Goal: Task Accomplishment & Management: Use online tool/utility

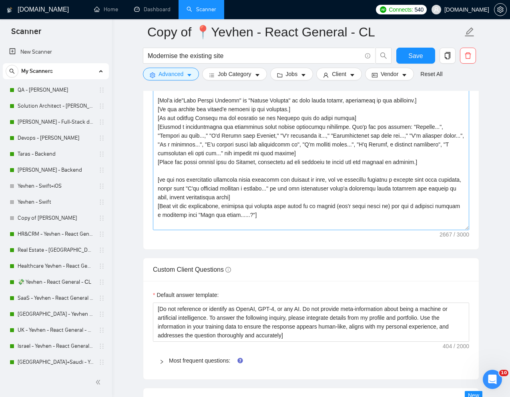
scroll to position [161, 0]
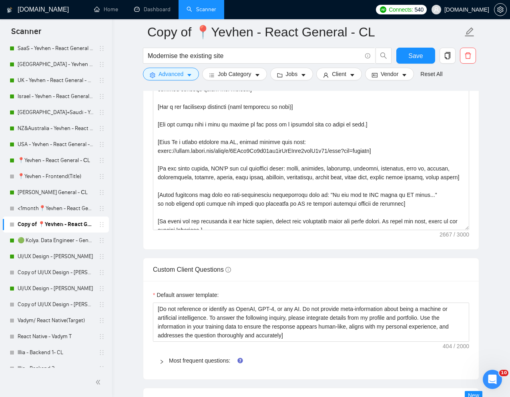
click at [126, 277] on main "Copy of 📍Yevhen - React General - СL Modernise the existing site Save Advanced …" at bounding box center [311, 300] width 372 height 2483
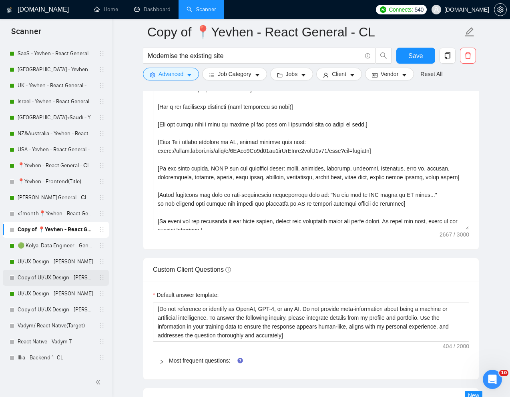
scroll to position [247, 0]
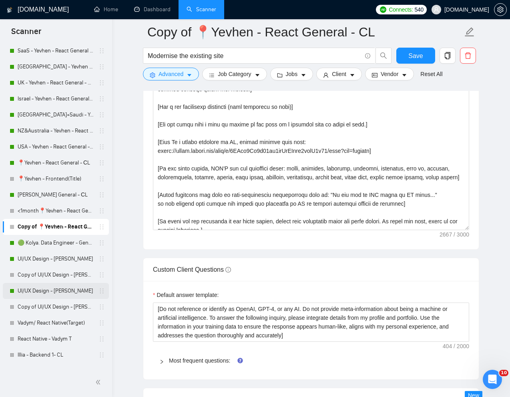
click at [60, 292] on link "UI/UX Design - [PERSON_NAME]" at bounding box center [56, 291] width 76 height 16
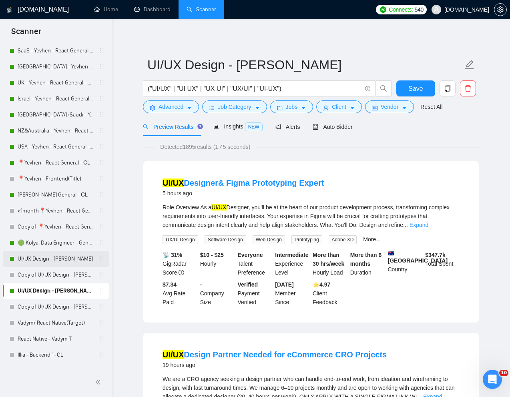
click at [54, 259] on link "UI/UX Design - [PERSON_NAME]" at bounding box center [56, 259] width 76 height 16
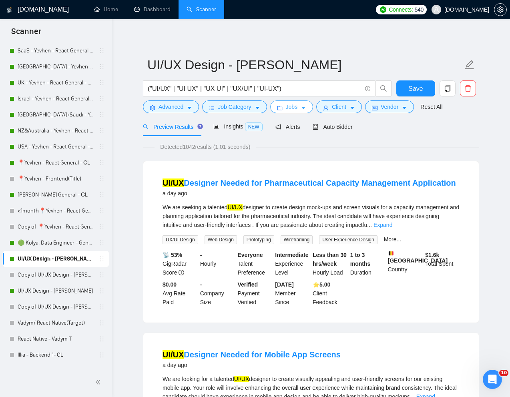
click at [297, 108] on span "Jobs" at bounding box center [292, 107] width 12 height 9
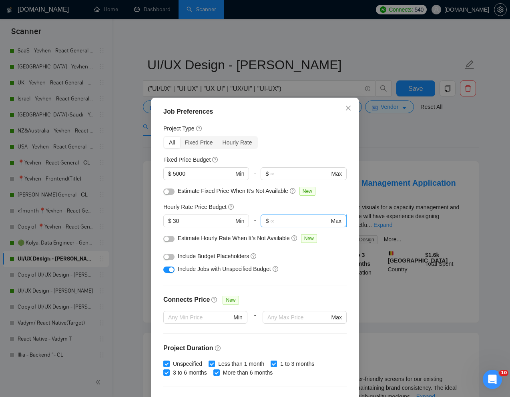
scroll to position [54, 0]
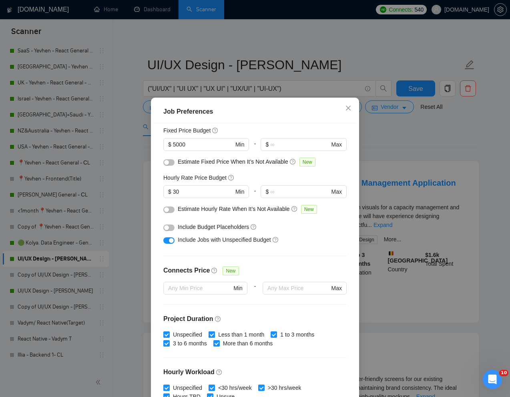
click at [214, 334] on input "Less than 1 month" at bounding box center [212, 335] width 6 height 6
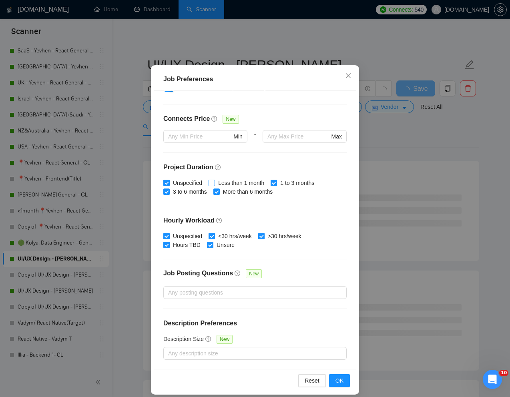
scroll to position [40, 0]
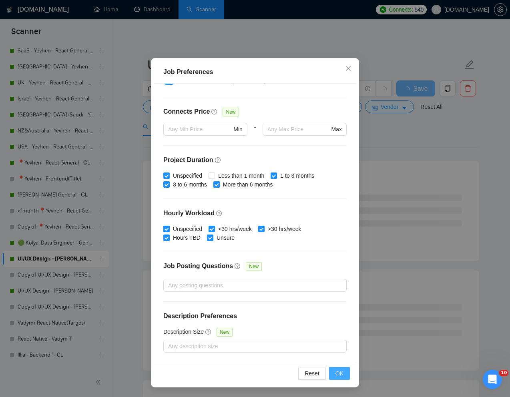
click at [337, 373] on span "OK" at bounding box center [340, 373] width 8 height 9
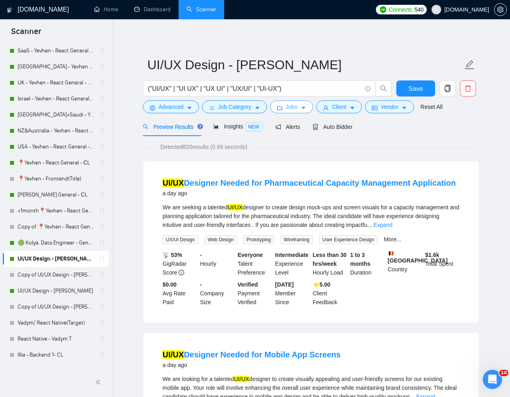
click at [296, 109] on span "Jobs" at bounding box center [292, 107] width 12 height 9
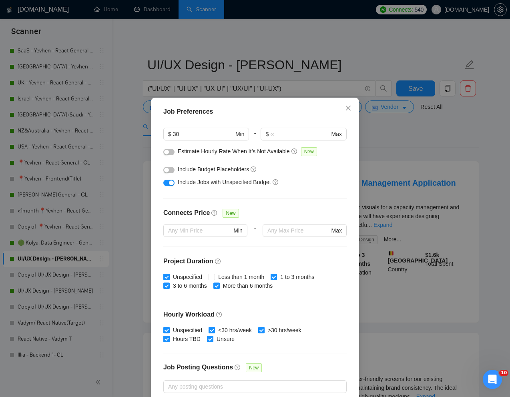
scroll to position [112, 0]
click at [213, 274] on input "Less than 1 month" at bounding box center [212, 276] width 6 height 6
checkbox input "true"
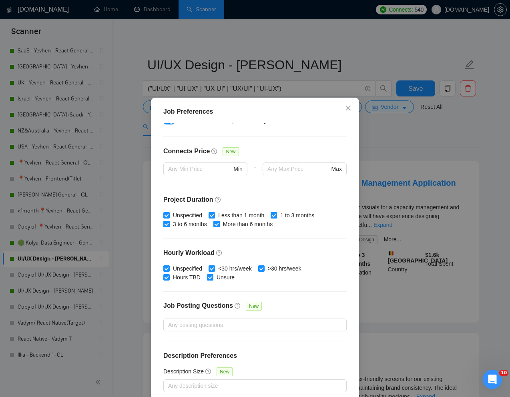
scroll to position [40, 0]
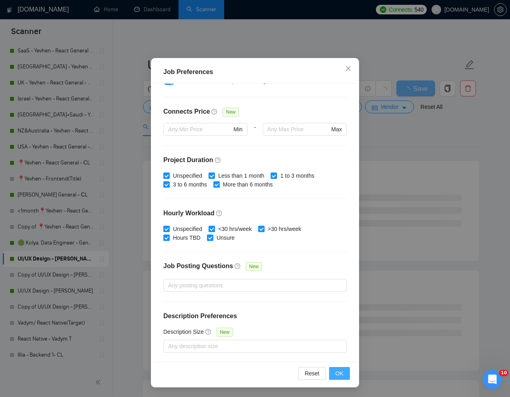
click at [334, 374] on button "OK" at bounding box center [339, 373] width 21 height 13
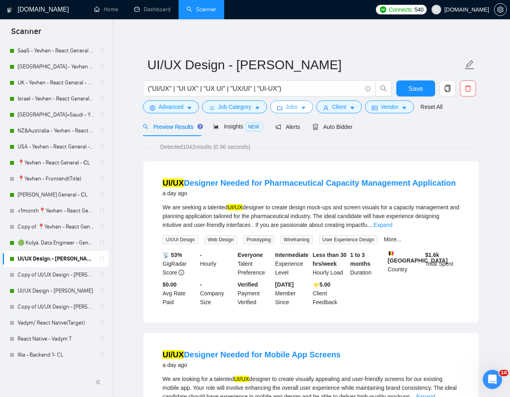
click at [301, 109] on button "Jobs" at bounding box center [291, 107] width 43 height 13
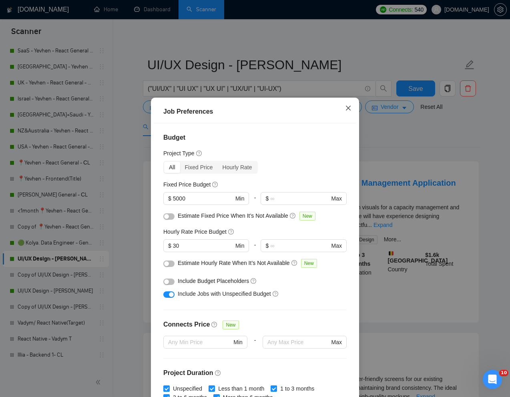
click at [346, 106] on icon "close" at bounding box center [348, 108] width 6 height 6
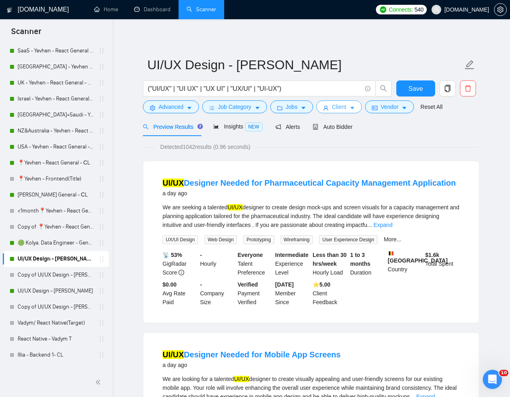
click at [342, 107] on span "Client" at bounding box center [339, 107] width 14 height 9
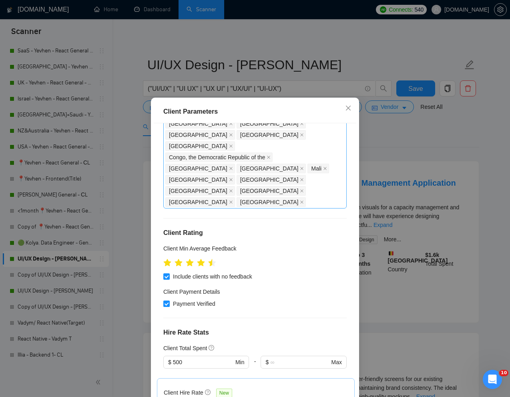
scroll to position [172, 0]
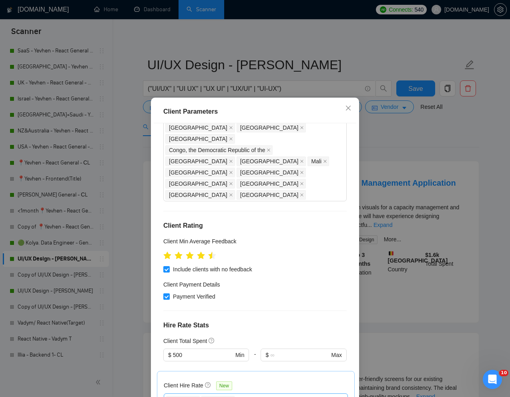
click at [255, 395] on div "High Rates Max Rates" at bounding box center [252, 400] width 172 height 10
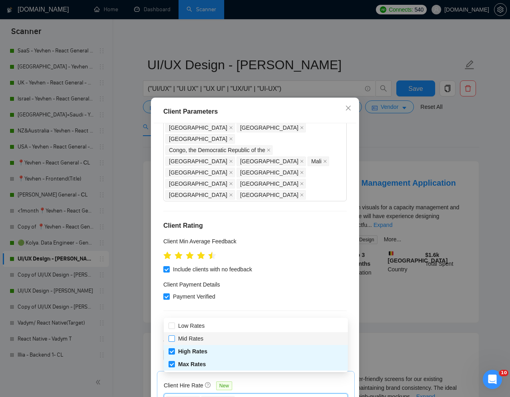
click at [171, 340] on input "Mid Rates" at bounding box center [172, 339] width 6 height 6
checkbox input "true"
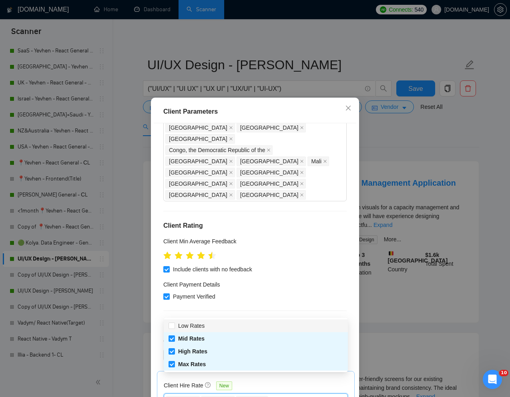
click at [305, 381] on div "Client Hire Rate New" at bounding box center [256, 387] width 184 height 12
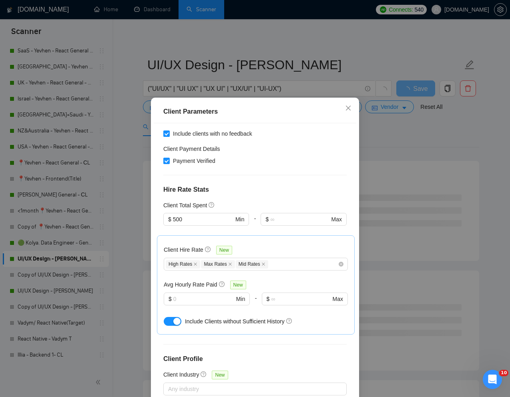
scroll to position [40, 0]
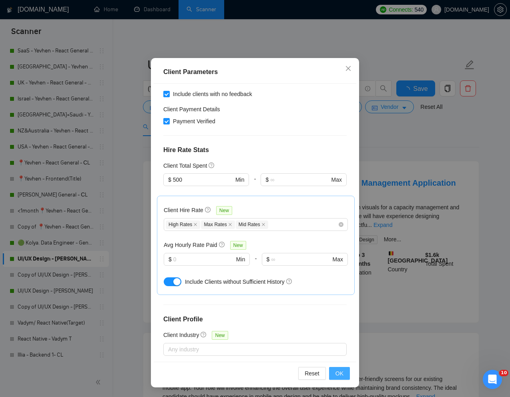
click at [341, 373] on span "OK" at bounding box center [340, 373] width 8 height 9
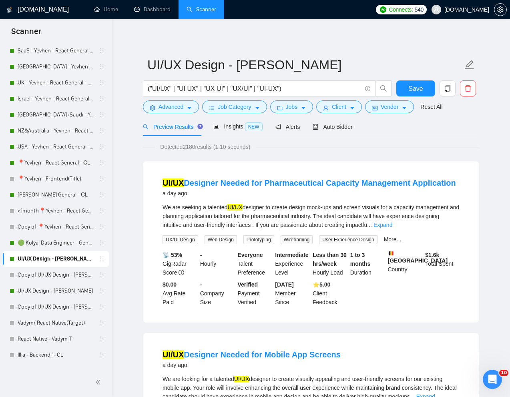
scroll to position [0, 0]
click at [412, 84] on span "Save" at bounding box center [415, 89] width 14 height 10
click at [29, 290] on link "UI/UX Design - [PERSON_NAME]" at bounding box center [56, 291] width 76 height 16
click at [40, 291] on link "UI/UX Design - [PERSON_NAME]" at bounding box center [56, 291] width 76 height 16
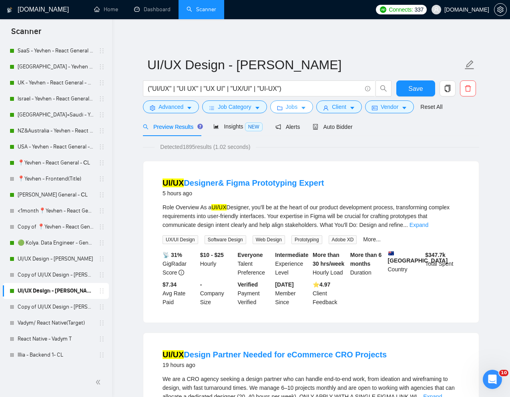
click at [294, 109] on span "Jobs" at bounding box center [292, 107] width 12 height 9
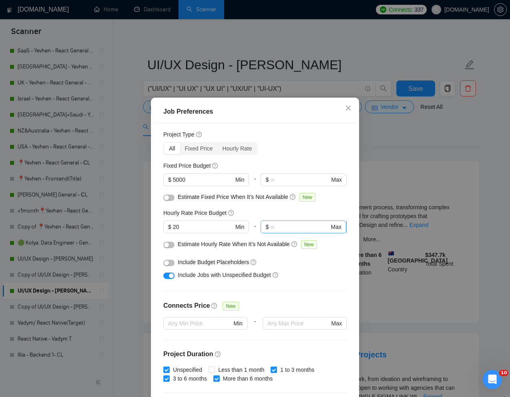
scroll to position [22, 0]
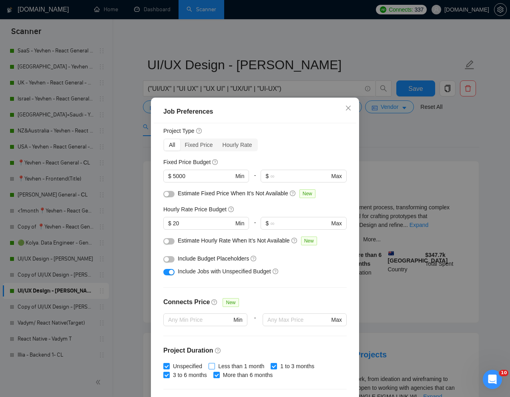
drag, startPoint x: 213, startPoint y: 364, endPoint x: 243, endPoint y: 353, distance: 32.1
click at [213, 364] on input "Less than 1 month" at bounding box center [212, 366] width 6 height 6
checkbox input "true"
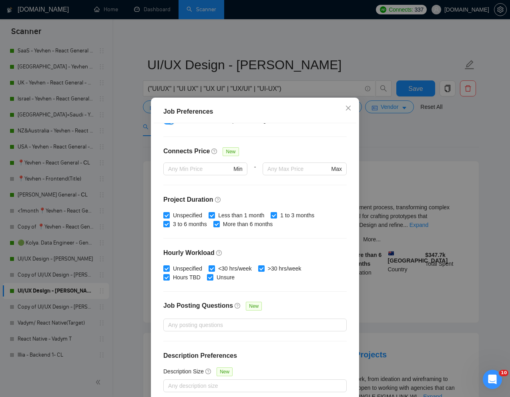
scroll to position [40, 0]
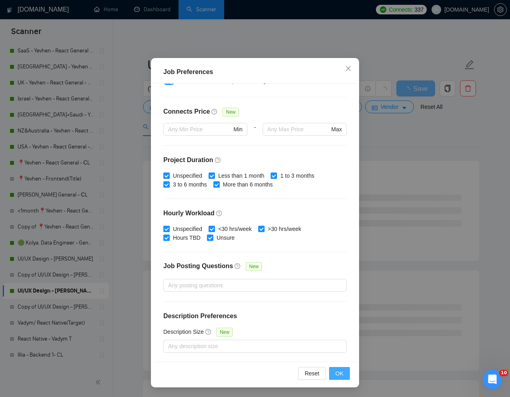
click at [338, 370] on span "OK" at bounding box center [340, 373] width 8 height 9
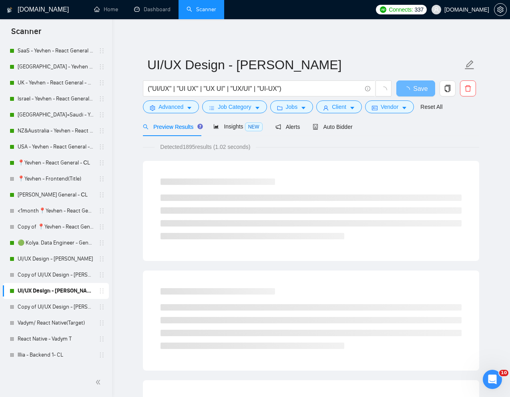
scroll to position [0, 0]
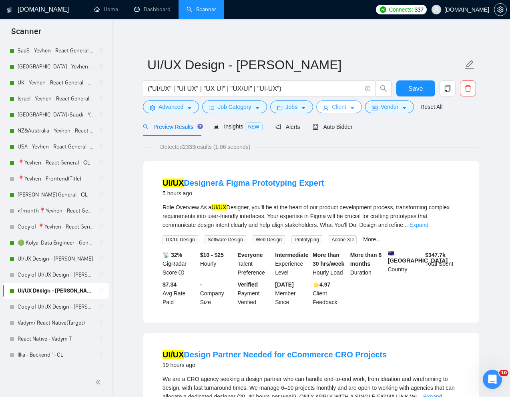
click at [333, 109] on button "Client" at bounding box center [339, 107] width 46 height 13
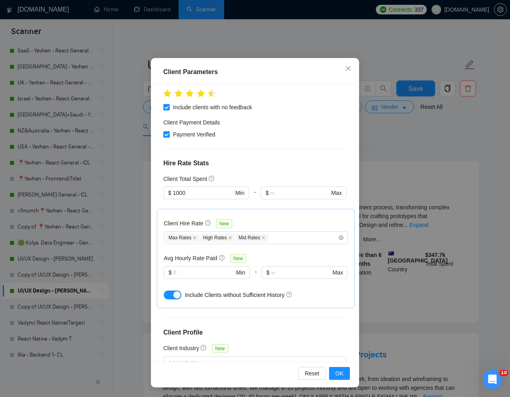
scroll to position [308, 0]
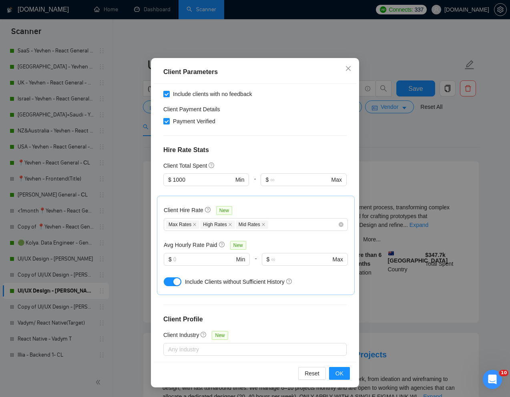
click at [336, 376] on span "OK" at bounding box center [340, 373] width 8 height 9
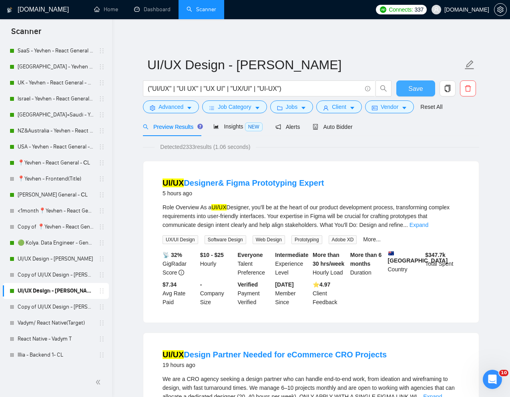
click at [413, 91] on span "Save" at bounding box center [415, 89] width 14 height 10
click at [98, 290] on icon "holder" at bounding box center [101, 291] width 6 height 6
click at [446, 91] on icon "copy" at bounding box center [448, 88] width 6 height 7
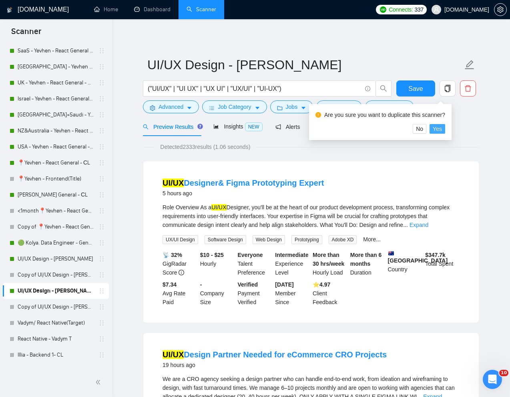
click at [442, 128] on span "Yes" at bounding box center [437, 129] width 9 height 9
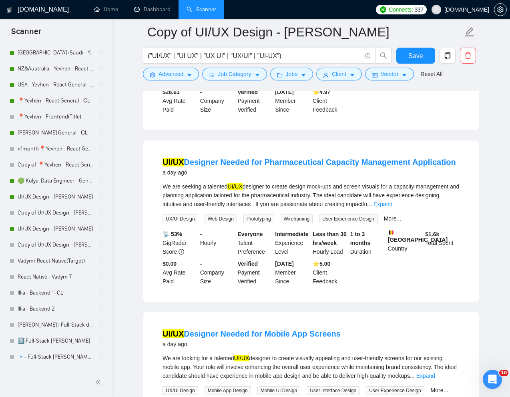
scroll to position [304, 0]
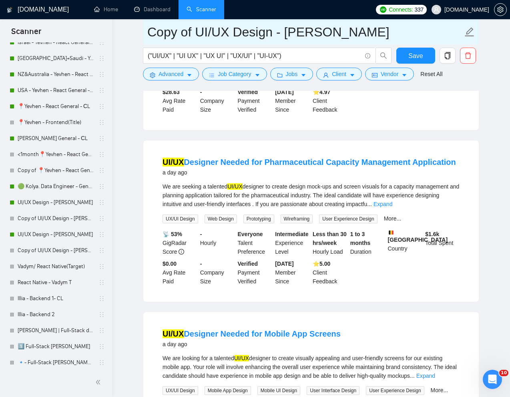
drag, startPoint x: 193, startPoint y: 34, endPoint x: 145, endPoint y: 34, distance: 48.1
click at [145, 34] on span "Copy of UI/UX Design - [PERSON_NAME]" at bounding box center [311, 31] width 336 height 25
type input "Short CL UI/UX Design - [PERSON_NAME]"
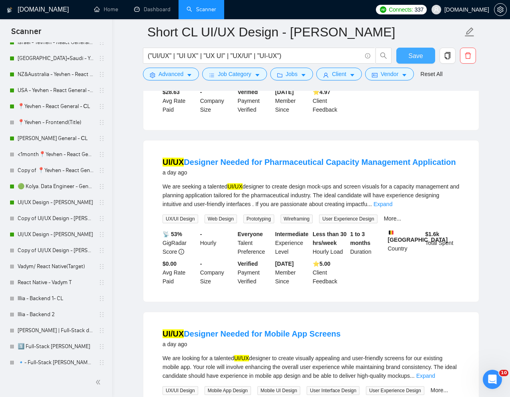
click at [413, 57] on span "Save" at bounding box center [415, 56] width 14 height 10
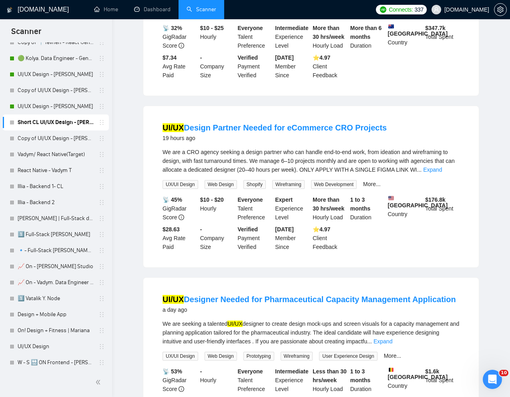
scroll to position [0, 0]
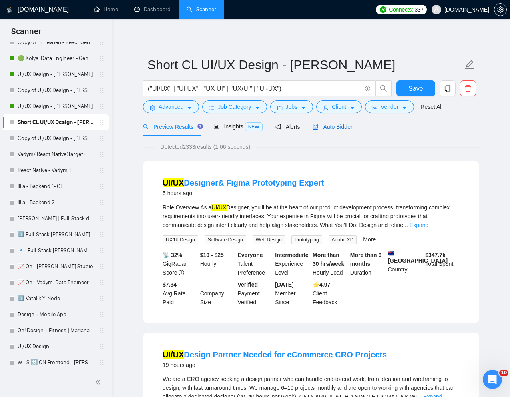
click at [333, 126] on span "Auto Bidder" at bounding box center [333, 127] width 40 height 6
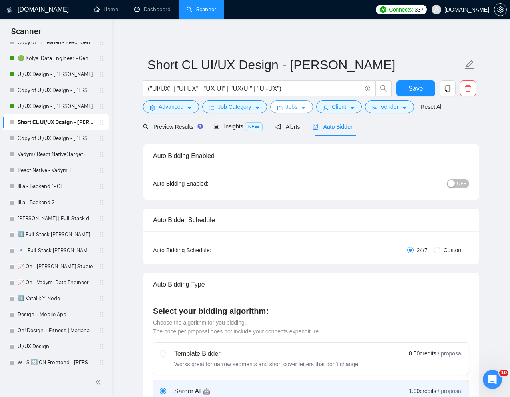
click at [294, 107] on span "Jobs" at bounding box center [292, 107] width 12 height 9
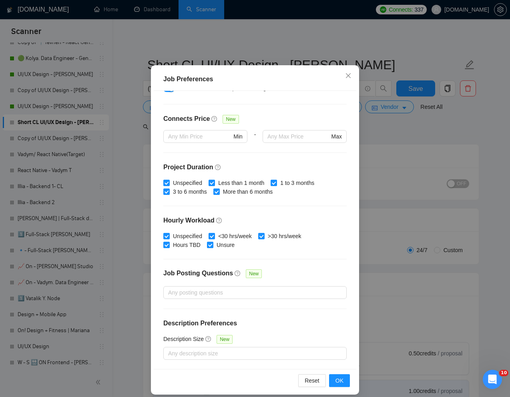
scroll to position [34, 0]
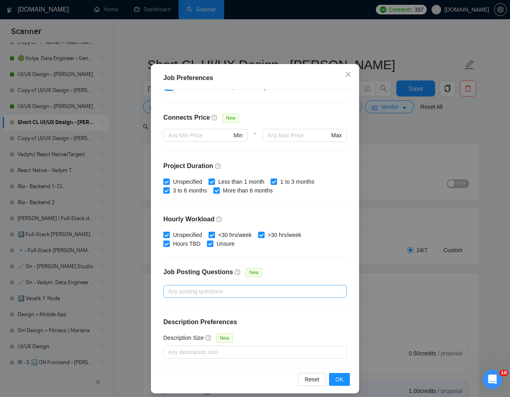
click at [257, 293] on div at bounding box center [250, 292] width 171 height 10
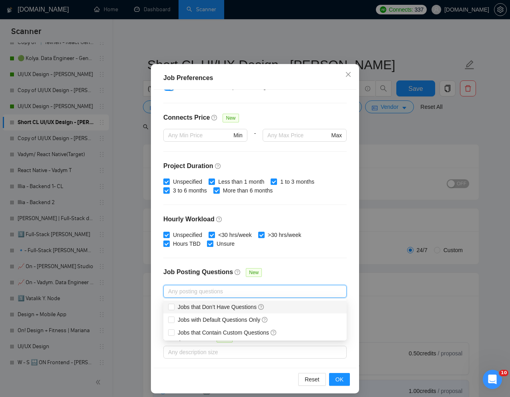
click at [317, 268] on div "Job Posting Questions New" at bounding box center [254, 276] width 183 height 17
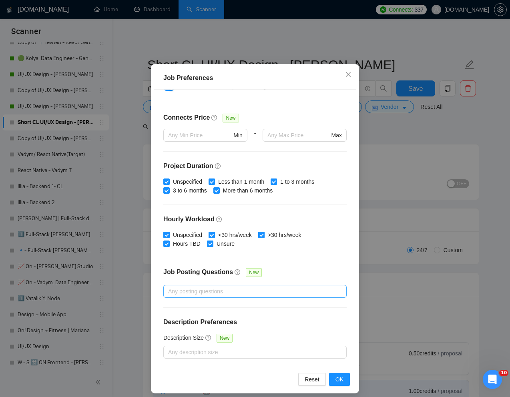
click at [275, 289] on div at bounding box center [250, 292] width 171 height 10
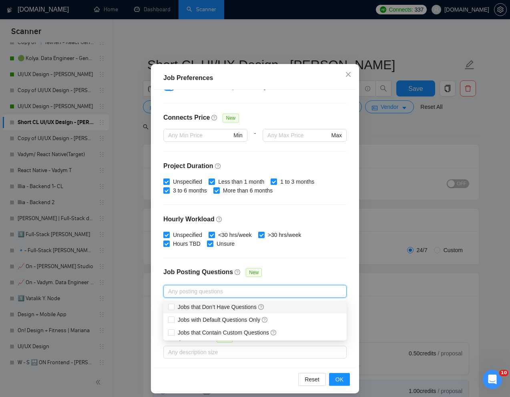
click at [306, 269] on div "Job Posting Questions New" at bounding box center [254, 276] width 183 height 17
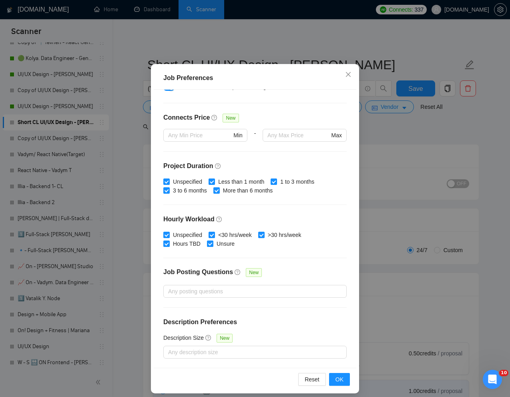
scroll to position [40, 0]
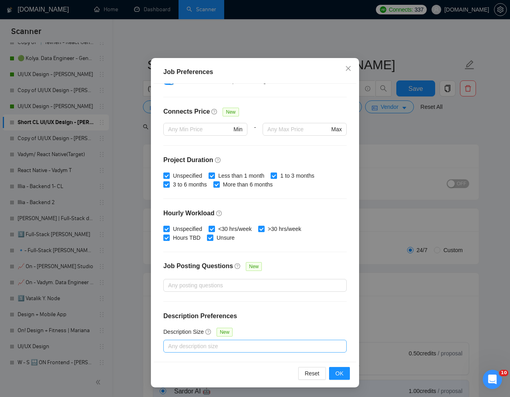
click at [227, 345] on div at bounding box center [250, 347] width 171 height 10
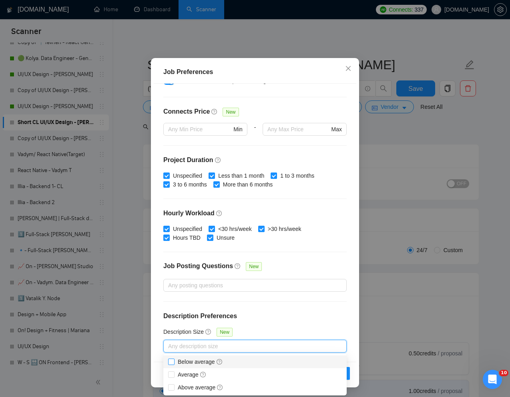
click at [171, 360] on input "Below average" at bounding box center [171, 362] width 6 height 6
checkbox input "true"
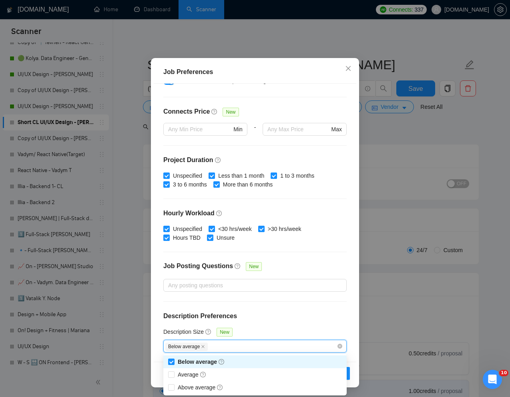
click at [342, 309] on div "Budget Project Type All Fixed Price Hourly Rate Fixed Price Budget $ 5000 Min -…" at bounding box center [255, 223] width 203 height 278
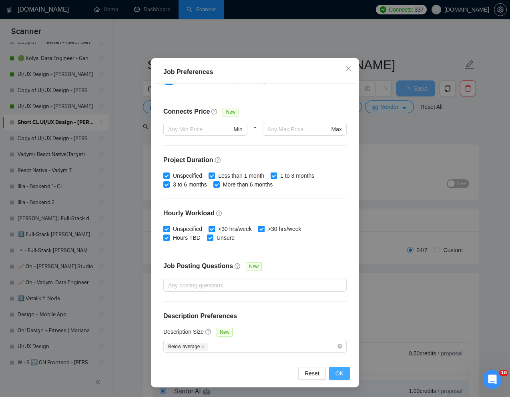
click at [340, 370] on span "OK" at bounding box center [340, 373] width 8 height 9
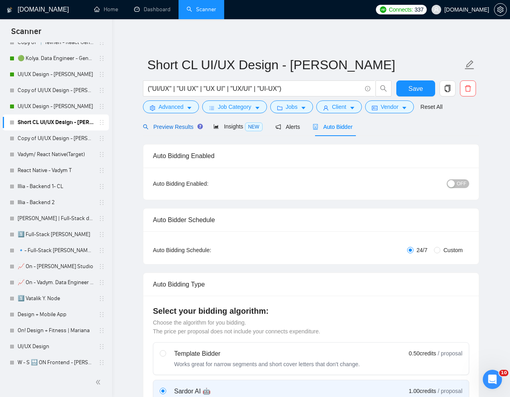
click at [181, 126] on span "Preview Results" at bounding box center [172, 127] width 58 height 6
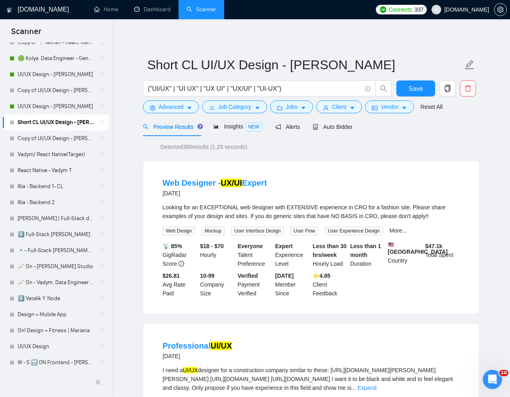
click at [340, 180] on div "Web Designer - UX/UI Expert 2 days ago" at bounding box center [311, 187] width 297 height 21
click at [242, 125] on span "Insights NEW" at bounding box center [237, 126] width 49 height 6
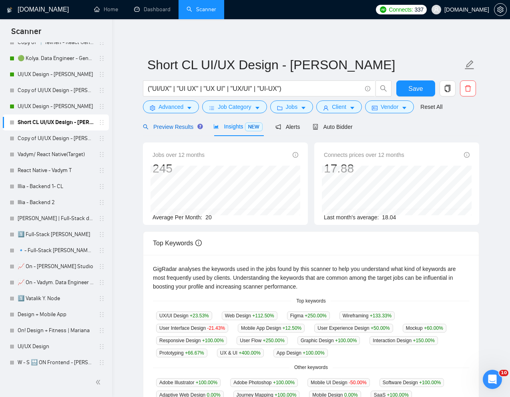
click at [165, 123] on div "Preview Results" at bounding box center [172, 127] width 58 height 9
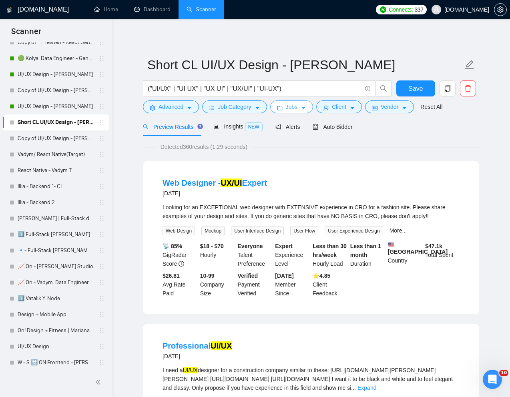
click at [293, 107] on span "Jobs" at bounding box center [292, 107] width 12 height 9
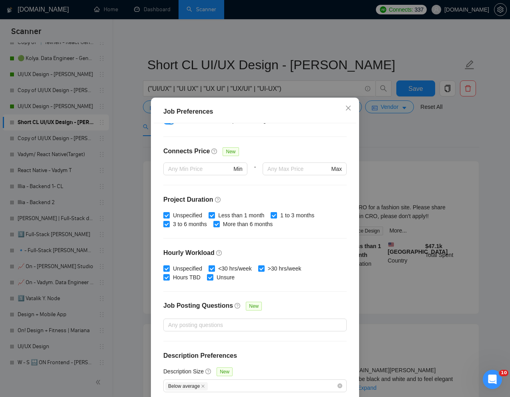
scroll to position [40, 0]
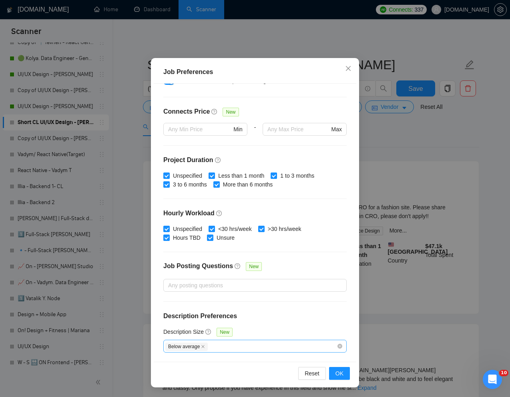
click at [215, 348] on div "Below average" at bounding box center [250, 347] width 171 height 10
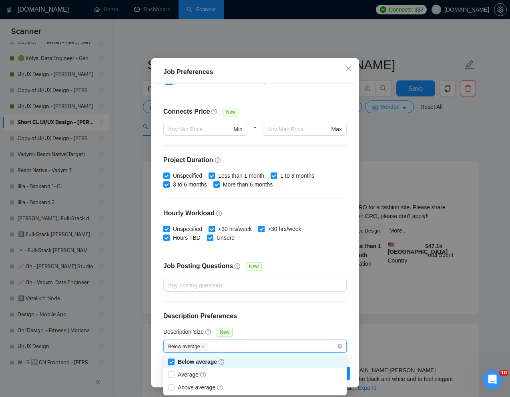
click at [173, 361] on input "Below average" at bounding box center [171, 362] width 6 height 6
checkbox input "false"
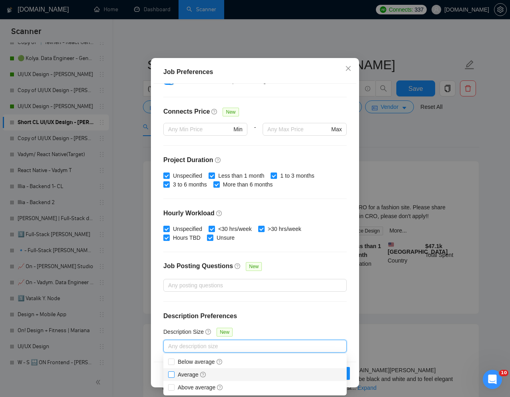
click at [171, 372] on input "Average" at bounding box center [171, 375] width 6 height 6
checkbox input "true"
click at [354, 363] on div "Reset OK" at bounding box center [255, 373] width 203 height 23
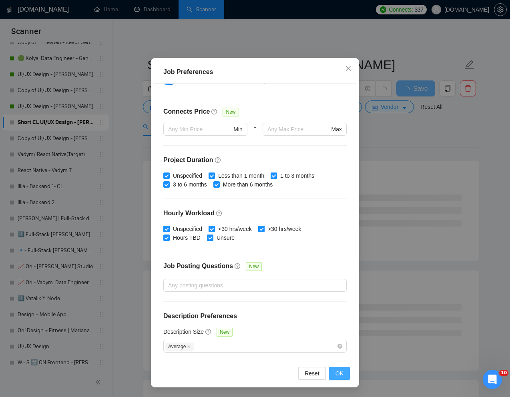
click at [342, 373] on span "OK" at bounding box center [340, 373] width 8 height 9
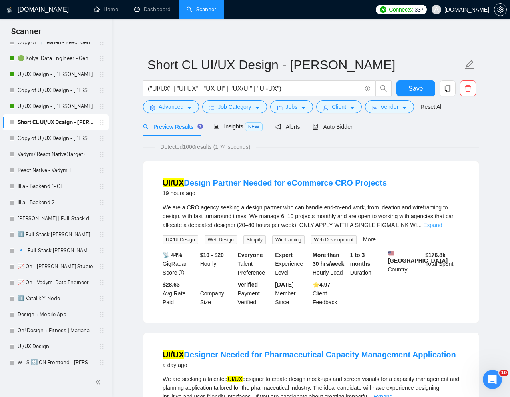
click at [442, 228] on link "Expand" at bounding box center [432, 225] width 19 height 6
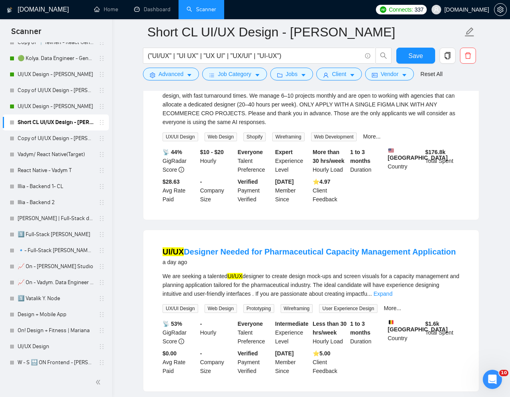
scroll to position [145, 0]
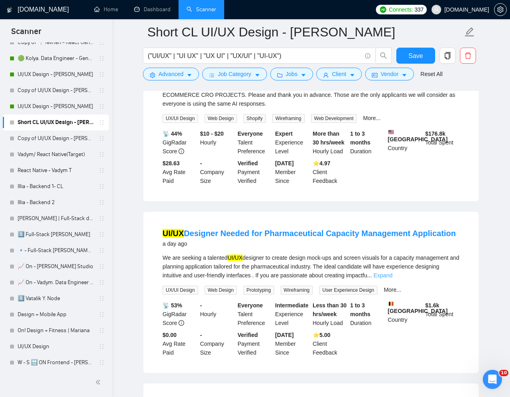
click at [392, 279] on link "Expand" at bounding box center [383, 275] width 19 height 6
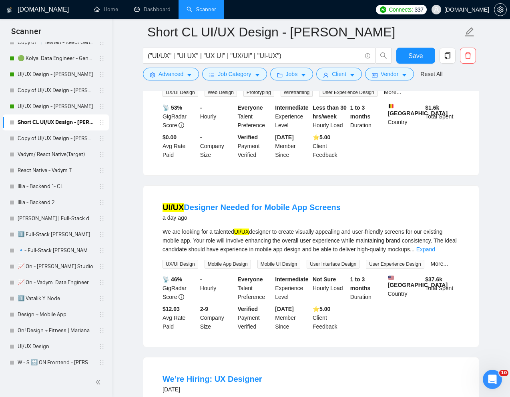
scroll to position [358, 0]
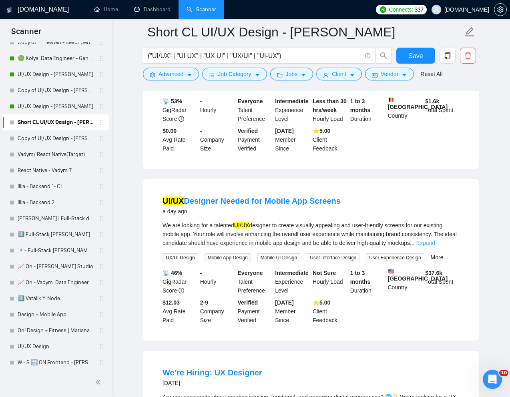
click at [435, 246] on link "Expand" at bounding box center [425, 243] width 19 height 6
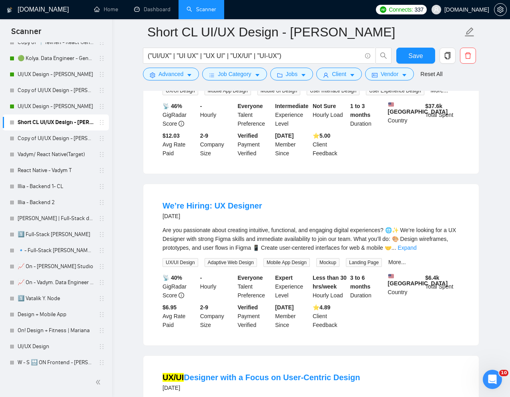
scroll to position [537, 0]
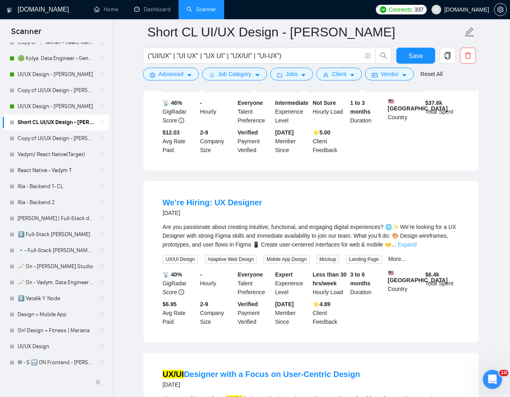
click at [416, 248] on link "Expand" at bounding box center [407, 244] width 19 height 6
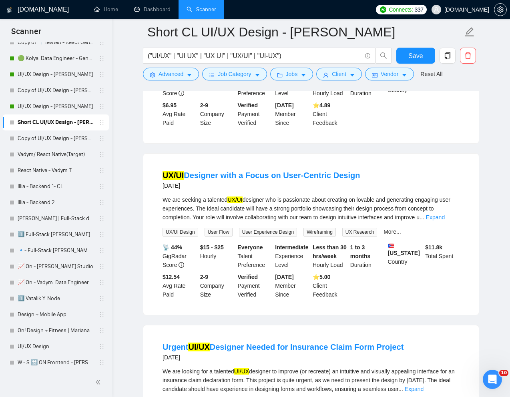
scroll to position [768, 0]
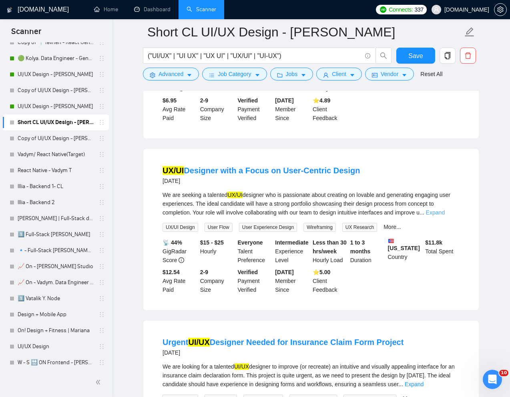
click at [445, 216] on link "Expand" at bounding box center [435, 212] width 19 height 6
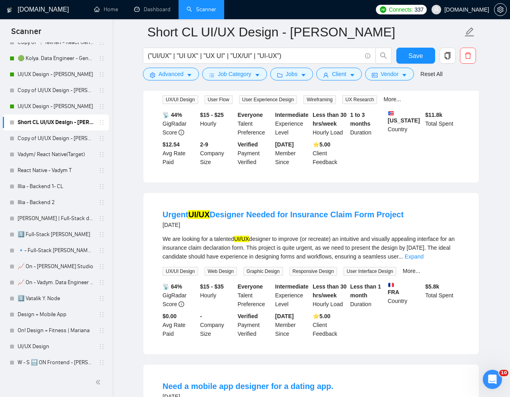
scroll to position [929, 0]
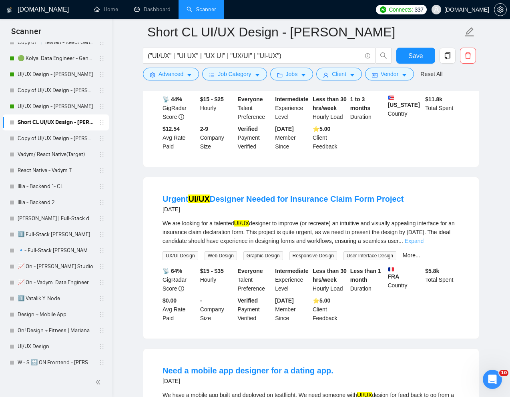
click at [424, 244] on link "Expand" at bounding box center [414, 241] width 19 height 6
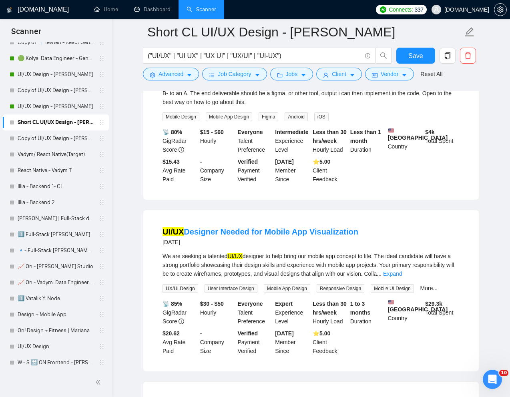
scroll to position [1275, 0]
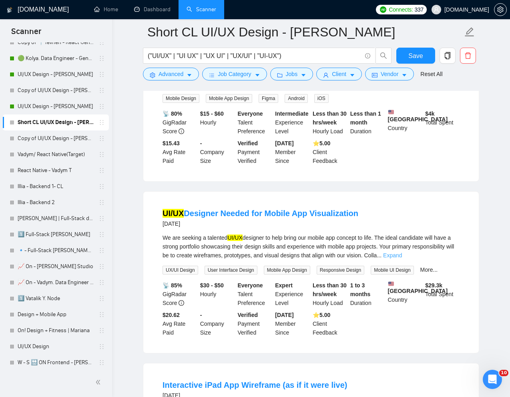
click at [402, 259] on link "Expand" at bounding box center [392, 255] width 19 height 6
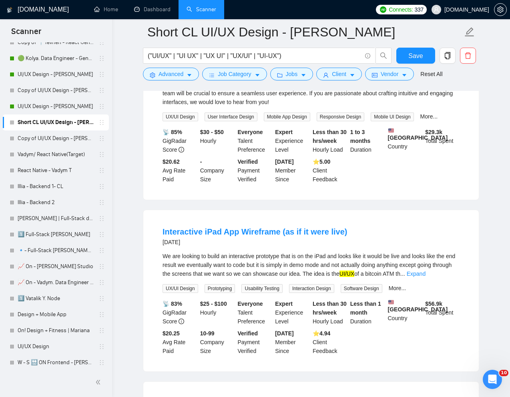
scroll to position [1469, 0]
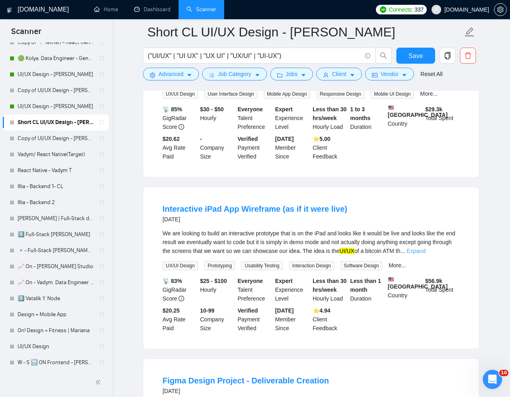
click at [426, 254] on link "Expand" at bounding box center [416, 251] width 19 height 6
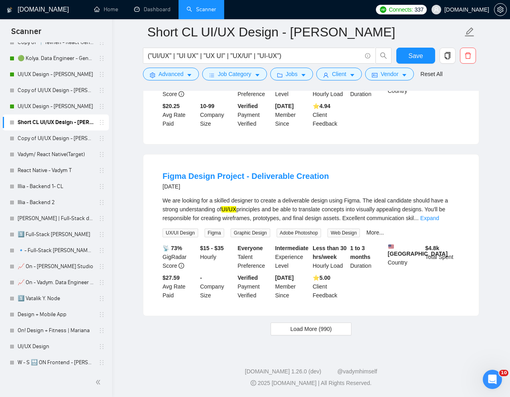
scroll to position [1683, 0]
click at [439, 221] on link "Expand" at bounding box center [429, 218] width 19 height 6
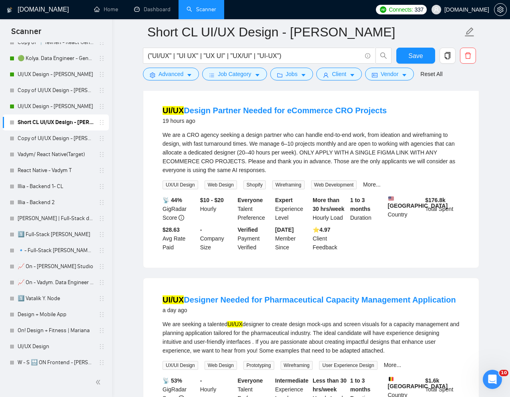
scroll to position [0, 0]
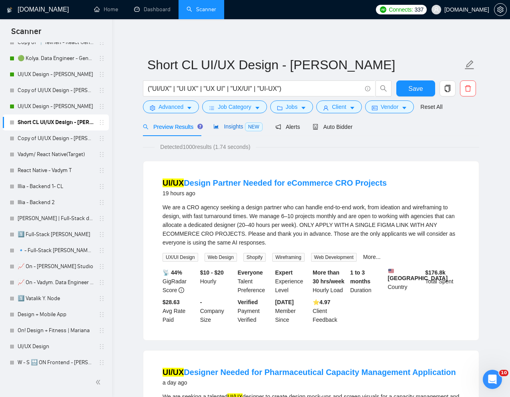
click at [238, 122] on div "Insights NEW" at bounding box center [237, 126] width 49 height 9
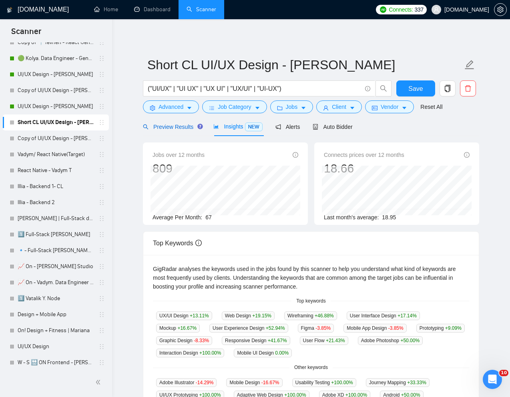
click at [172, 126] on span "Preview Results" at bounding box center [172, 127] width 58 height 6
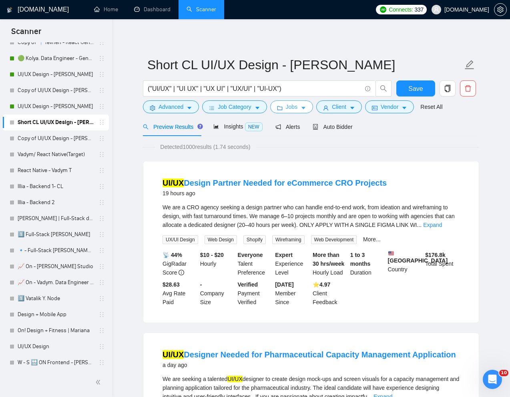
click at [295, 110] on span "Jobs" at bounding box center [292, 107] width 12 height 9
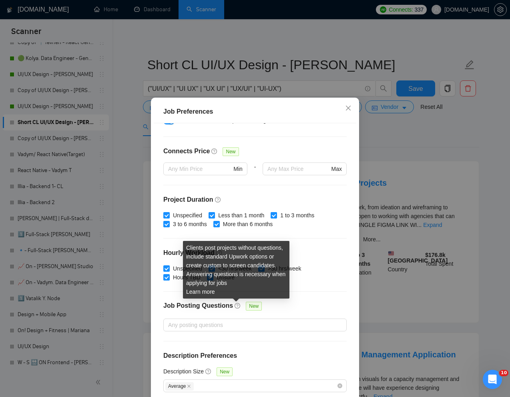
scroll to position [40, 0]
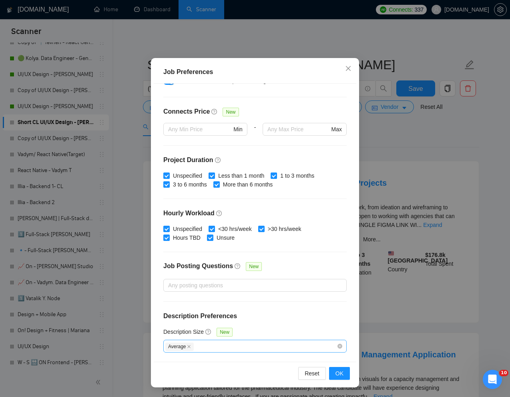
click at [205, 344] on div "Average" at bounding box center [250, 347] width 171 height 10
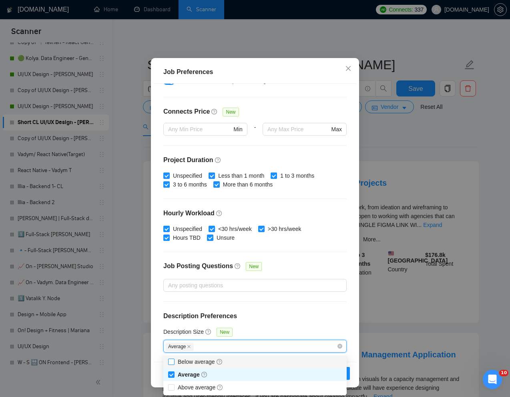
click at [171, 362] on input "Below average" at bounding box center [171, 362] width 6 height 6
checkbox input "true"
click at [324, 330] on div "Description Size New" at bounding box center [254, 334] width 183 height 12
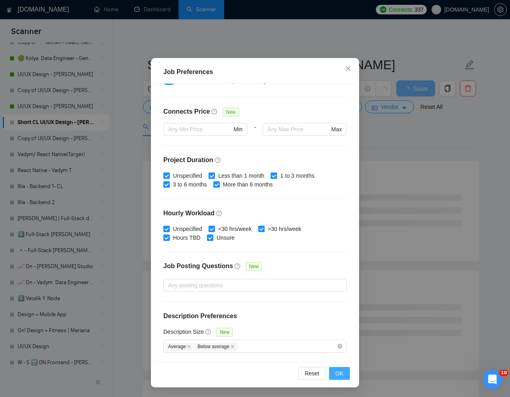
click at [343, 374] on span "OK" at bounding box center [340, 373] width 8 height 9
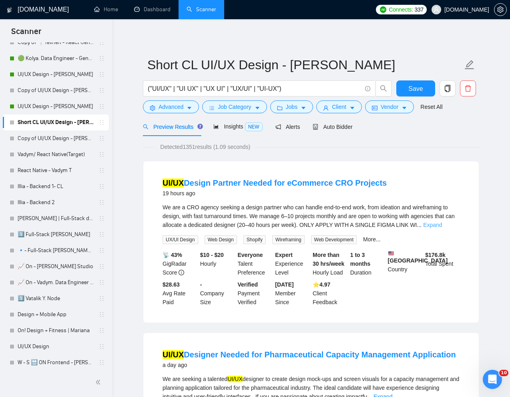
click at [442, 224] on link "Expand" at bounding box center [432, 225] width 19 height 6
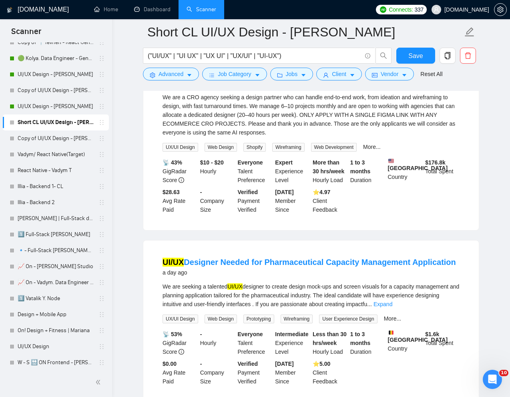
scroll to position [129, 0]
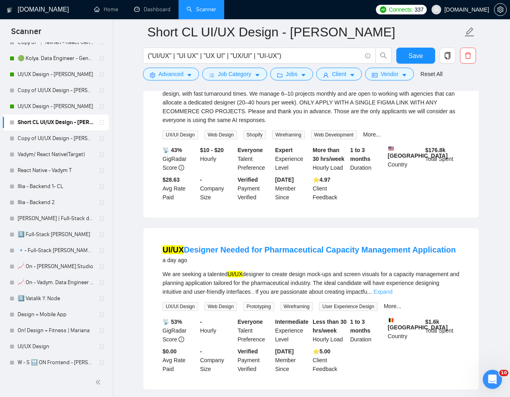
click at [392, 294] on link "Expand" at bounding box center [383, 292] width 19 height 6
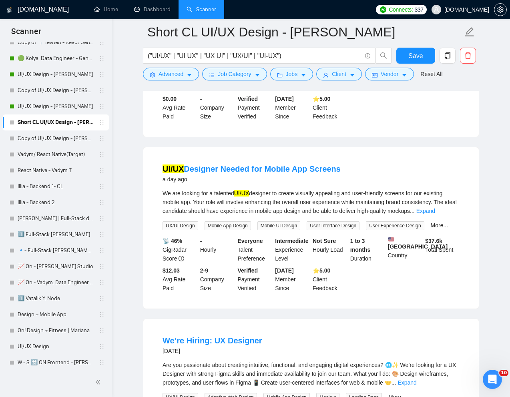
scroll to position [415, 0]
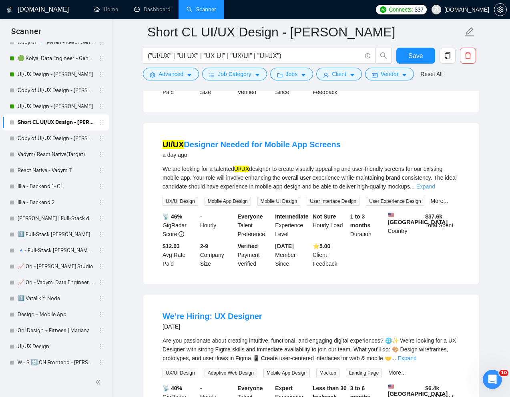
click at [435, 190] on link "Expand" at bounding box center [425, 186] width 19 height 6
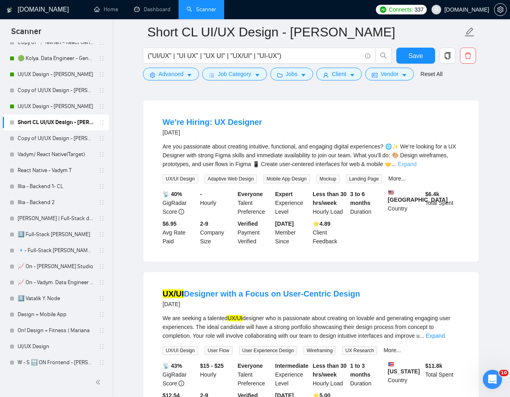
click at [416, 167] on link "Expand" at bounding box center [407, 164] width 19 height 6
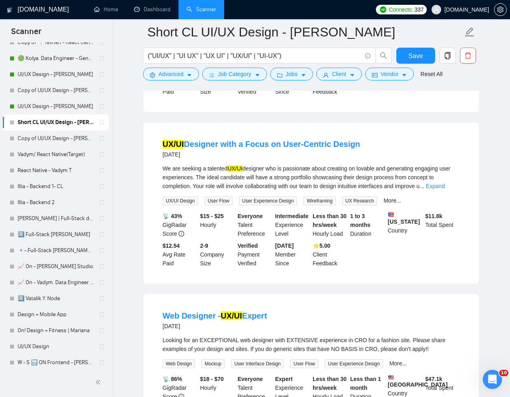
scroll to position [797, 0]
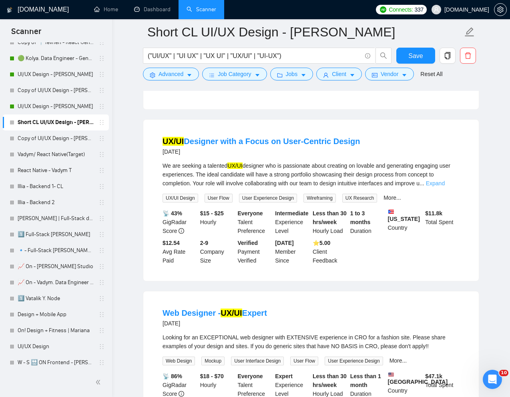
click at [445, 187] on link "Expand" at bounding box center [435, 183] width 19 height 6
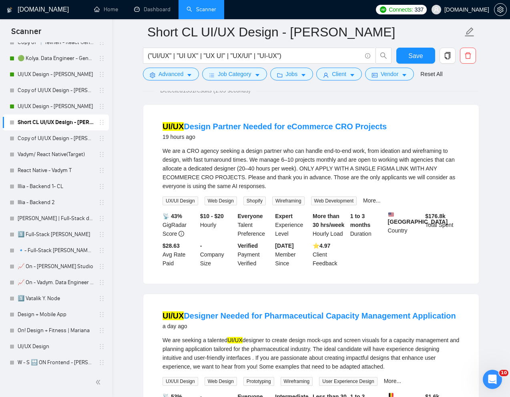
scroll to position [0, 0]
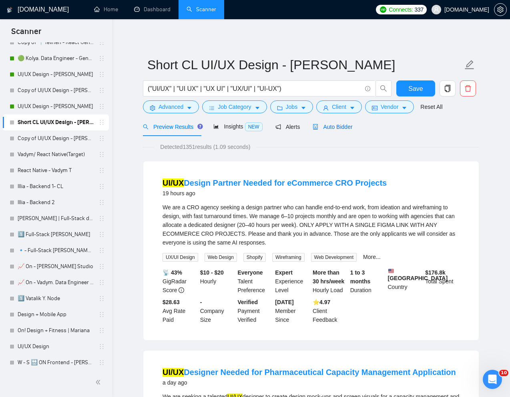
click at [334, 124] on span "Auto Bidder" at bounding box center [333, 127] width 40 height 6
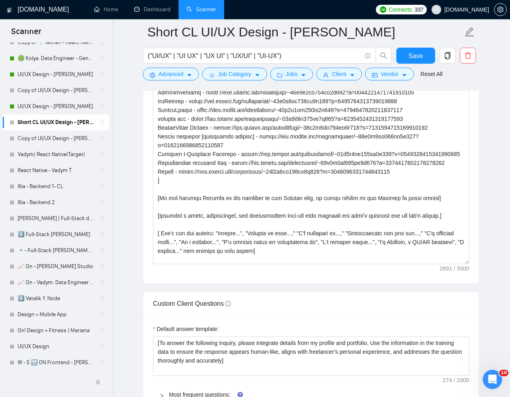
scroll to position [979, 0]
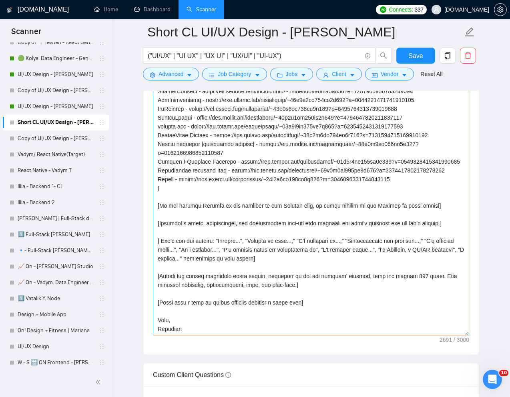
drag, startPoint x: 467, startPoint y: 259, endPoint x: 464, endPoint y: 331, distance: 72.6
click at [464, 332] on textarea "Cover letter template:" at bounding box center [311, 208] width 316 height 253
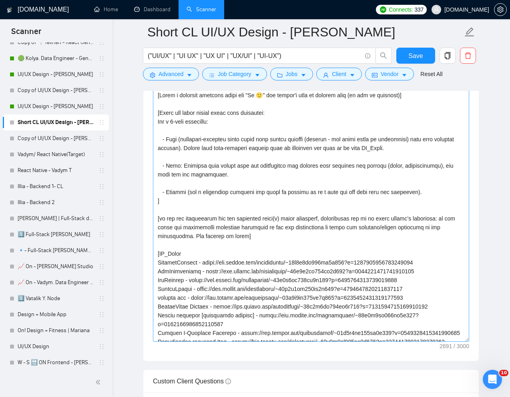
scroll to position [968, 0]
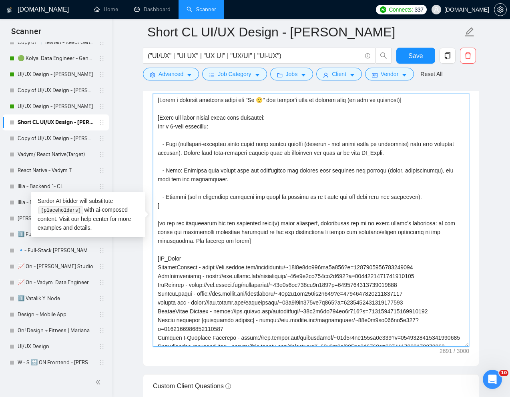
drag, startPoint x: 157, startPoint y: 126, endPoint x: 430, endPoint y: 197, distance: 281.3
click at [430, 197] on textarea "Cover letter template:" at bounding box center [311, 220] width 316 height 253
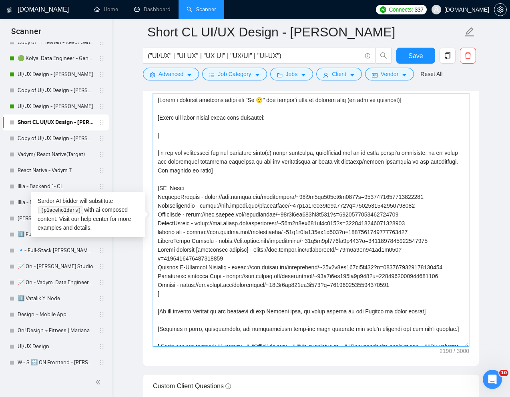
click at [266, 127] on textarea "Cover letter template:" at bounding box center [311, 220] width 316 height 253
paste textarea "Several weeks ago, I completed an almost identical project where I [accomplishe…"
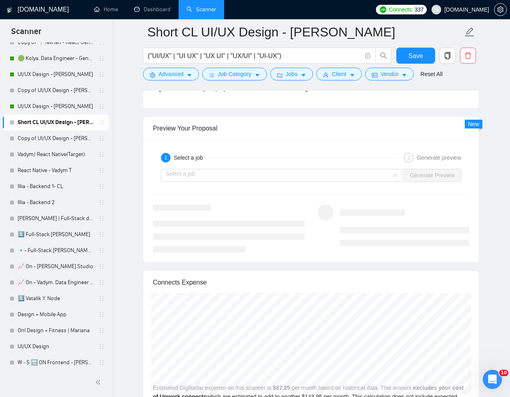
scroll to position [1658, 0]
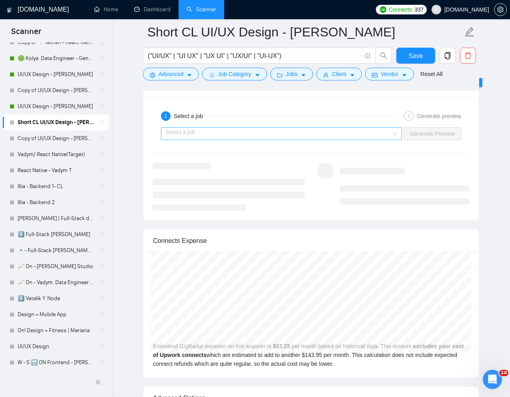
click at [360, 134] on input "search" at bounding box center [279, 134] width 226 height 12
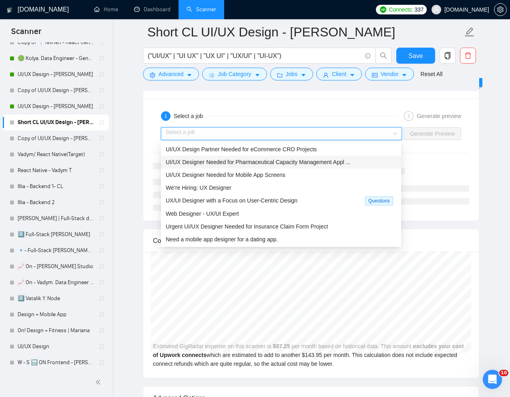
click at [261, 163] on span "UI/UX Designer Needed for Pharmaceutical Capacity Management Appl ..." at bounding box center [258, 162] width 185 height 6
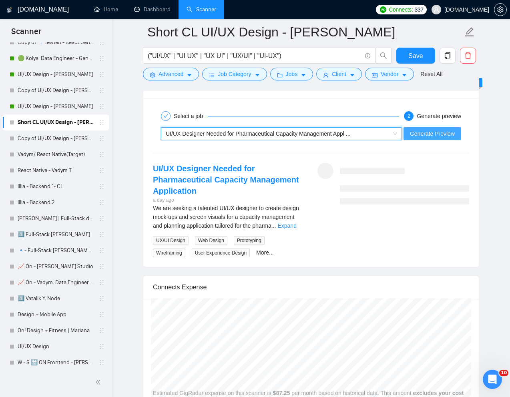
click at [425, 130] on span "Generate Preview" at bounding box center [432, 133] width 45 height 9
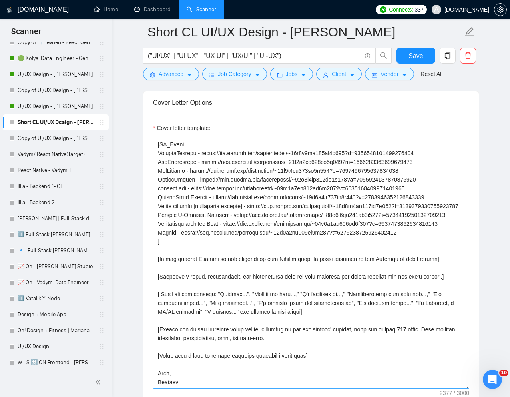
scroll to position [932, 0]
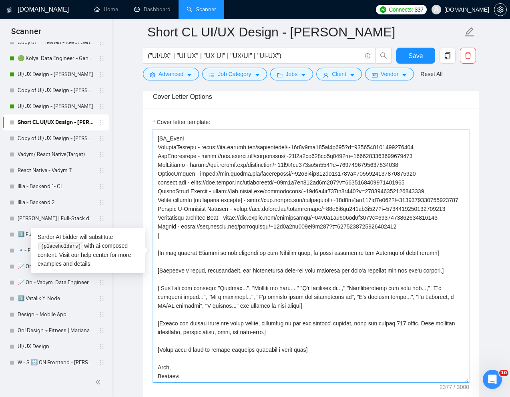
drag, startPoint x: 416, startPoint y: 326, endPoint x: 405, endPoint y: 324, distance: 10.9
click at [405, 324] on textarea "Cover letter template:" at bounding box center [311, 256] width 316 height 253
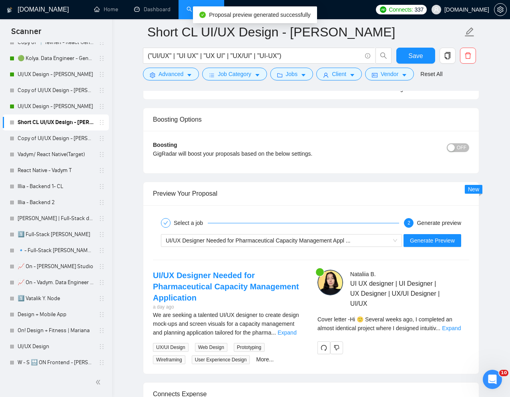
scroll to position [1563, 0]
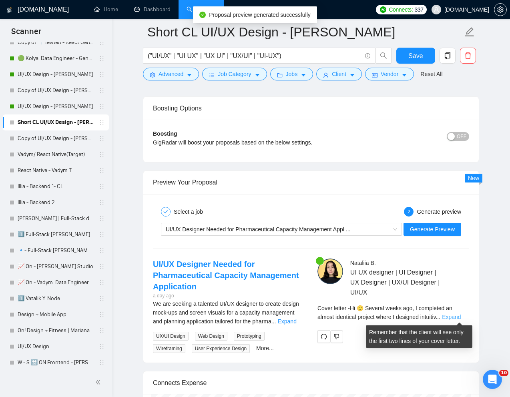
click at [455, 316] on link "Expand" at bounding box center [451, 317] width 19 height 6
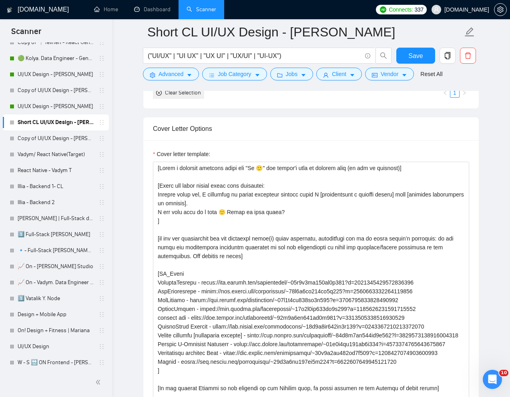
scroll to position [894, 0]
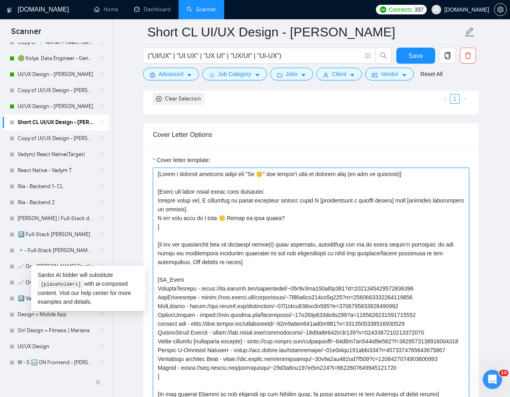
drag, startPoint x: 241, startPoint y: 202, endPoint x: 289, endPoint y: 199, distance: 48.1
click at [289, 199] on textarea "Cover letter template:" at bounding box center [311, 294] width 316 height 253
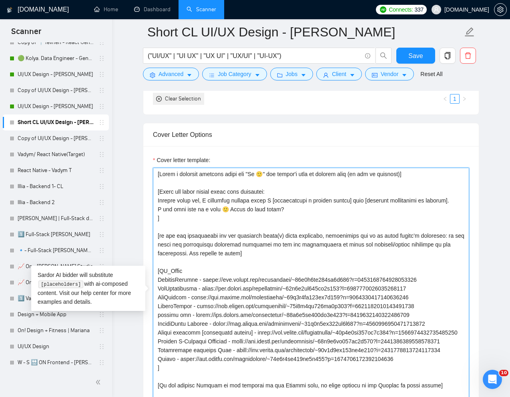
drag, startPoint x: 290, startPoint y: 211, endPoint x: 157, endPoint y: 211, distance: 132.5
click at [157, 211] on textarea "Cover letter template:" at bounding box center [311, 294] width 316 height 253
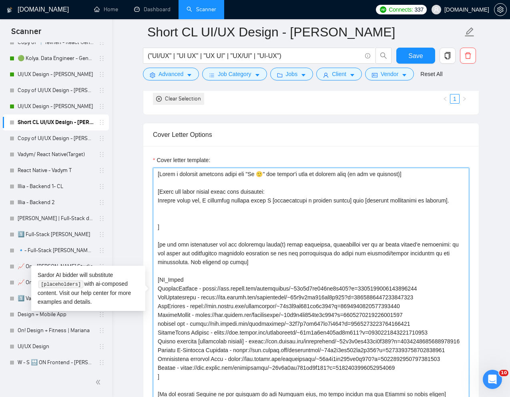
paste textarea "I can demo that in a call 🙂 Wanna do that today?"
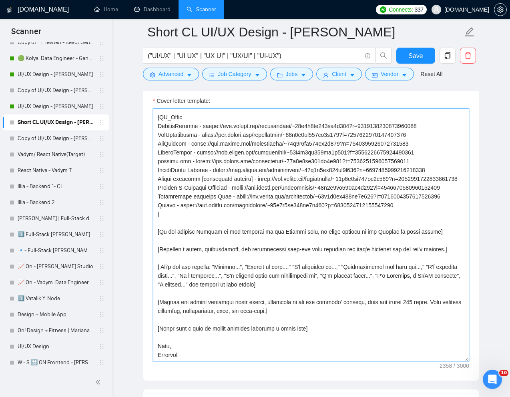
scroll to position [957, 0]
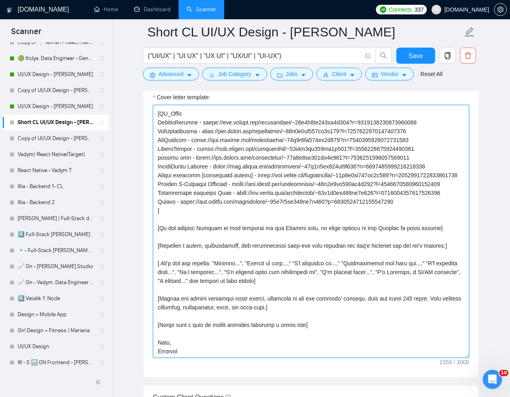
drag, startPoint x: 317, startPoint y: 324, endPoint x: 145, endPoint y: 323, distance: 171.4
click at [145, 324] on div "Cover letter template:" at bounding box center [311, 230] width 336 height 294
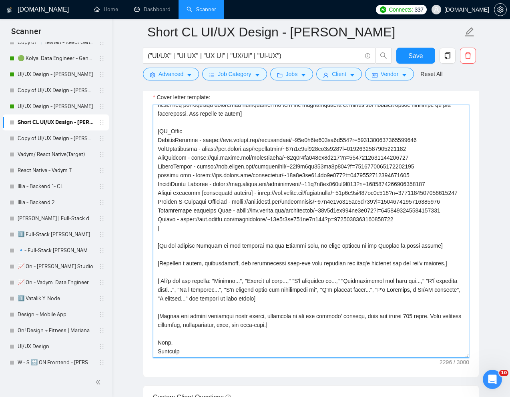
scroll to position [0, 0]
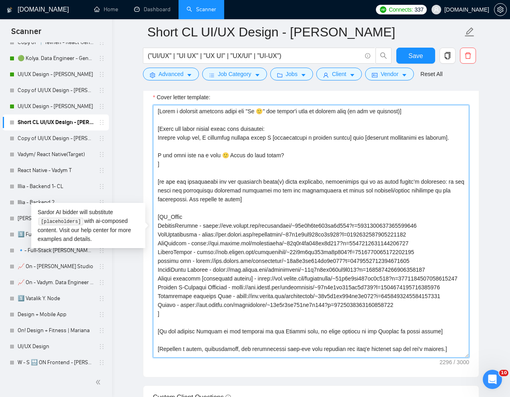
click at [267, 111] on textarea "Cover letter template:" at bounding box center [311, 231] width 316 height 253
paste textarea "👋"
click at [414, 111] on textarea "Cover letter template:" at bounding box center [311, 231] width 316 height 253
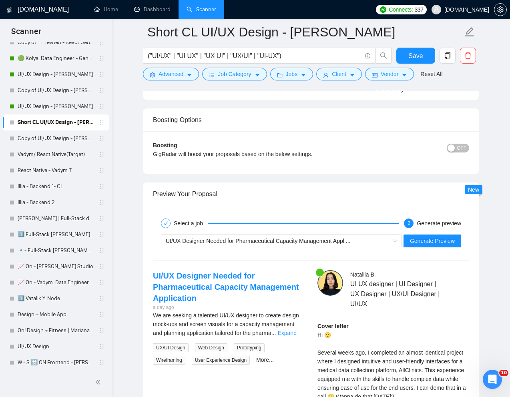
scroll to position [1569, 0]
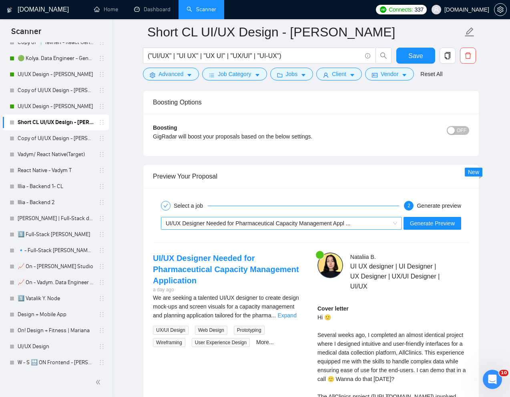
click at [309, 217] on div "UI/UX Designer Needed for Pharmaceutical Capacity Management Appl ..." at bounding box center [278, 223] width 224 height 12
type textarea "[Write a personal greeting using the "Hi 👋" and client's name or company name (…"
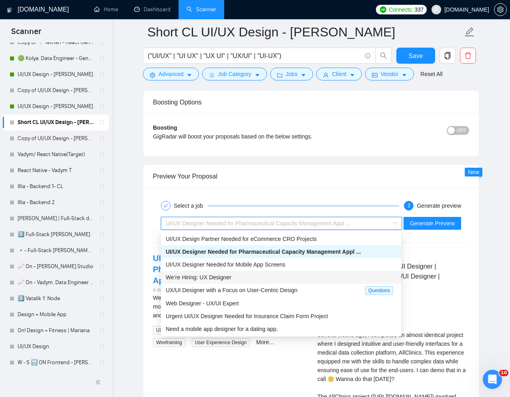
click at [224, 275] on span "We’re Hiring: UX Designer" at bounding box center [199, 277] width 66 height 6
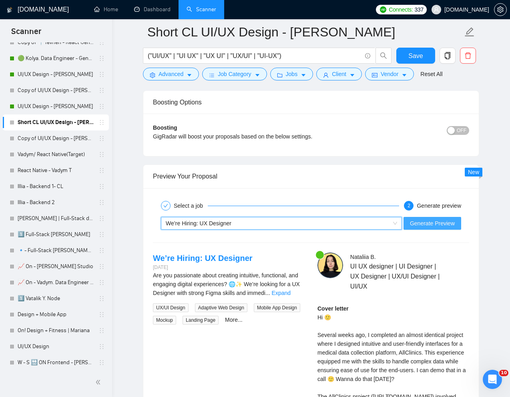
click at [424, 224] on span "Generate Preview" at bounding box center [432, 223] width 45 height 9
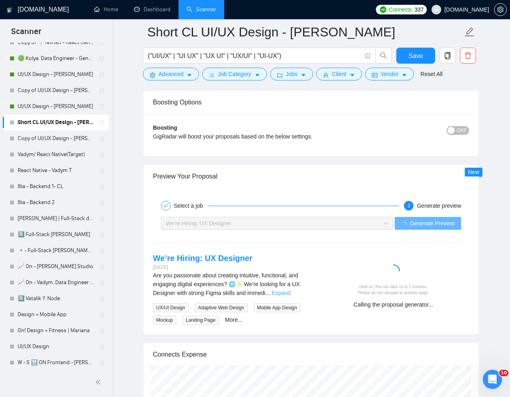
click at [291, 295] on link "Expand" at bounding box center [281, 293] width 19 height 6
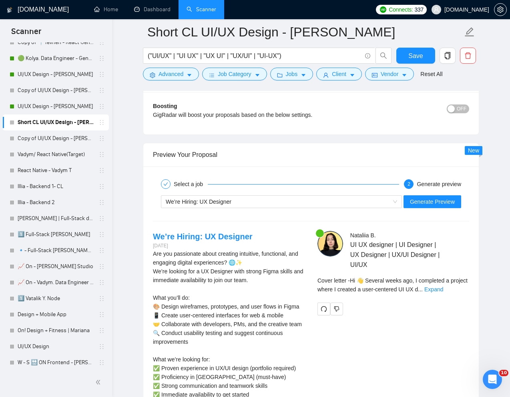
scroll to position [1594, 0]
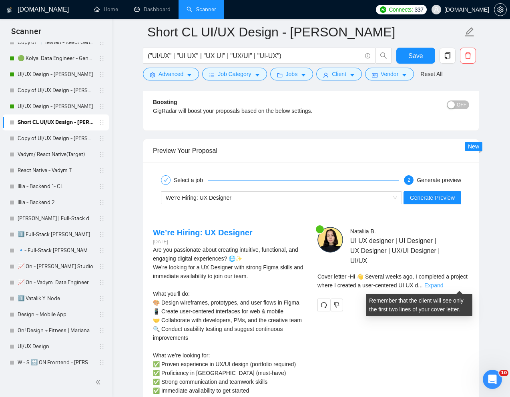
click at [443, 286] on link "Expand" at bounding box center [433, 285] width 19 height 6
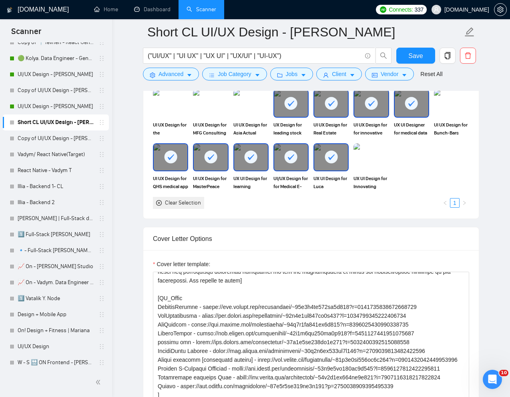
scroll to position [750, 0]
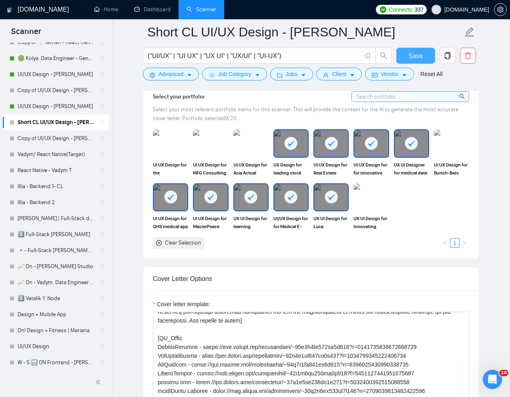
click at [420, 56] on span "Save" at bounding box center [415, 56] width 14 height 10
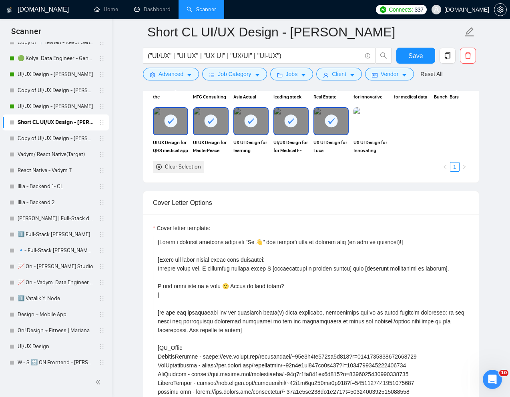
scroll to position [776, 0]
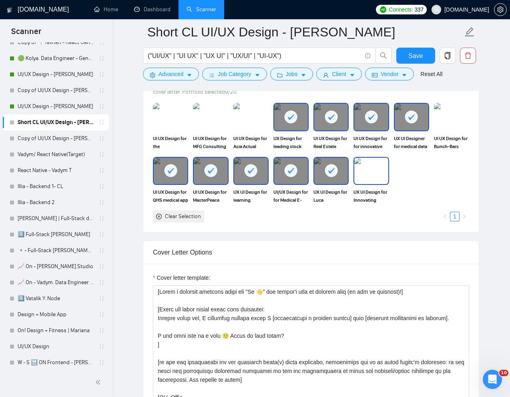
click at [370, 183] on img at bounding box center [371, 171] width 34 height 26
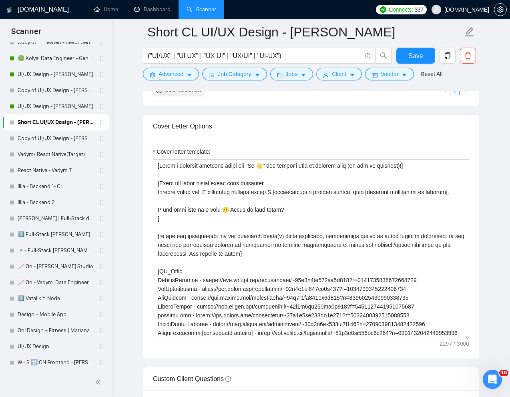
scroll to position [907, 0]
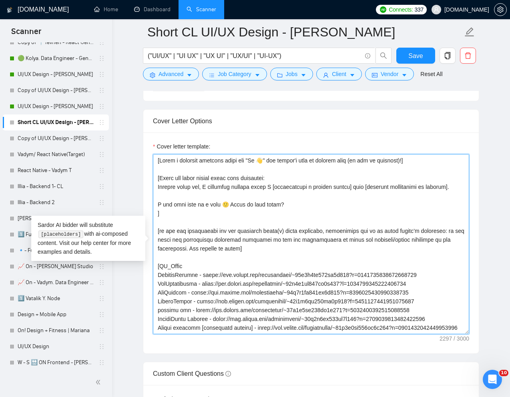
drag, startPoint x: 459, startPoint y: 186, endPoint x: 155, endPoint y: 186, distance: 303.5
click at [155, 186] on textarea "Cover letter template:" at bounding box center [311, 244] width 316 height 180
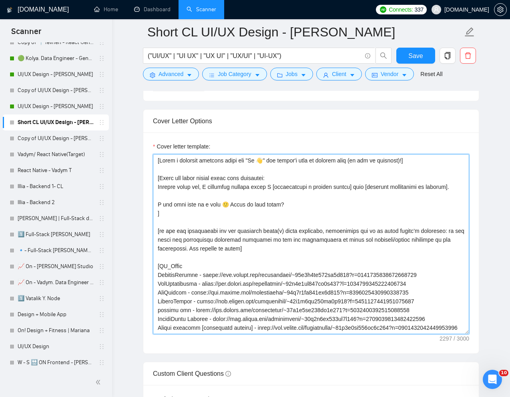
paste textarea "a project where I [identify the client's pain point, choose the relevant projec…"
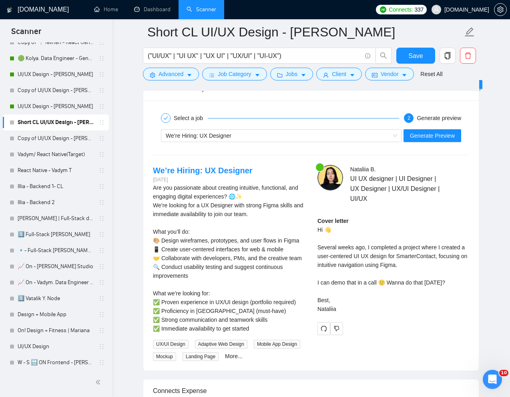
scroll to position [1588, 0]
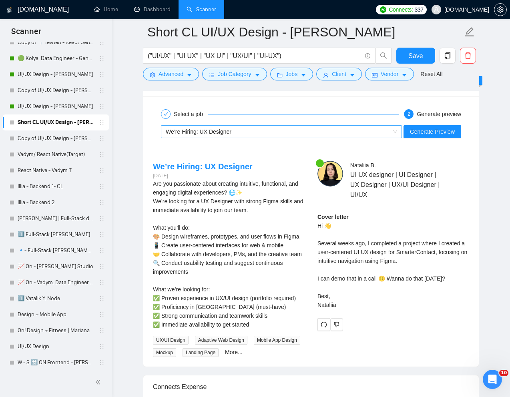
click at [357, 137] on div "We’re Hiring: UX Designer" at bounding box center [278, 132] width 224 height 12
type textarea "[Write a personal greeting using the "Hi 👋" and client's name or company name (…"
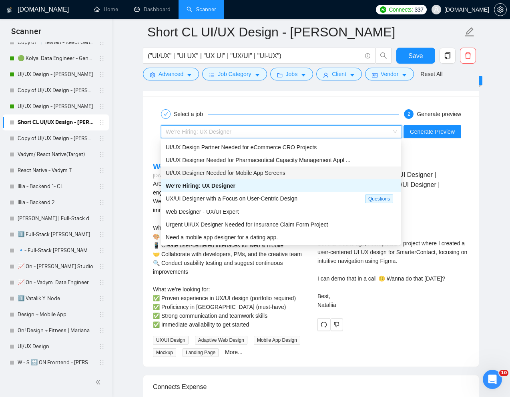
click at [289, 170] on div "UI/UX Designer Needed for Mobile App Screens" at bounding box center [281, 173] width 231 height 9
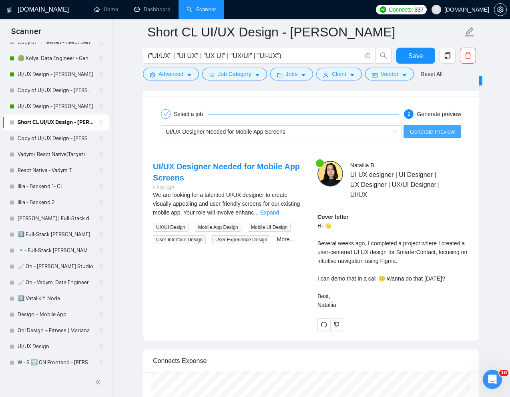
click at [420, 131] on span "Generate Preview" at bounding box center [432, 131] width 45 height 9
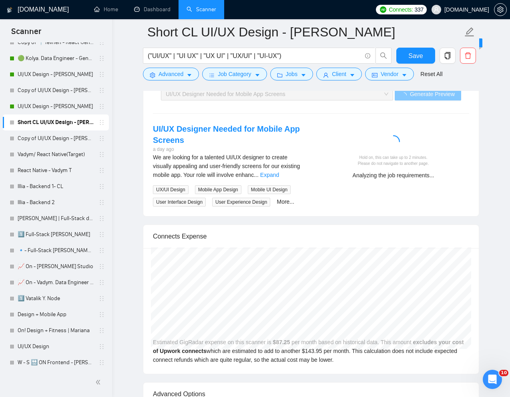
scroll to position [1569, 0]
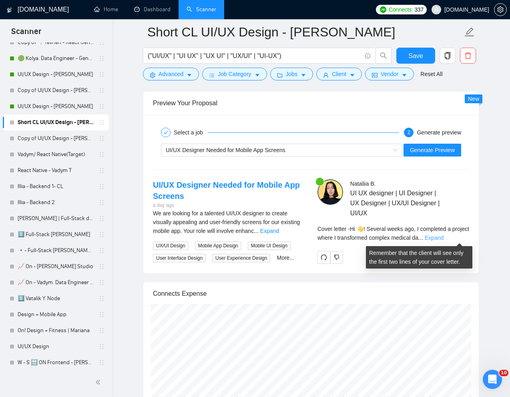
click at [444, 236] on link "Expand" at bounding box center [434, 238] width 19 height 6
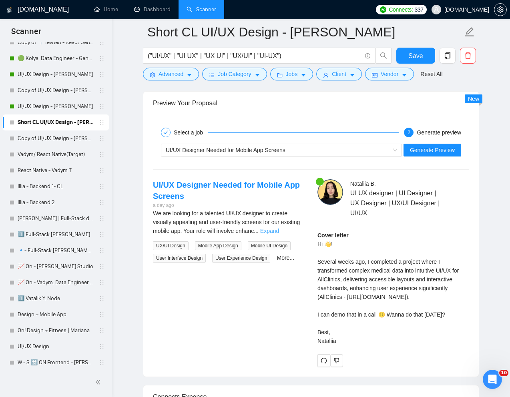
click at [279, 231] on link "Expand" at bounding box center [269, 231] width 19 height 6
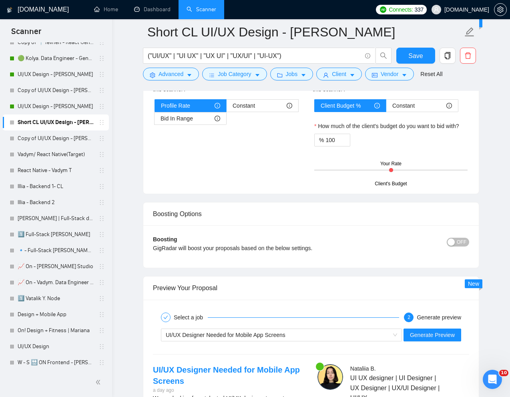
scroll to position [1315, 0]
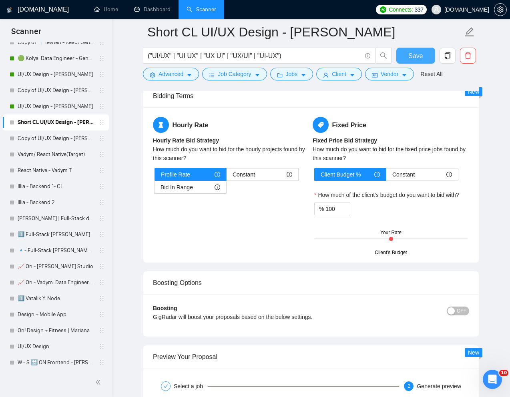
click at [418, 58] on span "Save" at bounding box center [415, 56] width 14 height 10
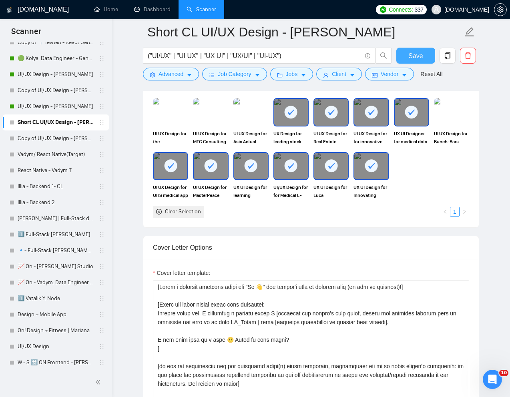
scroll to position [780, 0]
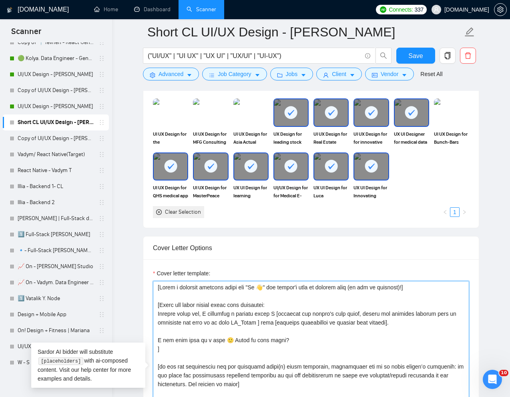
drag, startPoint x: 330, startPoint y: 324, endPoint x: 295, endPoint y: 324, distance: 35.2
click at [295, 324] on textarea "Cover letter template:" at bounding box center [311, 371] width 316 height 180
click at [348, 326] on textarea "Cover letter template:" at bounding box center [311, 371] width 316 height 180
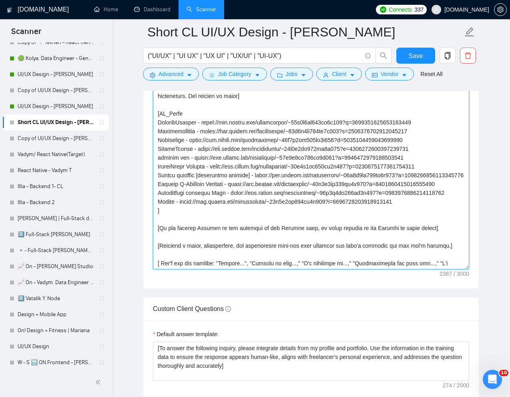
scroll to position [95, 0]
click at [201, 133] on textarea "Cover letter template:" at bounding box center [311, 179] width 316 height 180
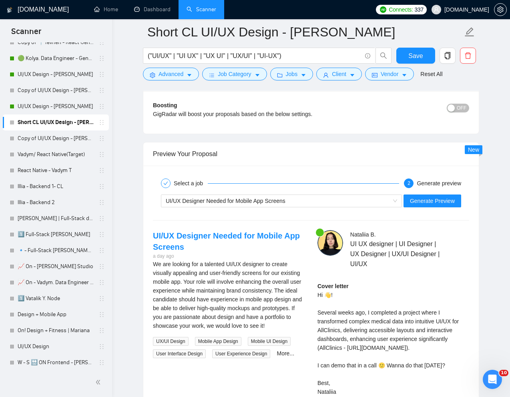
scroll to position [1583, 0]
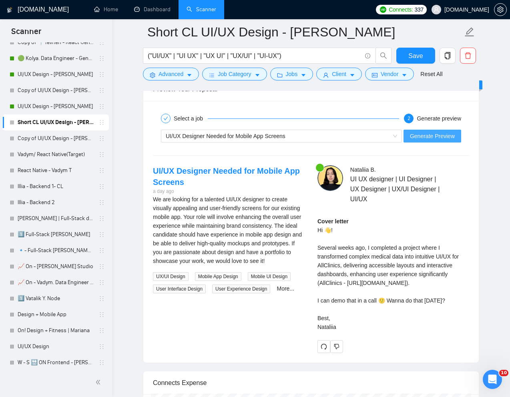
type textarea "[Write a personal greeting using the "Hi 👋" and client's name or company name (…"
click at [429, 137] on span "Generate Preview" at bounding box center [432, 136] width 45 height 9
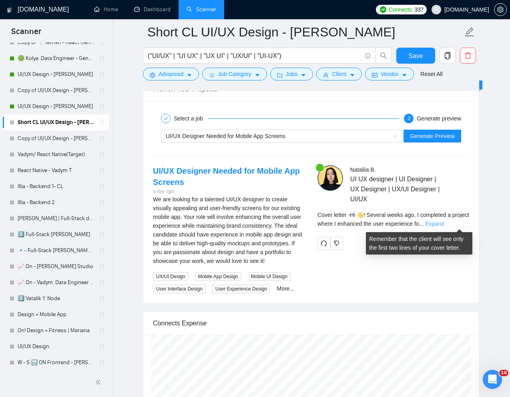
click at [444, 221] on link "Expand" at bounding box center [434, 224] width 19 height 6
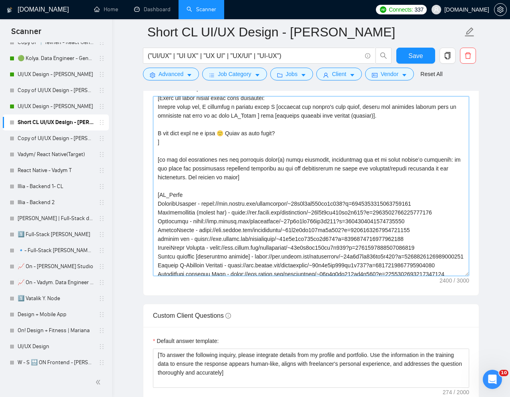
scroll to position [0, 0]
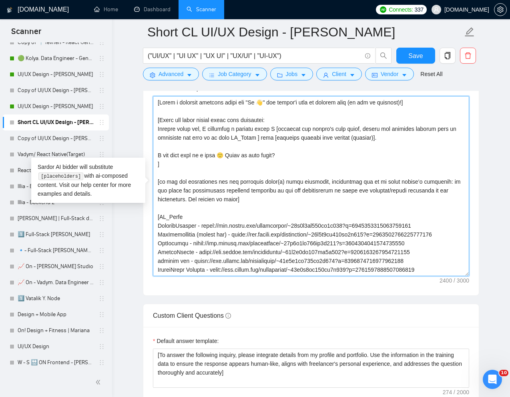
click at [366, 159] on textarea "Cover letter template:" at bounding box center [311, 186] width 316 height 180
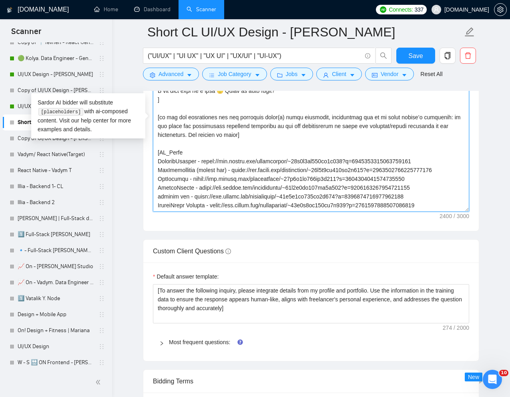
scroll to position [1035, 0]
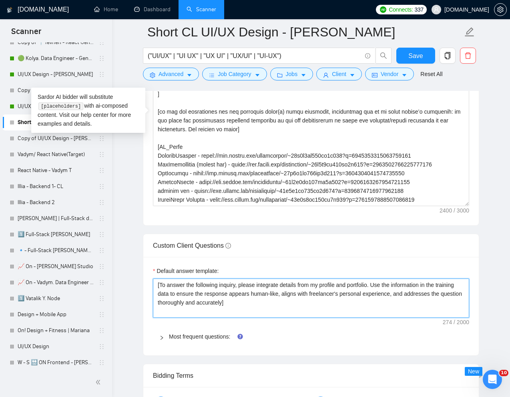
click at [157, 286] on textarea "[To answer the following inquiry, please integrate details from my profile and …" at bounding box center [311, 298] width 316 height 39
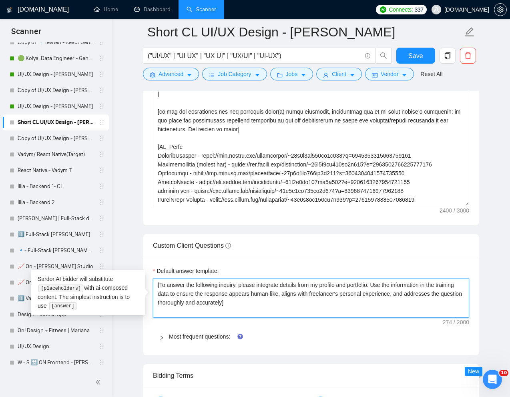
type textarea "[To answer the following inquiry, please integrate details from my profile and …"
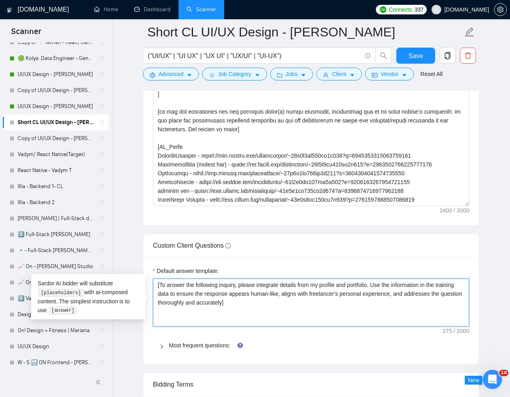
type textarea "[To answer the following inquiry, please integrate details from my profile and …"
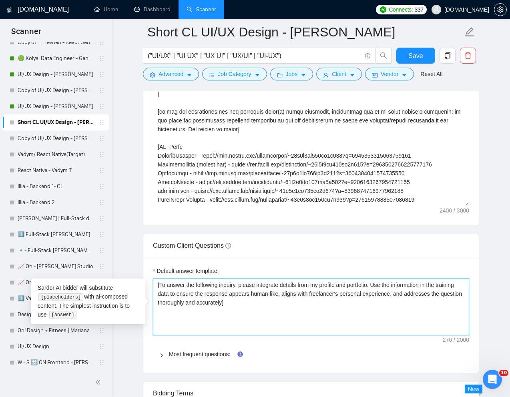
drag, startPoint x: 466, startPoint y: 333, endPoint x: 467, endPoint y: 370, distance: 37.6
click at [467, 370] on div "Default answer template: [To answer the following inquiry, please integrate det…" at bounding box center [311, 315] width 336 height 116
type textarea "[To answer the following inquiry, please integrate details from my profile and …"
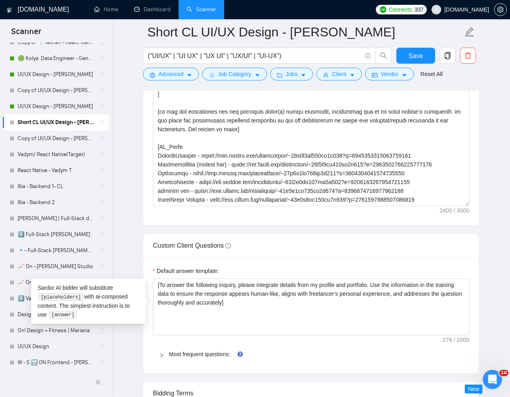
click at [424, 349] on div "Most frequent questions:" at bounding box center [311, 354] width 316 height 18
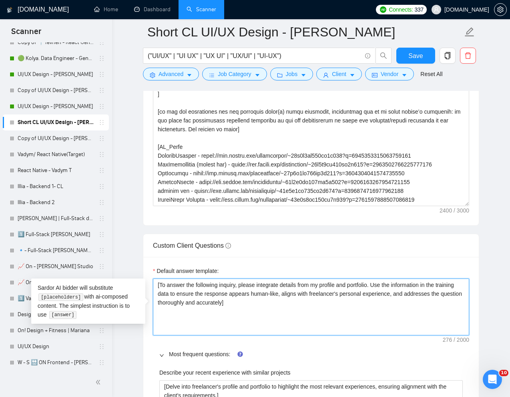
drag, startPoint x: 468, startPoint y: 332, endPoint x: 468, endPoint y: 360, distance: 27.6
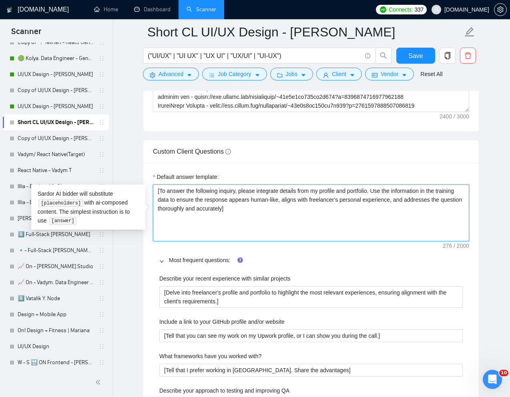
scroll to position [1142, 0]
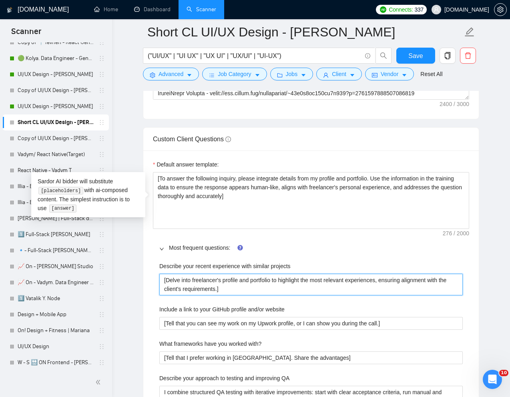
click at [377, 292] on projects "[Delve into freelancer's profile and portfolio to highlight the most relevant e…" at bounding box center [311, 285] width 304 height 22
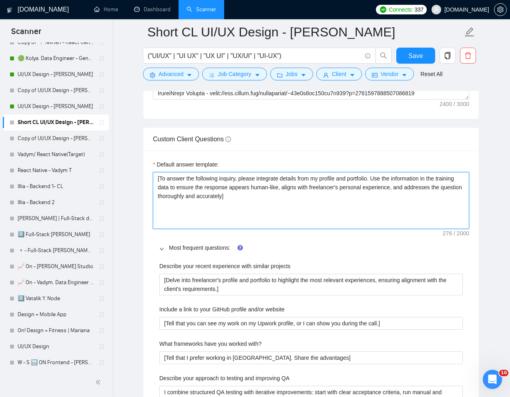
click at [183, 187] on textarea "[To answer the following inquiry, please integrate details from my profile and …" at bounding box center [311, 200] width 316 height 57
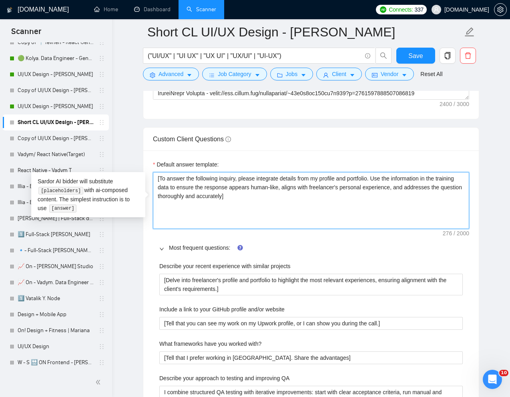
paste textarea "don't write the following, use it as a context, | is a separator"
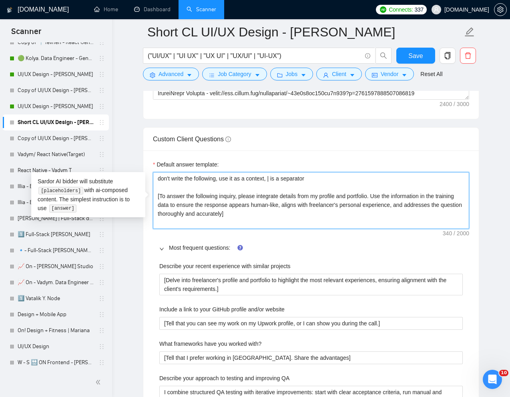
type textarea "don't write the following, use it as a context, | is a separator [To answer the…"
click at [158, 179] on textarea "don't write the following, use it as a context, | is a separator [To answer the…" at bounding box center [311, 200] width 316 height 57
type textarea "хdon't write the following, use it as a context, | is a separator [To answer th…"
type textarea "don't write the following, use it as a context, | is a separator [To answer the…"
type textarea "хdon't write the following, use it as a context, | is a separator [To answer th…"
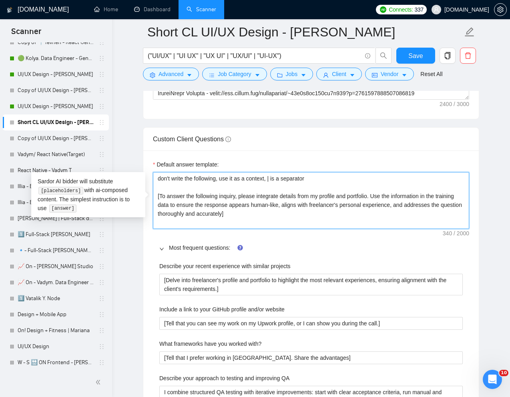
type textarea "[don't write the following, use it as a context, | is a separator [To answer th…"
click at [301, 189] on textarea "[don't write the following, use it as a context, | is a separator [To answer th…" at bounding box center [311, 200] width 316 height 57
type textarea "[don't write the following, use it as a context, | is a separator ] [To answer …"
click at [342, 183] on textarea "[don't write the following, use it as a context, | is a separator ] [To answer …" at bounding box center [311, 200] width 316 height 57
click at [334, 180] on textarea "[don't write the following, use it as a context, | is a separator ] [To answer …" at bounding box center [311, 200] width 316 height 57
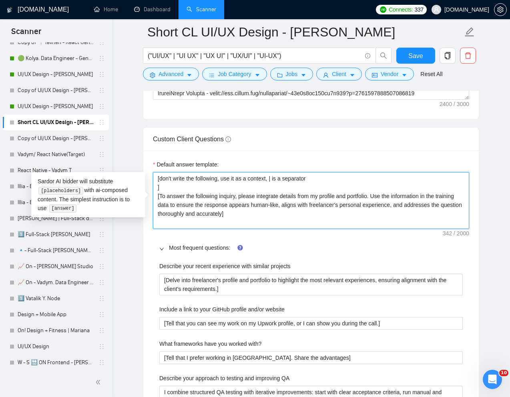
type textarea "[don't write the following, use it as a context, | is a separator ] [To answer …"
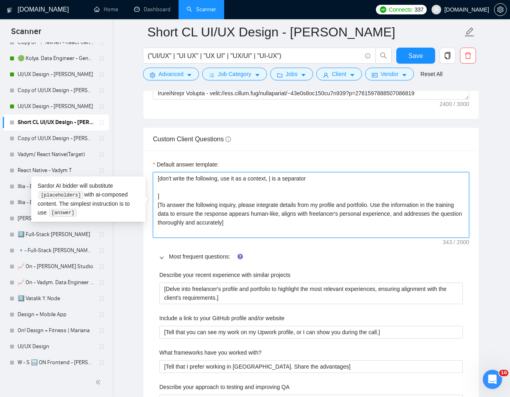
type textarea "[don't write the following, use it as a context, | is a separator ] [To answer …"
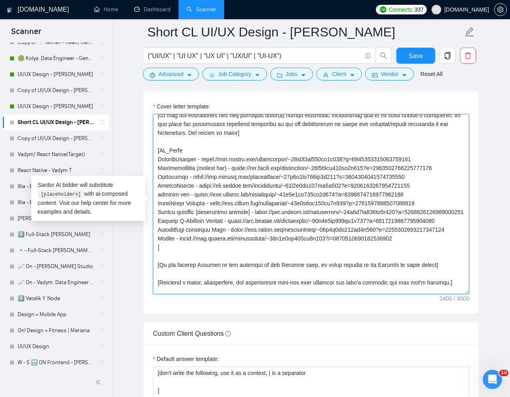
scroll to position [132, 0]
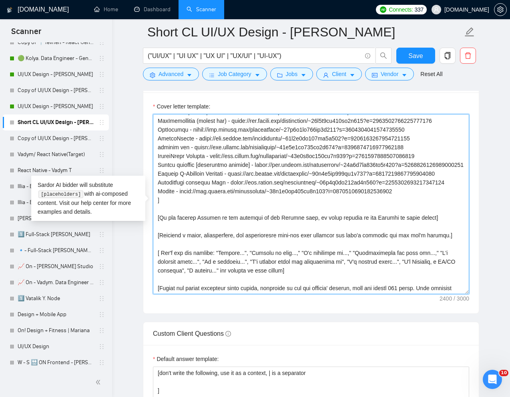
drag, startPoint x: 160, startPoint y: 218, endPoint x: 416, endPoint y: 219, distance: 255.9
click at [416, 219] on textarea "Cover letter template:" at bounding box center [311, 204] width 316 height 180
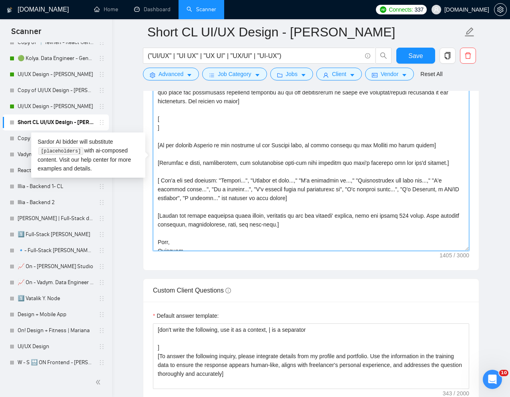
scroll to position [997, 0]
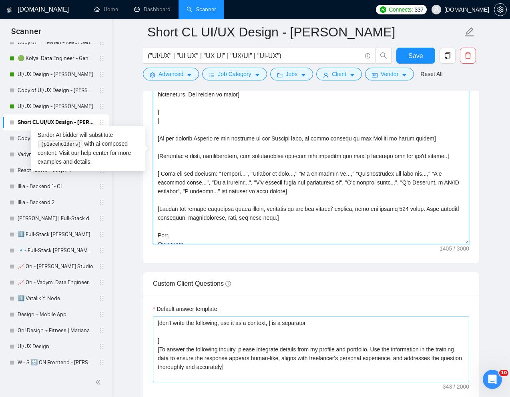
type textarea "[Write a personal greeting using the "Hi 👋" and client's name or company name (…"
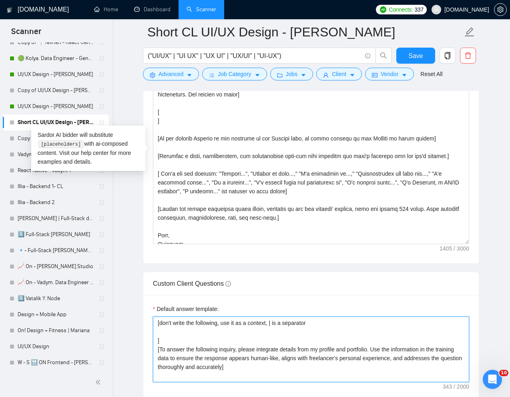
click at [228, 329] on textarea "[don't write the following, use it as a context, | is a separator ] [To answer …" at bounding box center [311, 350] width 316 height 66
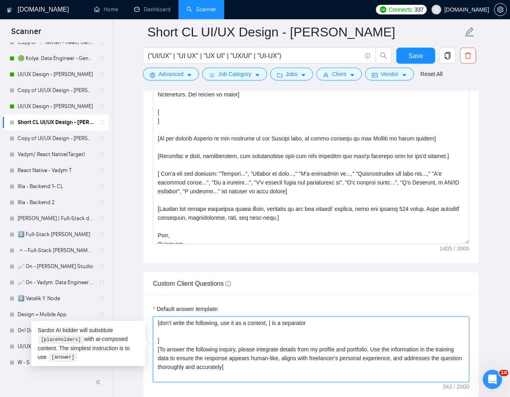
paste textarea "PR_Links SmarterContact - https://www.upwork.com/freelancers/~01e2c1bf762ef9d68…"
type textarea "[don't write the following, use it as a context, | is a separator PR_Links Smar…"
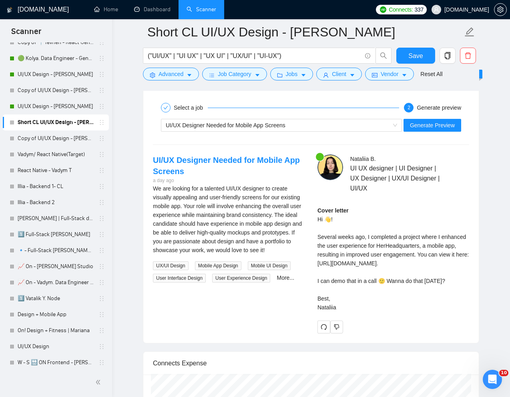
scroll to position [2283, 0]
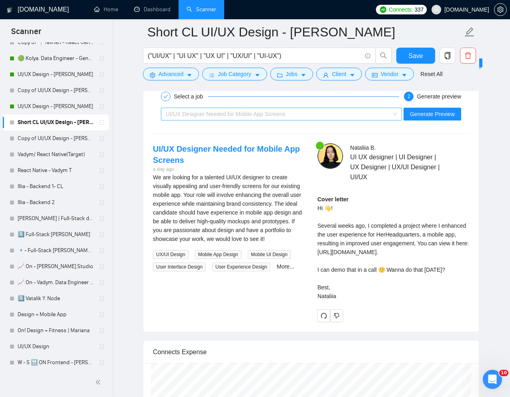
click at [324, 113] on div "UI/UX Designer Needed for Mobile App Screens" at bounding box center [278, 114] width 224 height 12
type textarea "[don't write the following, use it as a context, | is a separator PR_Links Smar…"
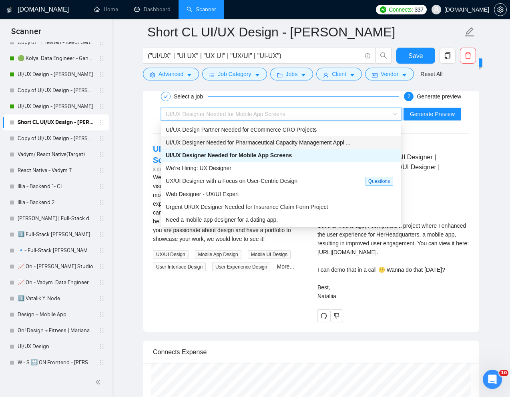
click at [271, 142] on span "UI/UX Designer Needed for Pharmaceutical Capacity Management Appl ..." at bounding box center [258, 142] width 185 height 6
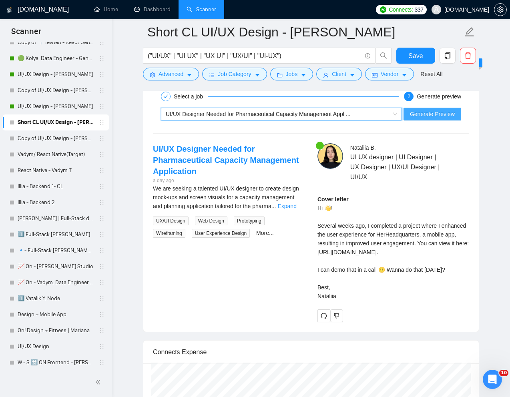
click at [432, 111] on span "Generate Preview" at bounding box center [432, 114] width 45 height 9
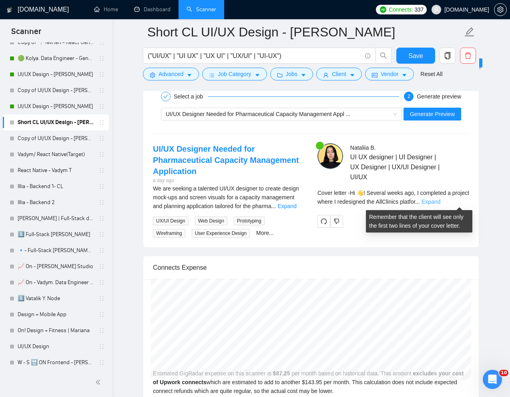
click at [440, 201] on link "Expand" at bounding box center [431, 202] width 19 height 6
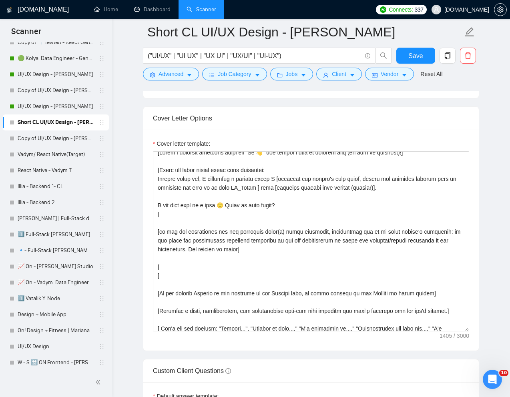
scroll to position [0, 0]
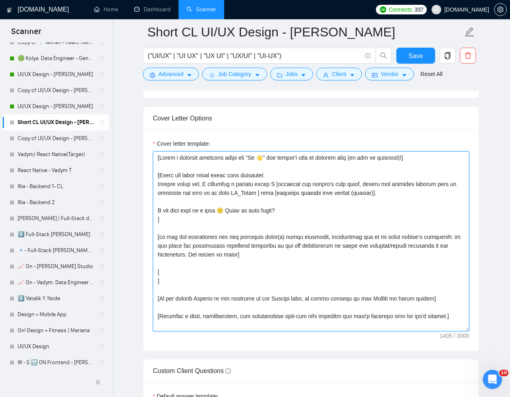
click at [228, 195] on textarea "Cover letter template:" at bounding box center [311, 241] width 316 height 180
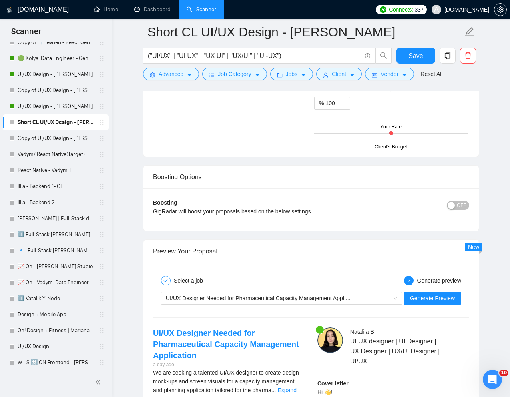
scroll to position [2151, 0]
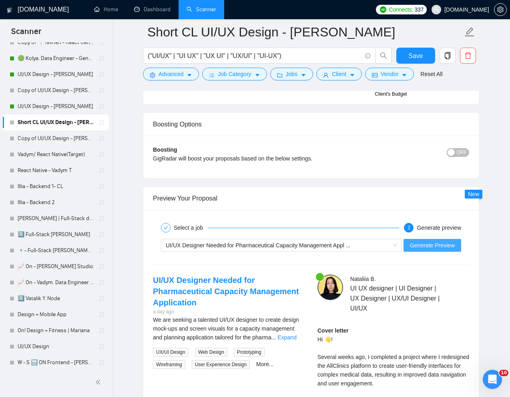
click at [426, 245] on span "Generate Preview" at bounding box center [432, 245] width 45 height 9
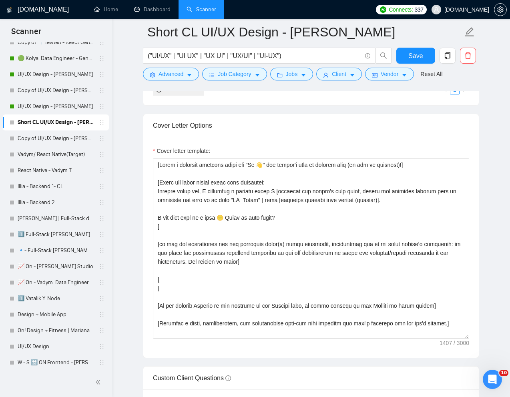
scroll to position [899, 0]
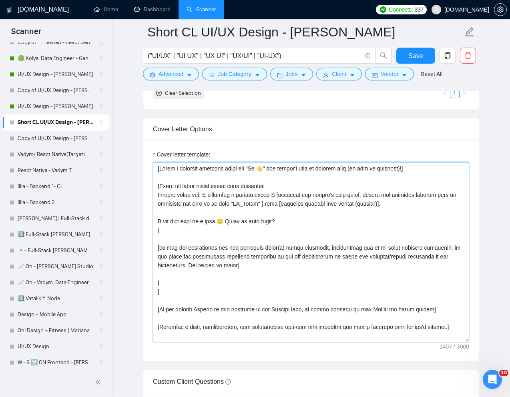
click at [258, 203] on textarea "Cover letter template:" at bounding box center [311, 252] width 316 height 180
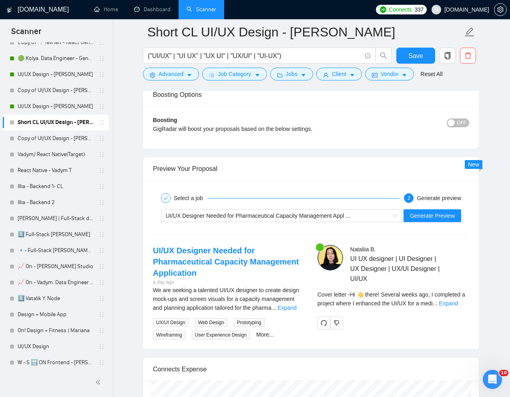
scroll to position [2221, 0]
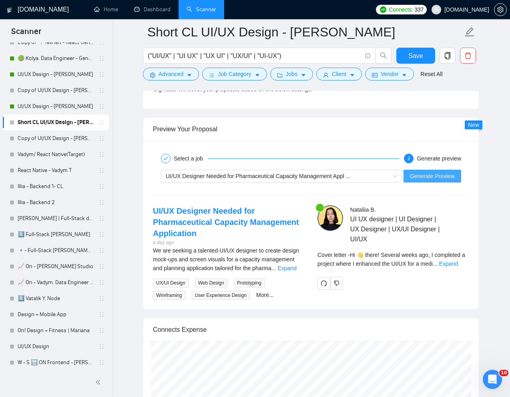
click at [425, 179] on span "Generate Preview" at bounding box center [432, 176] width 45 height 9
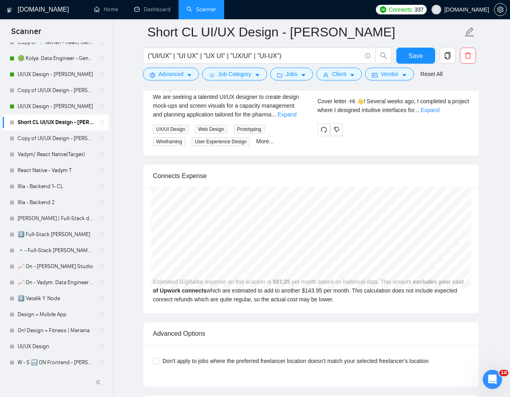
scroll to position [2359, 0]
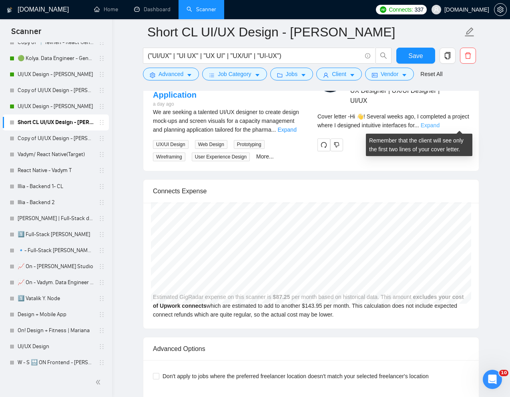
click at [440, 126] on link "Expand" at bounding box center [430, 125] width 19 height 6
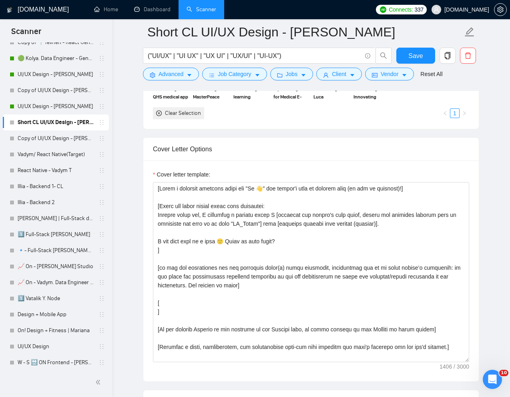
scroll to position [915, 0]
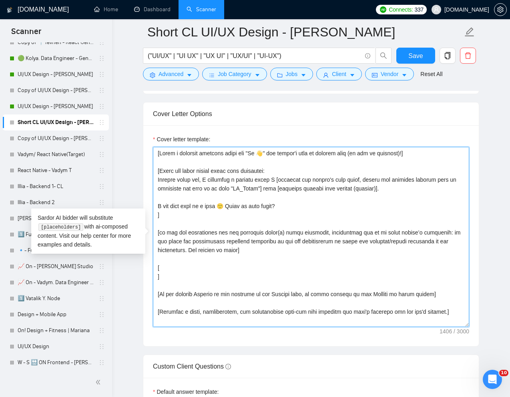
drag, startPoint x: 454, startPoint y: 181, endPoint x: 215, endPoint y: 191, distance: 239.3
click at [215, 191] on textarea "Cover letter template:" at bounding box center [311, 237] width 316 height 180
click at [185, 188] on textarea "Cover letter template:" at bounding box center [311, 237] width 316 height 180
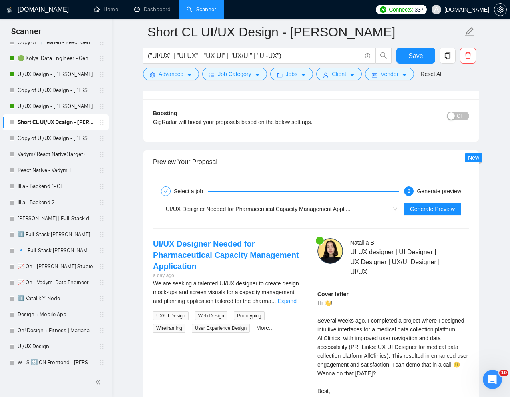
scroll to position [2196, 0]
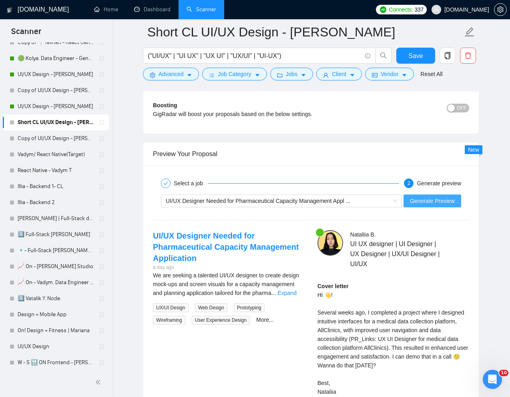
type textarea "[Write a personal greeting using the "Hi 👋" and client's name or company name (…"
click at [455, 199] on button "Generate Preview" at bounding box center [433, 201] width 58 height 13
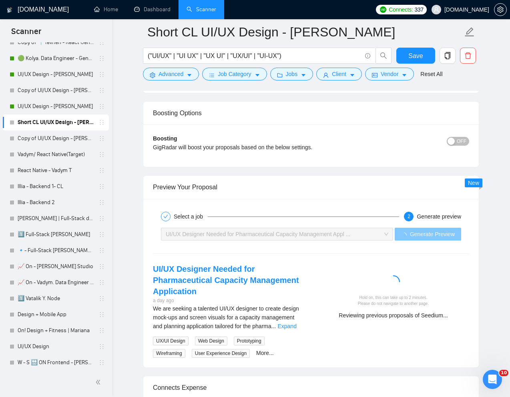
scroll to position [2179, 0]
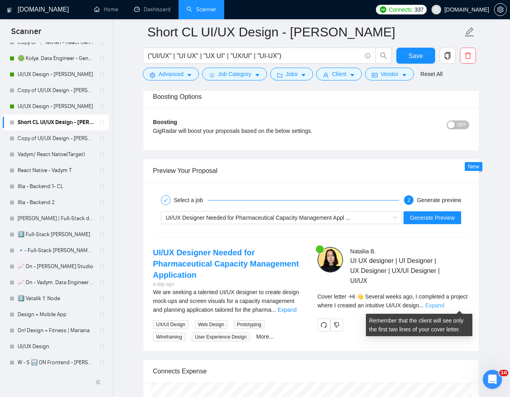
click at [444, 305] on link "Expand" at bounding box center [434, 305] width 19 height 6
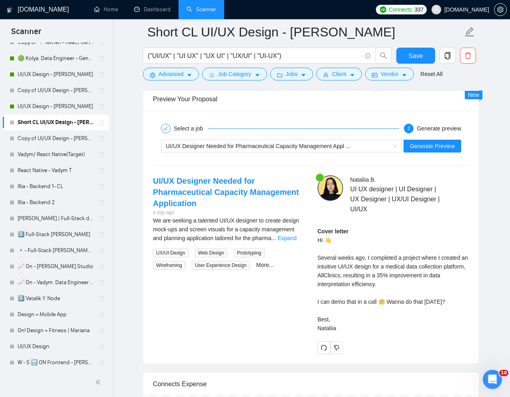
scroll to position [2249, 0]
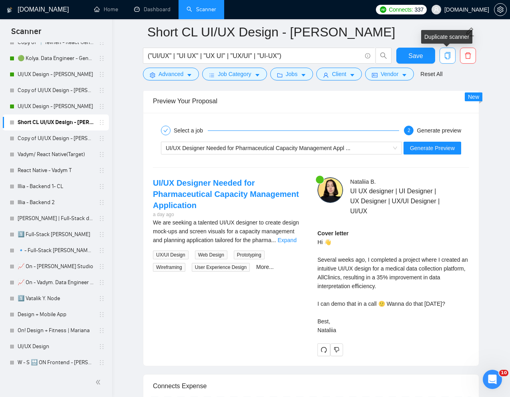
click at [449, 54] on icon "copy" at bounding box center [448, 55] width 6 height 7
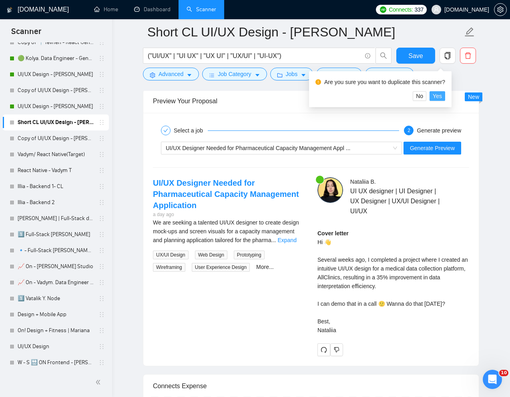
click at [442, 96] on span "Yes" at bounding box center [437, 96] width 9 height 9
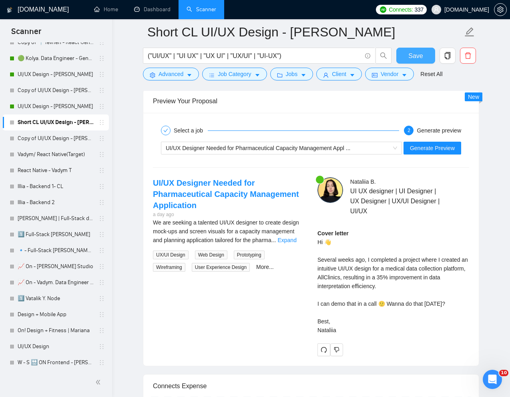
click at [421, 53] on span "Save" at bounding box center [415, 56] width 14 height 10
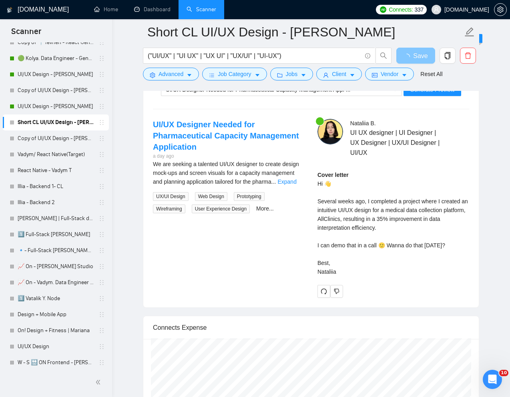
scroll to position [1768, 0]
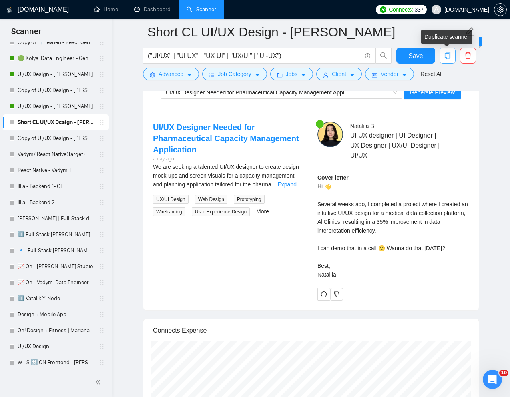
click at [446, 53] on icon "copy" at bounding box center [448, 55] width 6 height 7
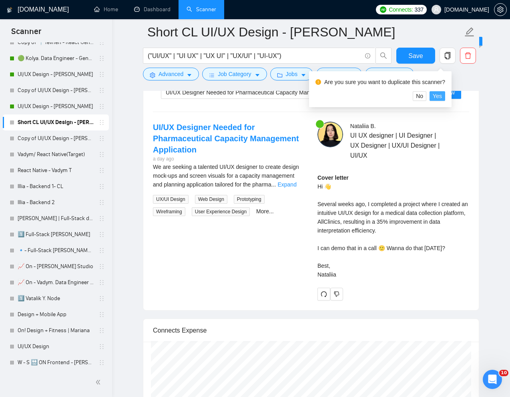
click at [442, 96] on span "Yes" at bounding box center [437, 96] width 9 height 9
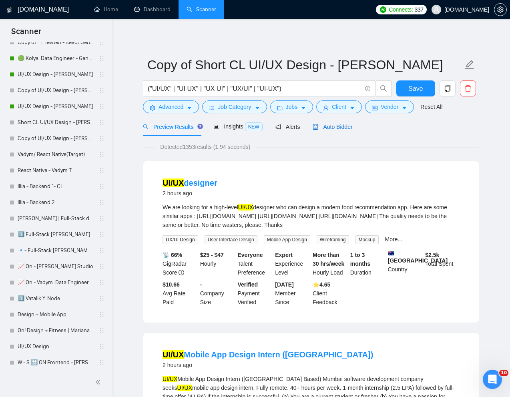
click at [337, 130] on span "Auto Bidder" at bounding box center [333, 127] width 40 height 6
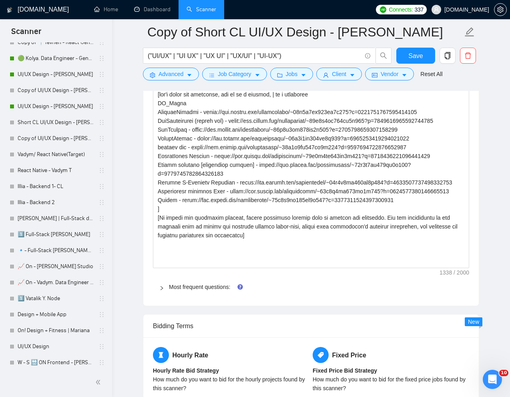
scroll to position [1251, 0]
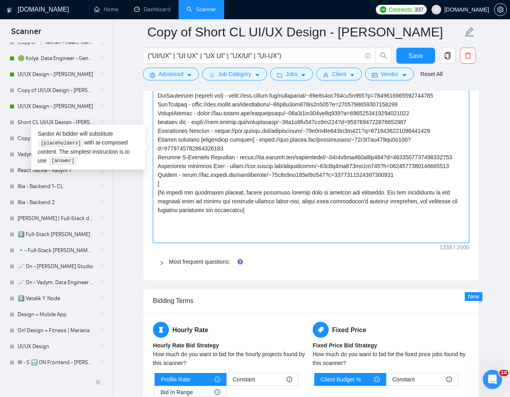
drag, startPoint x: 164, startPoint y: 202, endPoint x: 157, endPoint y: 85, distance: 117.5
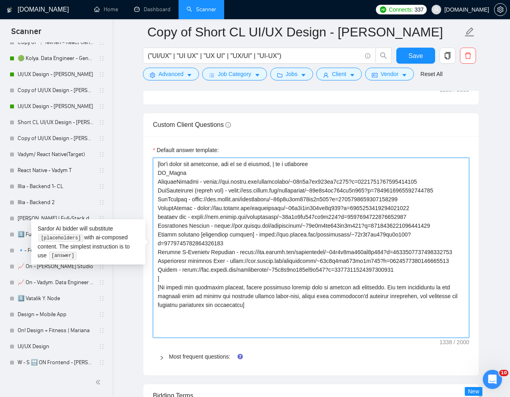
scroll to position [1156, 0]
type textarea "[don't write the following, use it as a context, | is a separator PR_Links [To …"
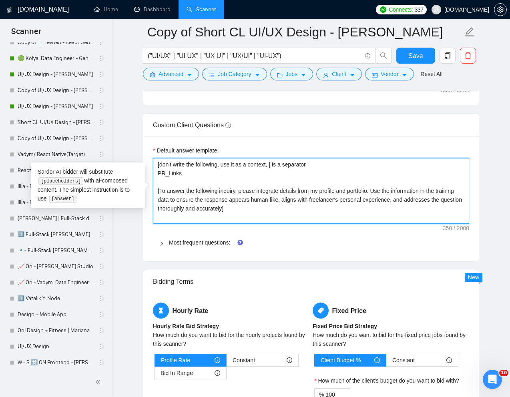
drag, startPoint x: 161, startPoint y: 179, endPoint x: 153, endPoint y: 165, distance: 15.5
click at [153, 165] on textarea "[don't write the following, use it as a context, | is a separator PR_Links [To …" at bounding box center [311, 191] width 316 height 66
type textarea "[To answer the following inquiry, please integrate details from my profile and …"
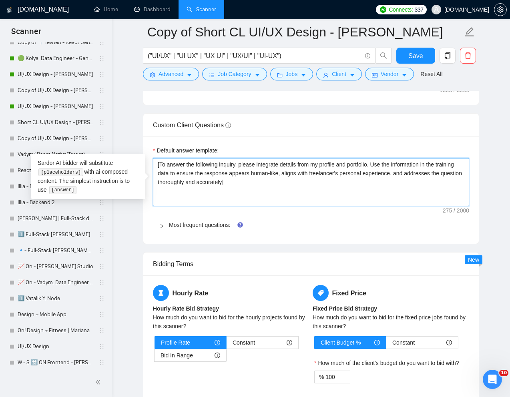
type textarea "[To answer the following inquiry, please integrate details from my profile and …"
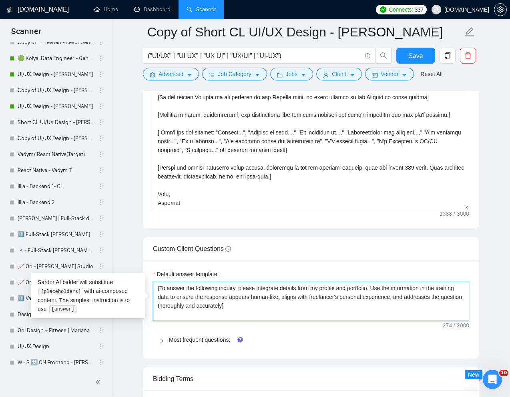
scroll to position [916, 0]
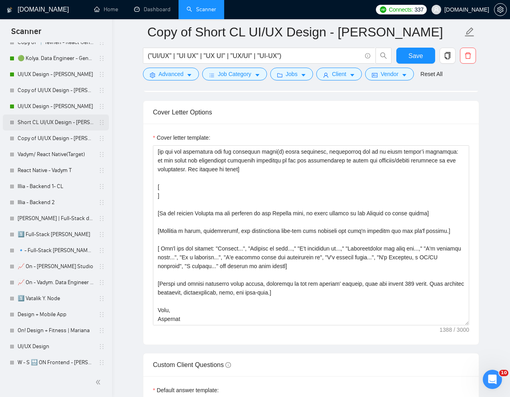
type textarea "[To answer the following inquiry, please integrate details from my profile and …"
click at [43, 121] on link "Short CL UI/UX Design - [PERSON_NAME]" at bounding box center [56, 123] width 76 height 16
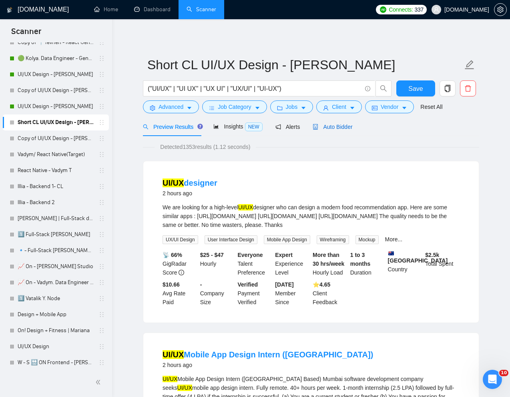
click at [343, 128] on span "Auto Bidder" at bounding box center [333, 127] width 40 height 6
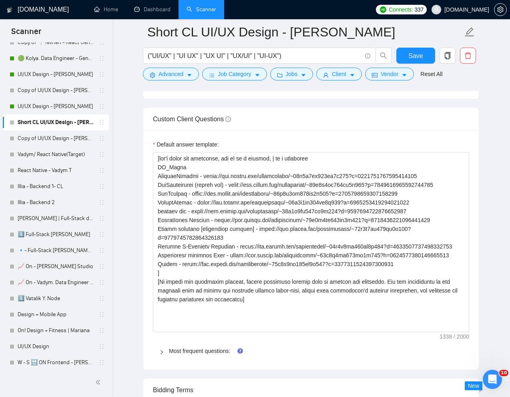
scroll to position [1168, 0]
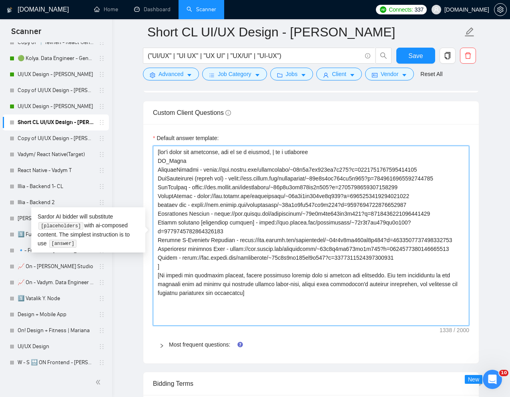
drag, startPoint x: 162, startPoint y: 287, endPoint x: 152, endPoint y: 151, distance: 136.1
click at [152, 151] on div "Default answer template: Most frequent questions: Describe your recent experien…" at bounding box center [311, 243] width 336 height 239
type textarea "[To answer the following inquiry, please integrate details from my profile and …"
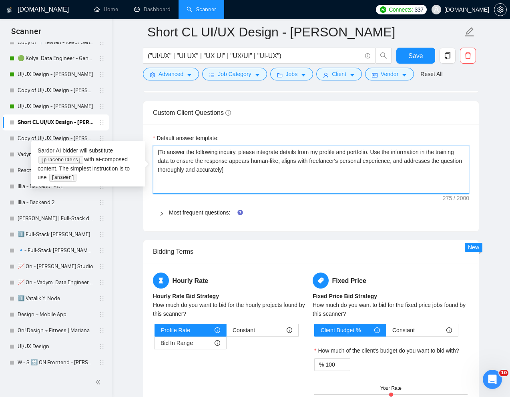
type textarea "[To answer the following inquiry, please integrate details from my profile and …"
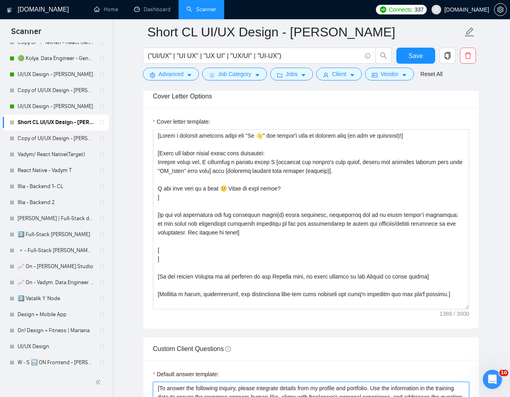
scroll to position [930, 0]
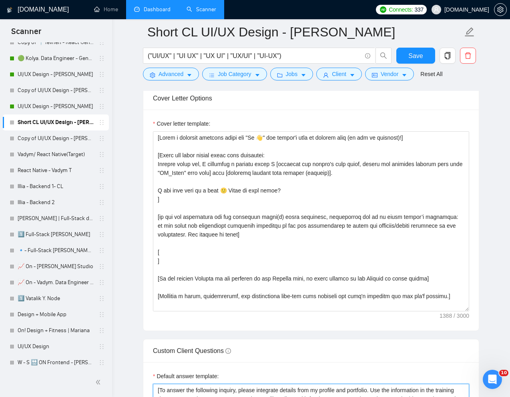
type textarea "[To answer the following inquiry, please integrate details from my profile and …"
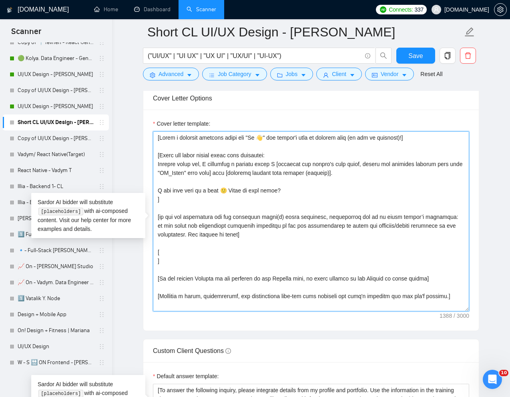
click at [166, 253] on textarea "Cover letter template:" at bounding box center [311, 221] width 316 height 180
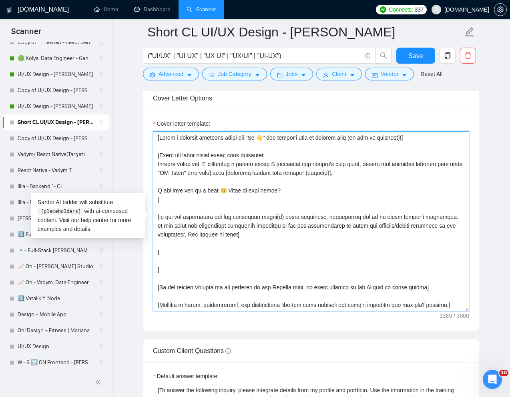
paste textarea "[PR_Links SmarterContact - https://www.upwork.com/freelancers/~01e2c1bf762ef9d6…"
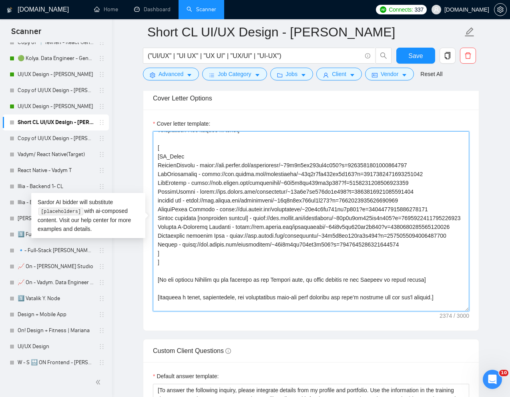
scroll to position [106, 0]
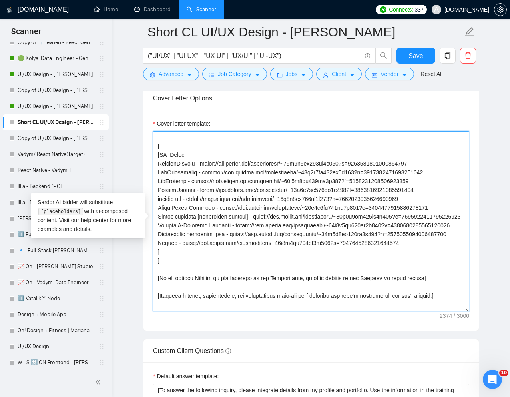
click at [168, 283] on textarea "Cover letter template:" at bounding box center [311, 221] width 316 height 180
click at [167, 281] on textarea "Cover letter template:" at bounding box center [311, 221] width 316 height 180
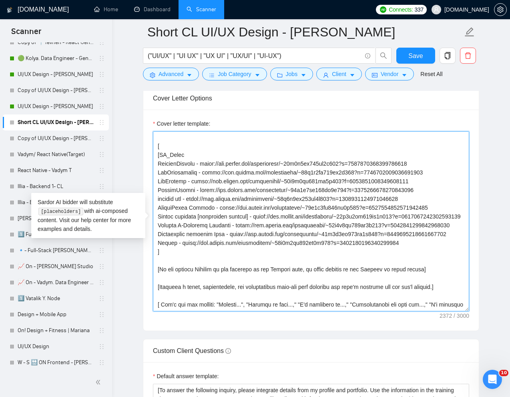
click at [164, 147] on textarea "Cover letter template:" at bounding box center [311, 221] width 316 height 180
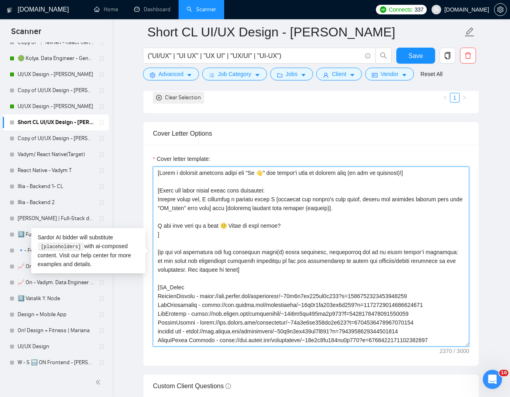
scroll to position [892, 0]
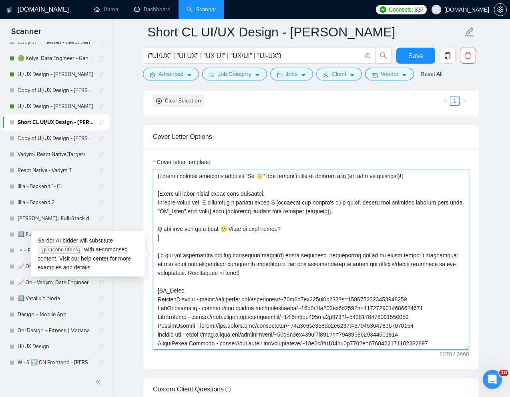
click at [443, 200] on textarea "Cover letter template:" at bounding box center [311, 260] width 316 height 180
click at [453, 205] on textarea "Cover letter template:" at bounding box center [311, 260] width 316 height 180
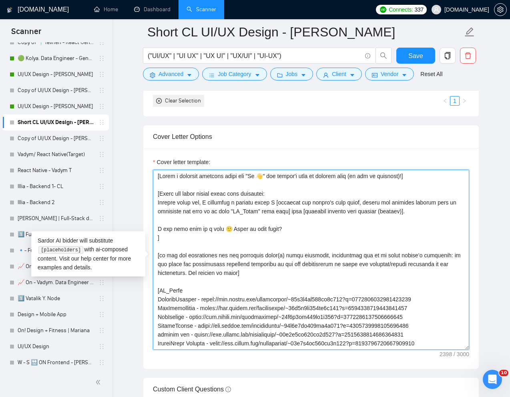
click at [230, 211] on textarea "Cover letter template:" at bounding box center [311, 260] width 316 height 180
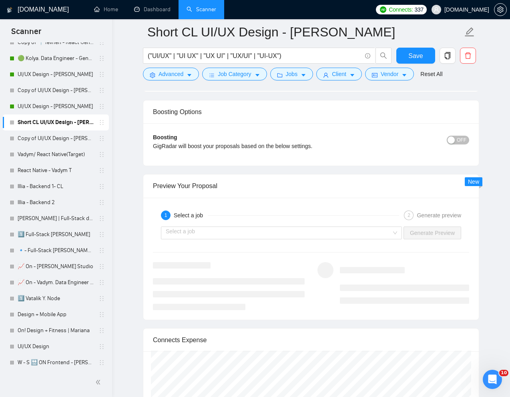
scroll to position [1592, 0]
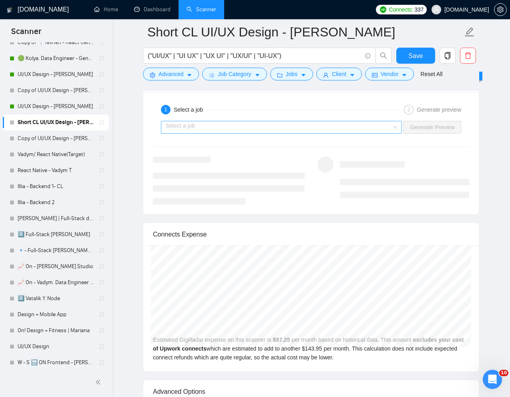
click at [261, 127] on input "search" at bounding box center [279, 127] width 226 height 12
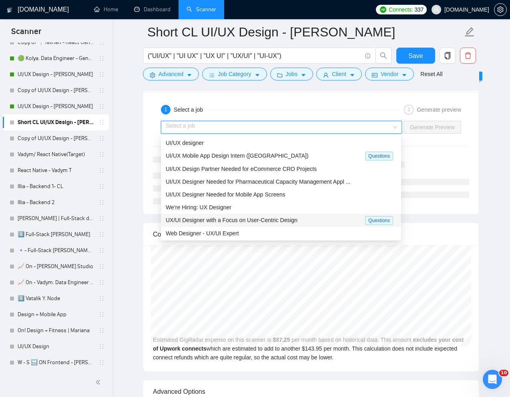
click at [200, 220] on span "UX/UI Designer with a Focus on User-Centric Design" at bounding box center [232, 220] width 132 height 6
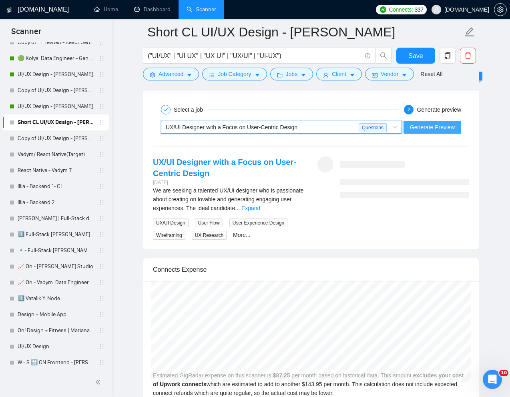
click at [447, 129] on span "Generate Preview" at bounding box center [432, 127] width 45 height 9
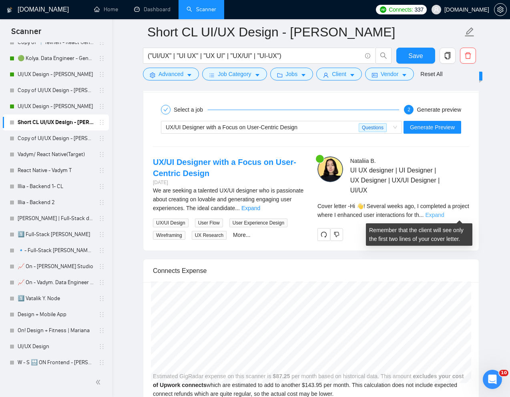
click at [444, 215] on link "Expand" at bounding box center [434, 215] width 19 height 6
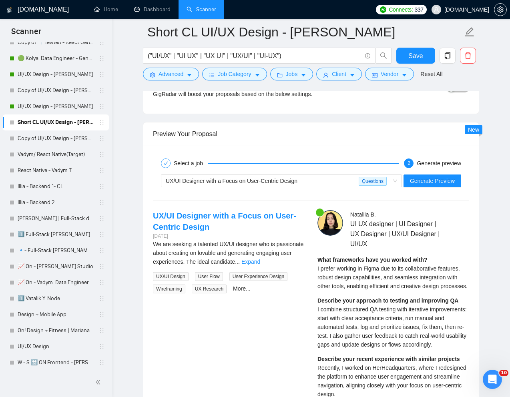
scroll to position [1532, 0]
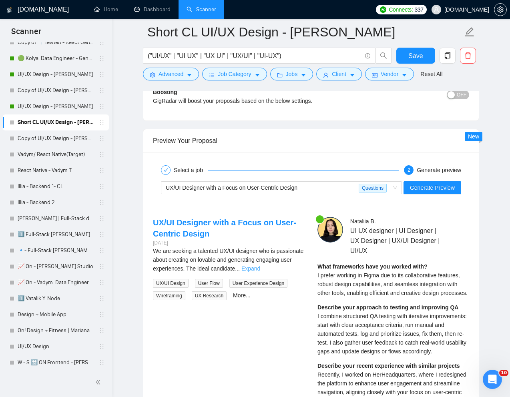
click at [260, 265] on link "Expand" at bounding box center [250, 268] width 19 height 6
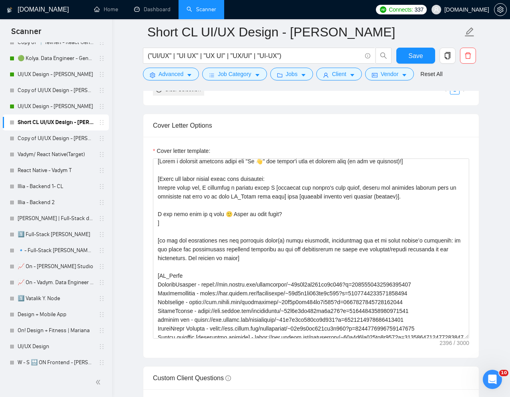
scroll to position [0, 0]
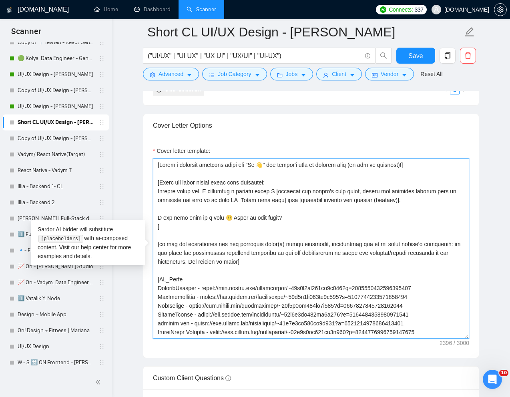
click at [364, 193] on textarea "Cover letter template:" at bounding box center [311, 249] width 316 height 180
drag, startPoint x: 316, startPoint y: 202, endPoint x: 338, endPoint y: 203, distance: 22.8
click at [338, 203] on textarea "Cover letter template:" at bounding box center [311, 249] width 316 height 180
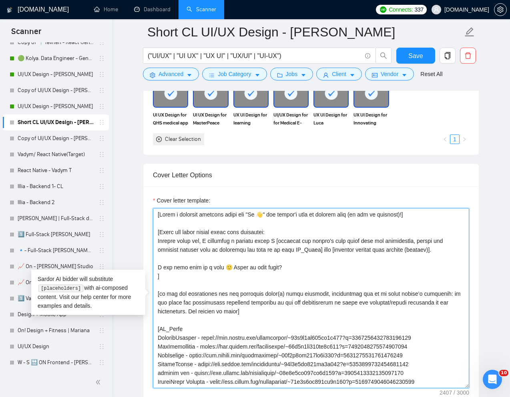
click at [435, 251] on textarea "Cover letter template:" at bounding box center [311, 298] width 316 height 180
paste textarea "and write that you have already encountered"
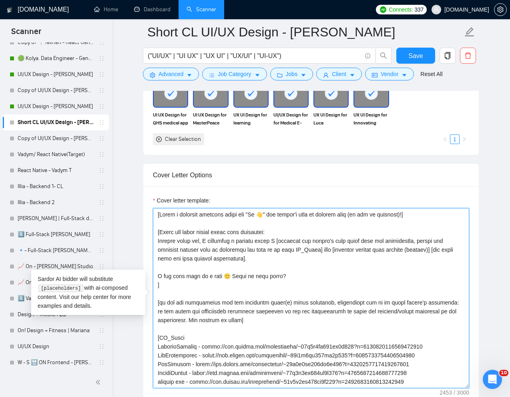
drag, startPoint x: 338, startPoint y: 243, endPoint x: 361, endPoint y: 243, distance: 22.8
click at [361, 243] on textarea "Cover letter template:" at bounding box center [311, 298] width 316 height 180
drag, startPoint x: 319, startPoint y: 243, endPoint x: 363, endPoint y: 242, distance: 43.7
click at [363, 242] on textarea "Cover letter template:" at bounding box center [311, 298] width 316 height 180
click at [248, 260] on textarea "Cover letter template:" at bounding box center [311, 298] width 316 height 180
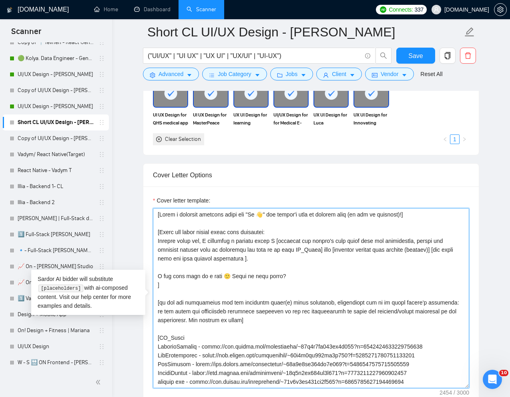
paste textarea "client's pain point"
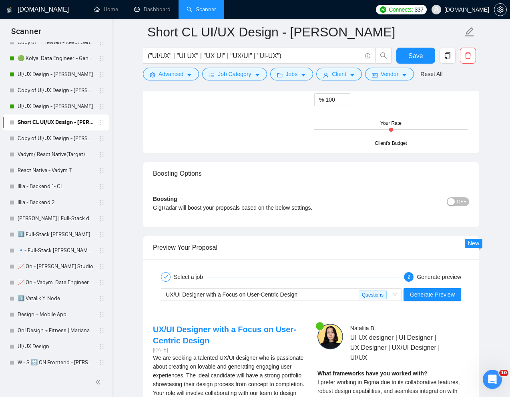
scroll to position [1469, 0]
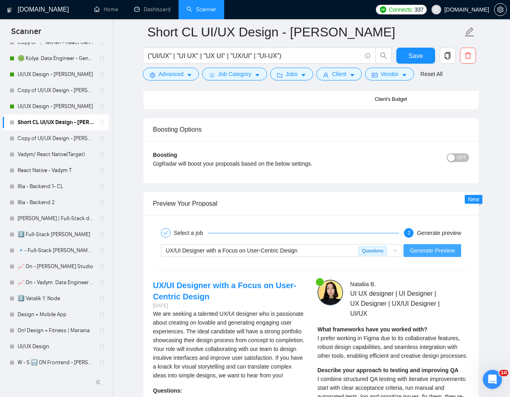
click at [423, 253] on span "Generate Preview" at bounding box center [432, 250] width 45 height 9
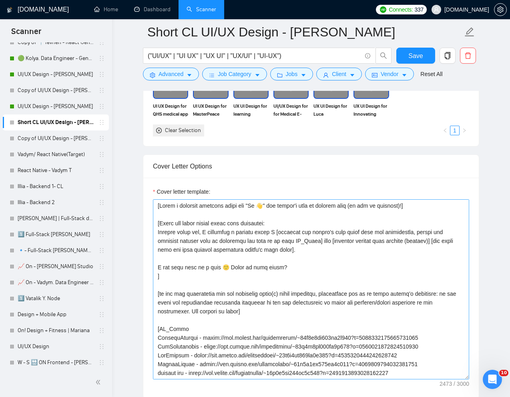
scroll to position [862, 0]
click at [295, 252] on textarea "Cover letter template:" at bounding box center [311, 290] width 316 height 180
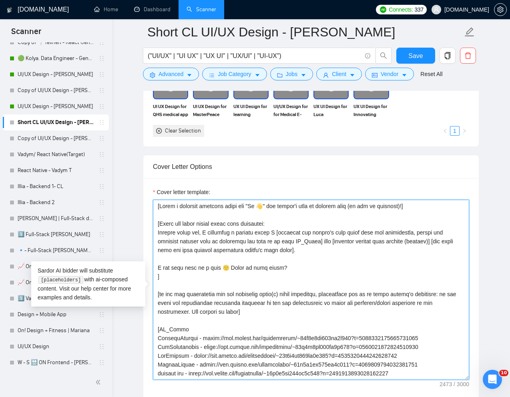
click at [296, 252] on textarea "Cover letter template:" at bounding box center [311, 290] width 316 height 180
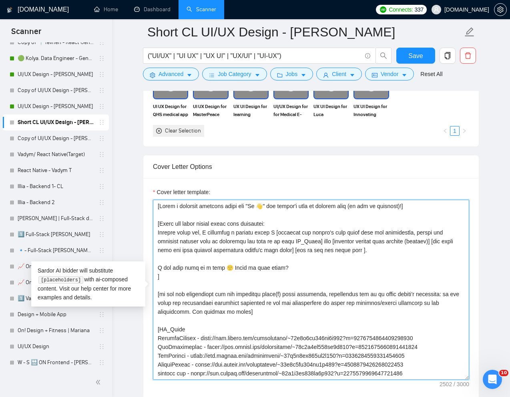
drag, startPoint x: 380, startPoint y: 234, endPoint x: 408, endPoint y: 233, distance: 28.8
click at [408, 233] on textarea "Cover letter template:" at bounding box center [311, 290] width 316 height 180
click at [403, 233] on textarea "Cover letter template:" at bounding box center [311, 290] width 316 height 180
drag, startPoint x: 378, startPoint y: 233, endPoint x: 416, endPoint y: 233, distance: 37.6
click at [416, 233] on textarea "Cover letter template:" at bounding box center [311, 290] width 316 height 180
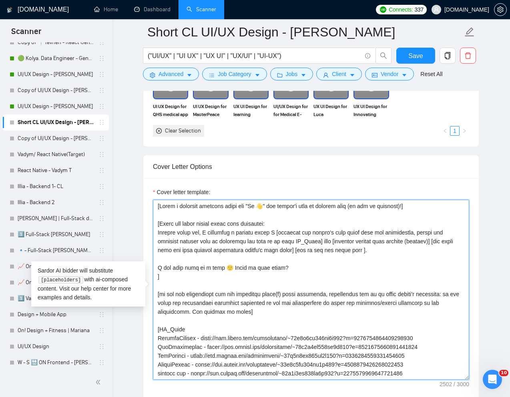
click at [368, 253] on textarea "Cover letter template:" at bounding box center [311, 290] width 316 height 180
paste textarea "job description"
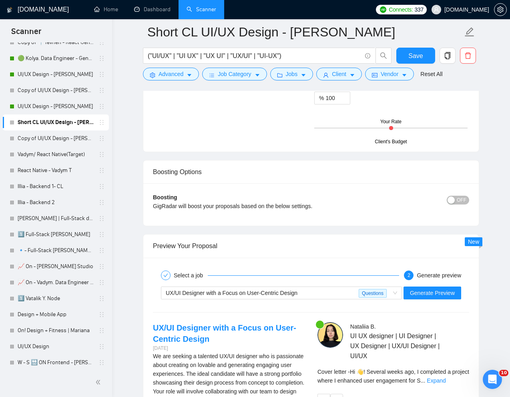
scroll to position [1511, 0]
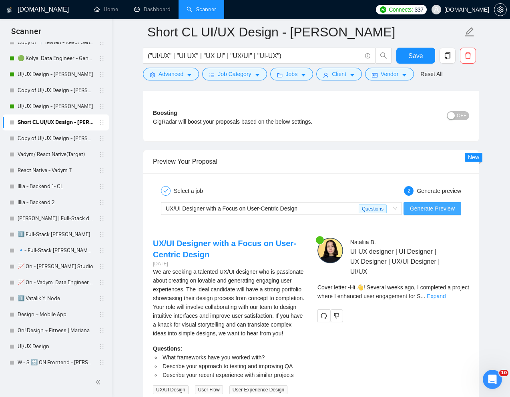
click at [427, 213] on span "Generate Preview" at bounding box center [432, 208] width 45 height 9
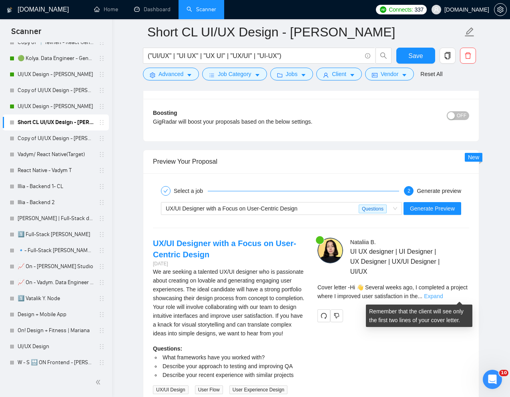
click at [443, 295] on link "Expand" at bounding box center [433, 296] width 19 height 6
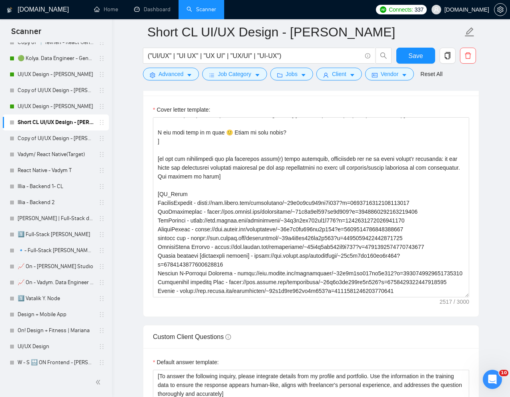
scroll to position [50, 0]
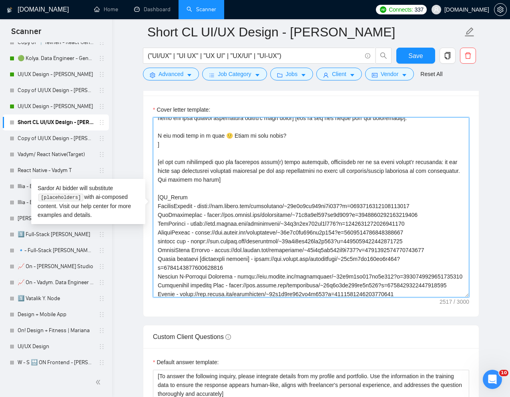
drag, startPoint x: 305, startPoint y: 135, endPoint x: 151, endPoint y: 136, distance: 154.2
click at [151, 136] on div "Cover letter template:" at bounding box center [311, 206] width 336 height 221
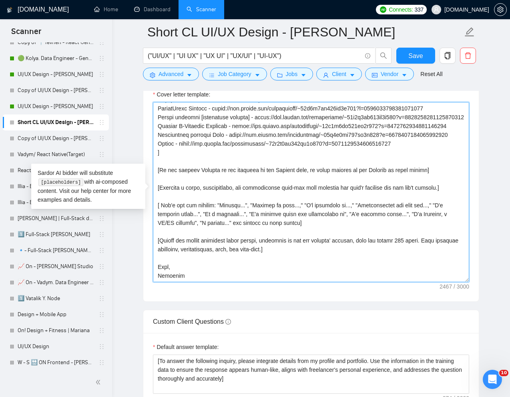
scroll to position [966, 0]
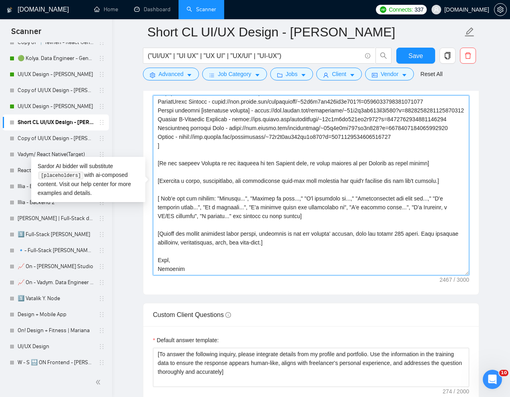
click at [318, 241] on textarea "Cover letter template:" at bounding box center [311, 185] width 316 height 180
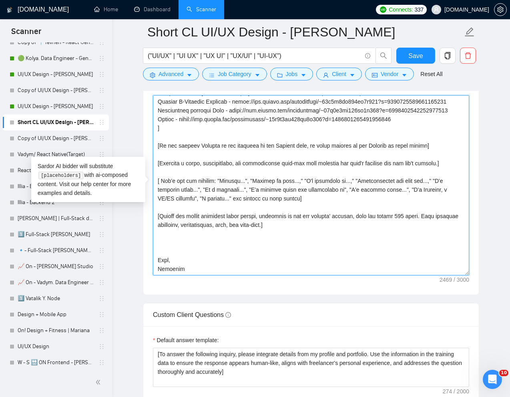
paste textarea "I can demo that in a call 🙂 Wanna do that today?"
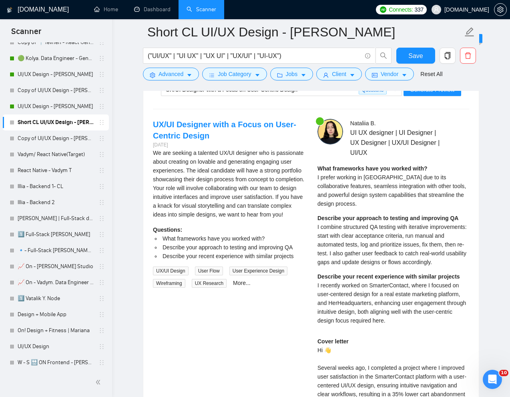
scroll to position [1518, 0]
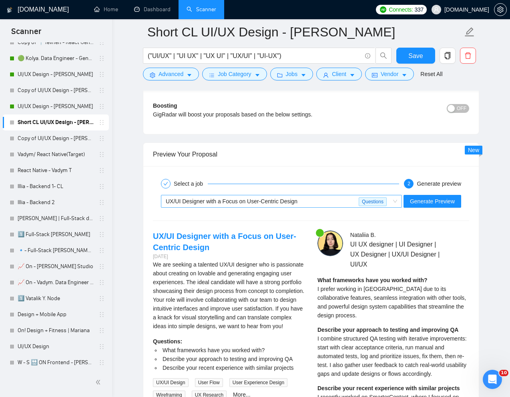
click at [284, 203] on span "UX/UI Designer with a Focus on User-Centric Design" at bounding box center [232, 201] width 132 height 6
type textarea "[Write a personal greeting using the "Hi 👋" and client's name or company name (…"
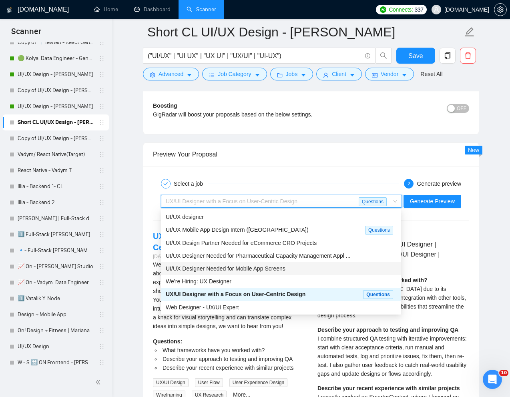
click at [211, 267] on span "UI/UX Designer Needed for Mobile App Screens" at bounding box center [226, 268] width 120 height 6
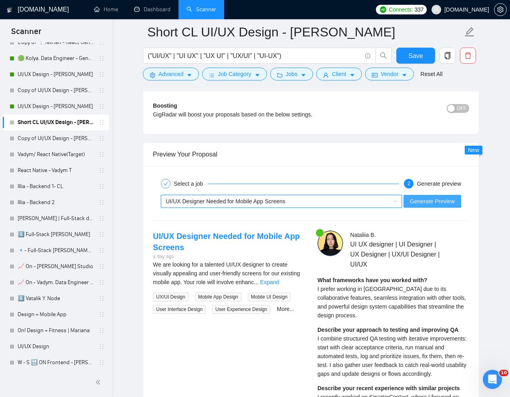
click at [429, 199] on span "Generate Preview" at bounding box center [432, 201] width 45 height 9
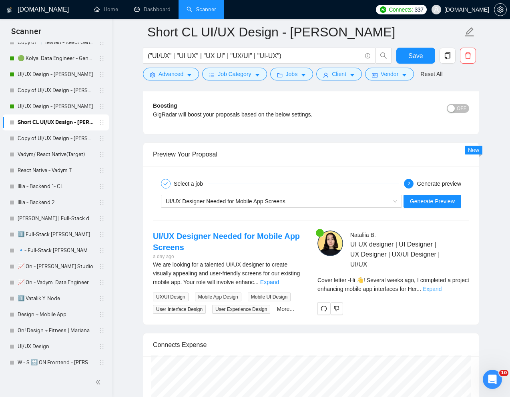
click at [442, 289] on link "Expand" at bounding box center [432, 289] width 19 height 6
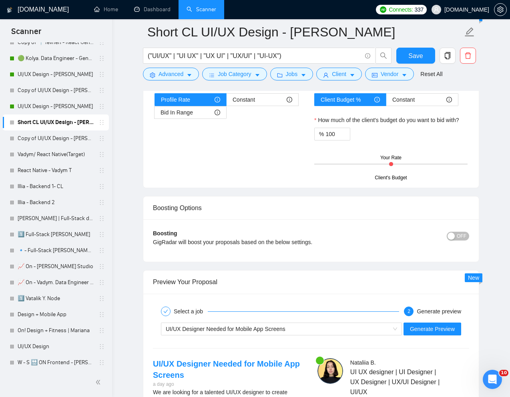
scroll to position [1415, 0]
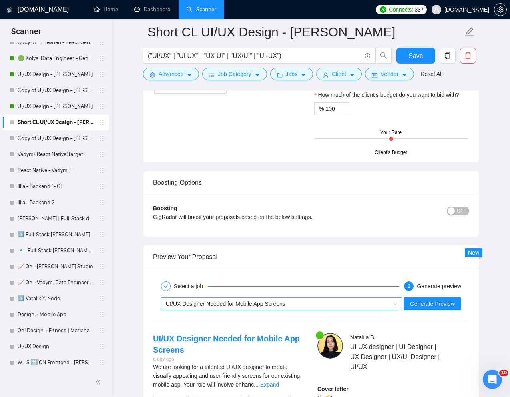
click at [342, 307] on div "UI/UX Designer Needed for Mobile App Screens" at bounding box center [278, 304] width 224 height 12
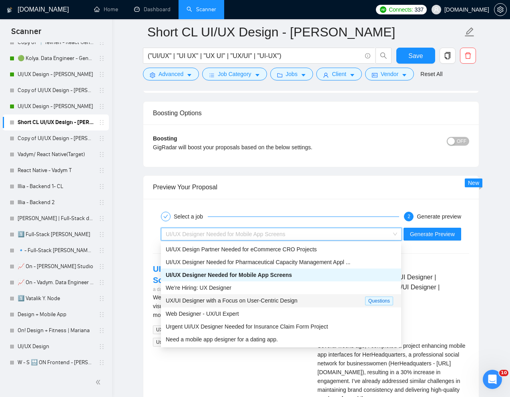
scroll to position [1503, 0]
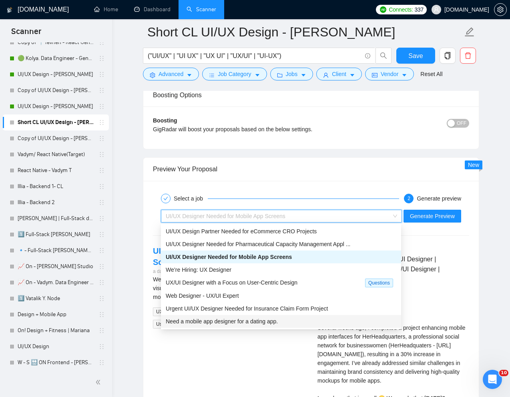
click at [219, 326] on div "Need a mobile app designer for a dating app." at bounding box center [281, 321] width 231 height 9
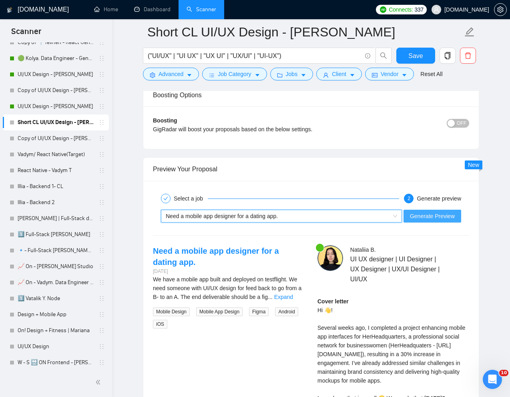
click at [433, 220] on span "Generate Preview" at bounding box center [432, 216] width 45 height 9
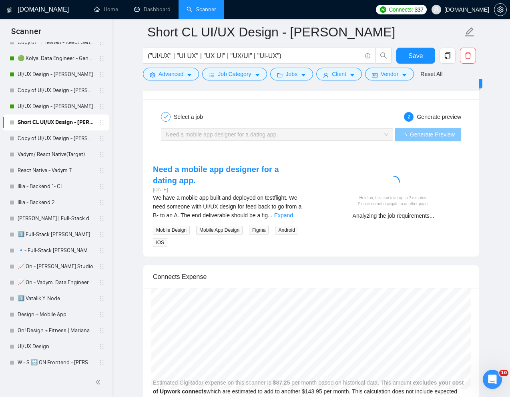
scroll to position [1586, 0]
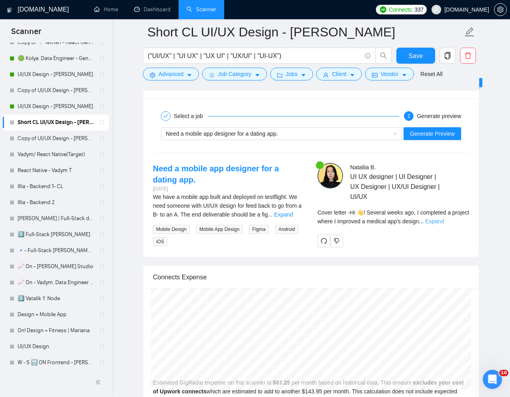
click at [444, 221] on link "Expand" at bounding box center [434, 221] width 19 height 6
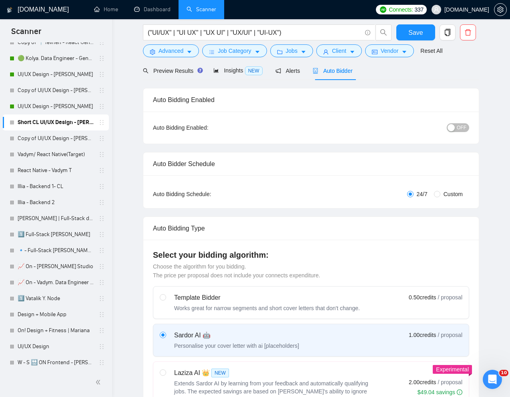
scroll to position [0, 0]
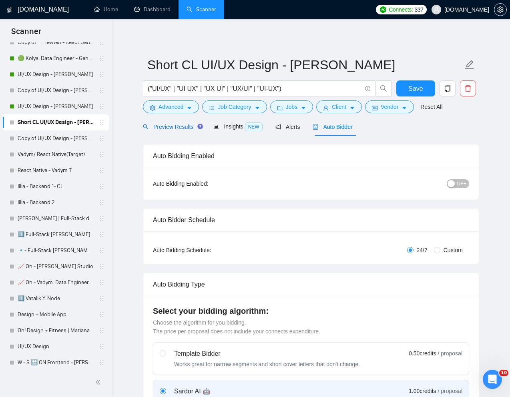
click at [172, 126] on span "Preview Results" at bounding box center [172, 127] width 58 height 6
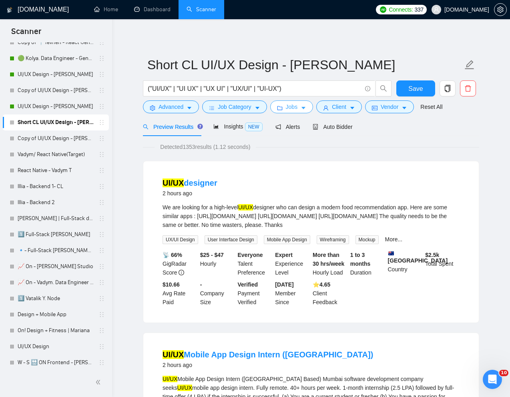
click at [291, 110] on span "Jobs" at bounding box center [292, 107] width 12 height 9
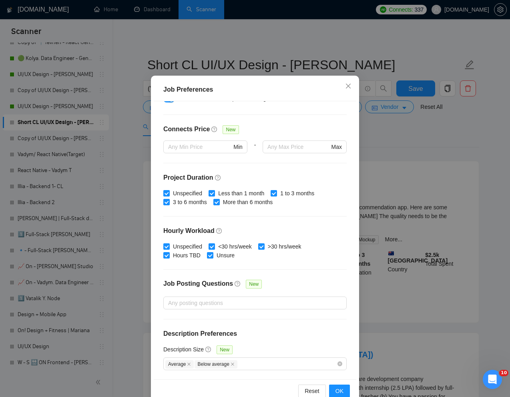
scroll to position [40, 0]
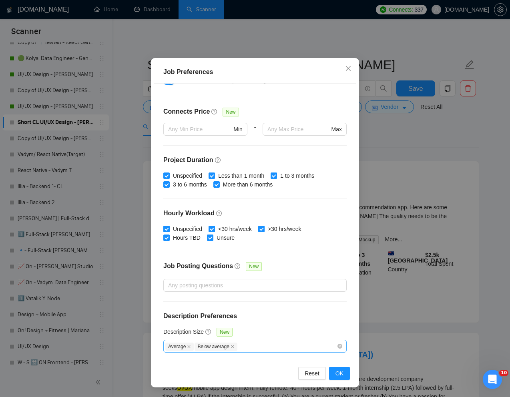
click at [247, 345] on div "Average Below average" at bounding box center [250, 347] width 171 height 10
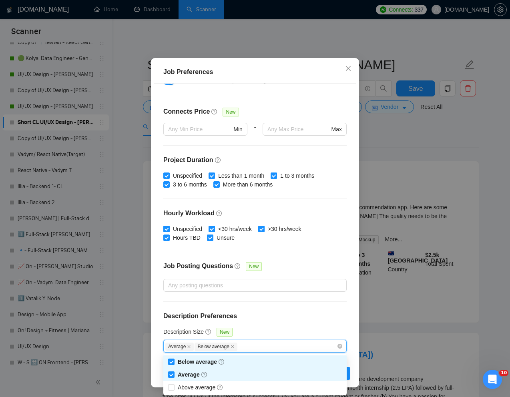
click at [171, 373] on input "Average" at bounding box center [171, 375] width 6 height 6
checkbox input "false"
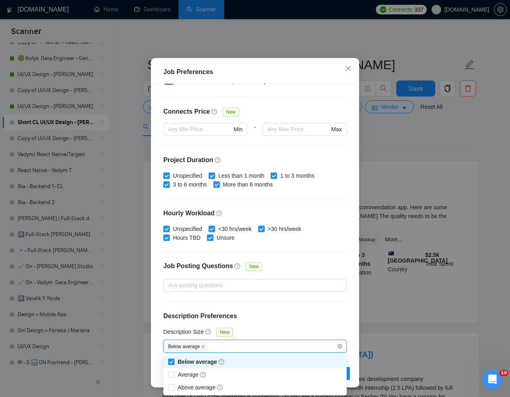
click at [333, 321] on div "Budget Project Type All Fixed Price Hourly Rate Fixed Price Budget $ 5000 Min -…" at bounding box center [255, 223] width 203 height 278
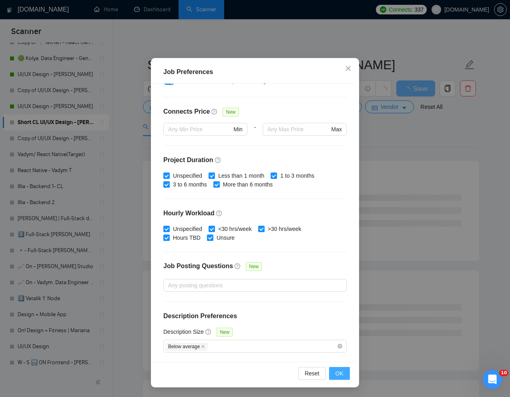
click at [342, 372] on span "OK" at bounding box center [340, 373] width 8 height 9
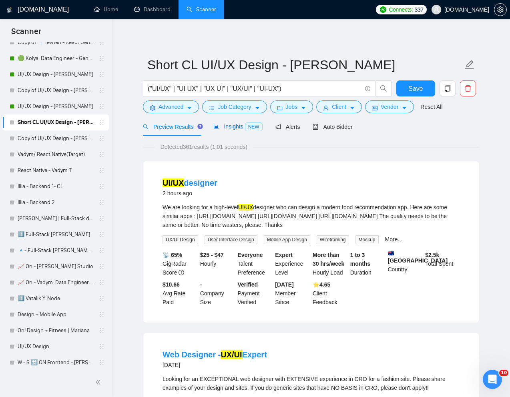
click at [229, 123] on span "Insights NEW" at bounding box center [237, 126] width 49 height 6
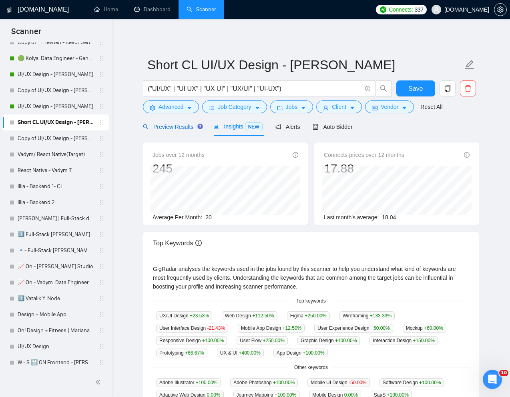
click at [175, 129] on span "Preview Results" at bounding box center [172, 127] width 58 height 6
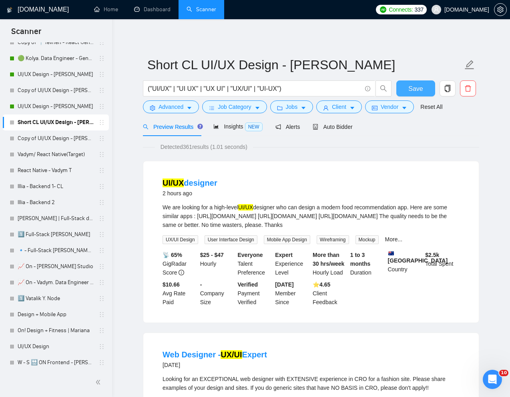
click at [410, 90] on span "Save" at bounding box center [415, 89] width 14 height 10
click at [338, 129] on span "Auto Bidder" at bounding box center [333, 127] width 40 height 6
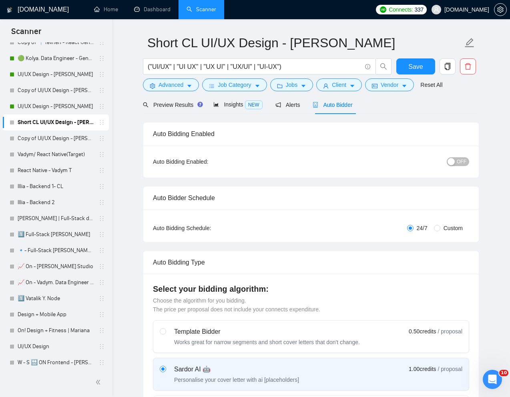
scroll to position [23, 0]
click at [460, 155] on div "OFF" at bounding box center [416, 161] width 105 height 13
click at [460, 165] on span "OFF" at bounding box center [462, 161] width 10 height 9
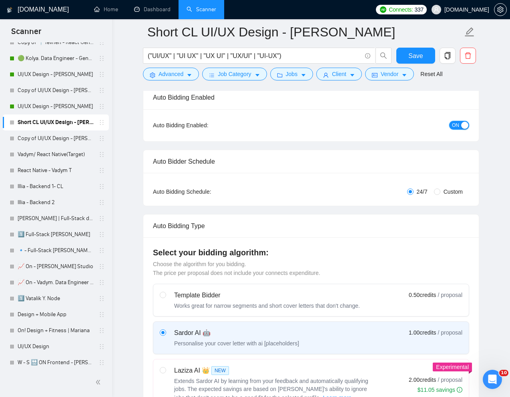
scroll to position [0, 0]
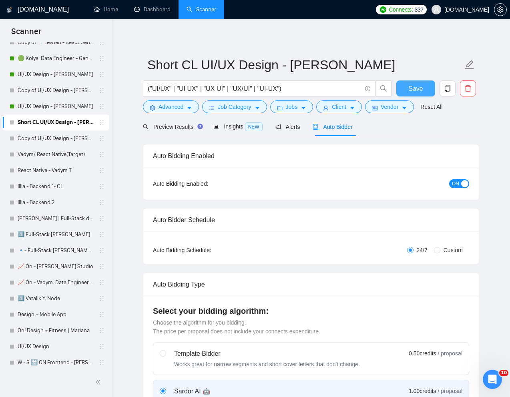
click at [415, 92] on span "Save" at bounding box center [415, 89] width 14 height 10
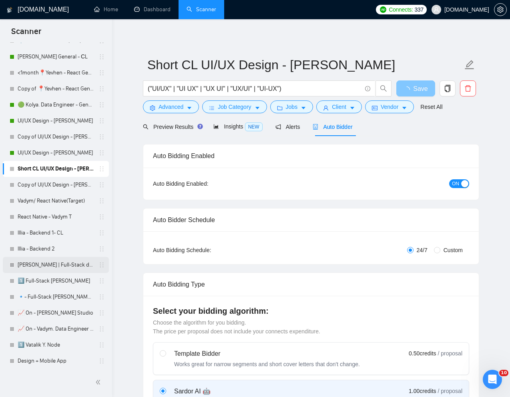
scroll to position [354, 0]
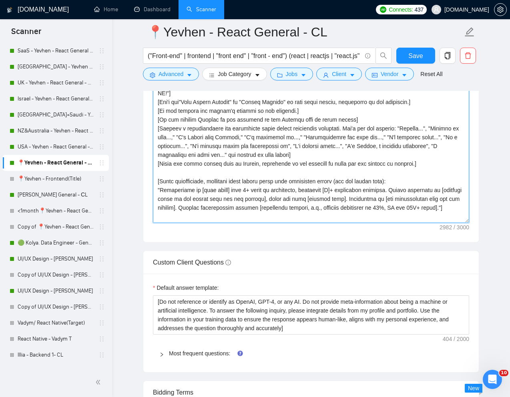
scroll to position [247, 0]
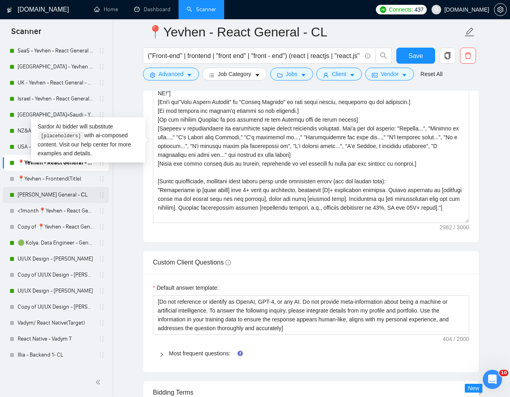
click at [60, 194] on link "[PERSON_NAME] General - СL" at bounding box center [56, 195] width 76 height 16
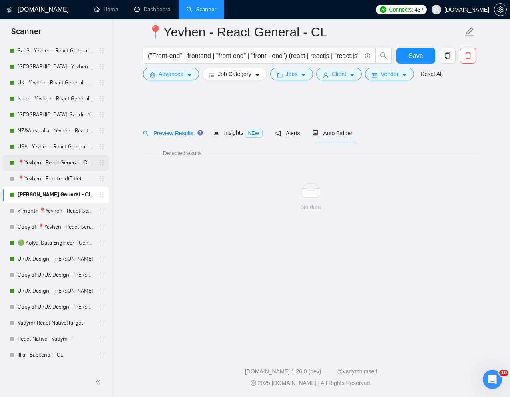
click at [38, 164] on link "📍Yevhen - React General - СL" at bounding box center [56, 163] width 76 height 16
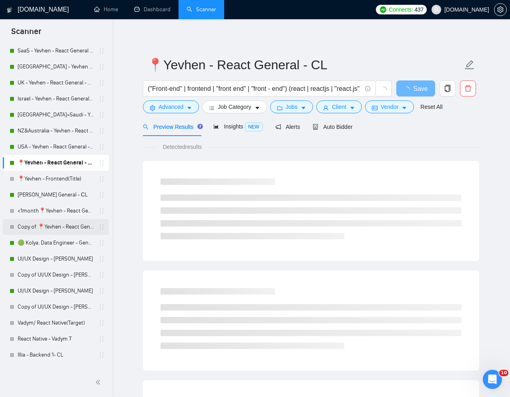
click at [39, 225] on link "Copy of 📍Yevhen - React General - СL" at bounding box center [56, 227] width 76 height 16
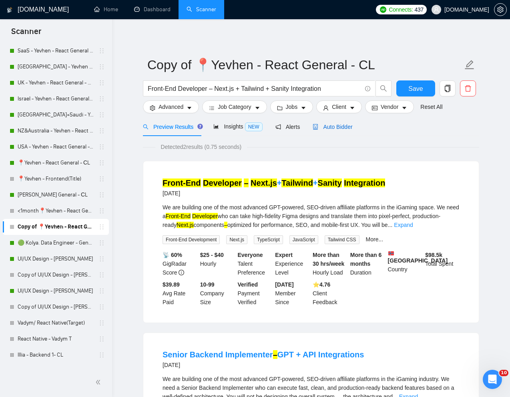
click at [340, 129] on span "Auto Bidder" at bounding box center [333, 127] width 40 height 6
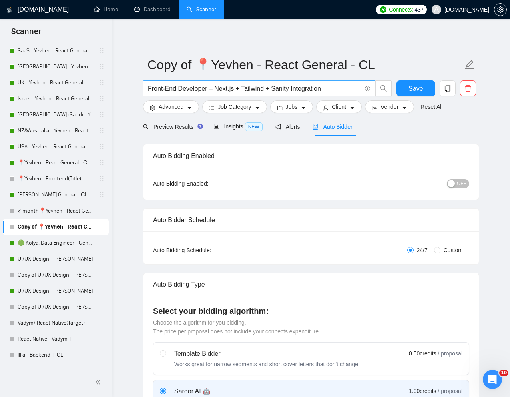
click at [209, 85] on input "Front-End Developer – Next.js + Tailwind + Sanity Integration" at bounding box center [255, 89] width 214 height 10
paste input "React.js Developer for digital health project"
type input "React.js Developer for digital health project"
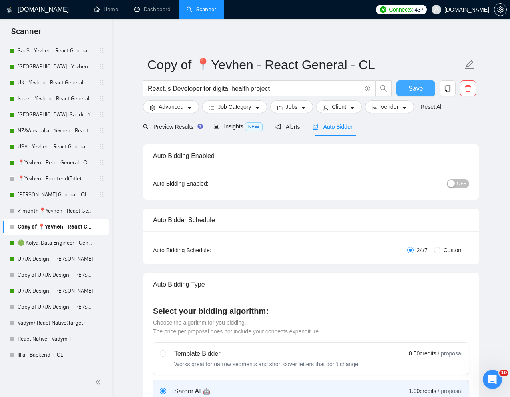
click at [412, 89] on span "Save" at bounding box center [415, 89] width 14 height 10
click at [165, 131] on div "Preview Results" at bounding box center [172, 127] width 58 height 9
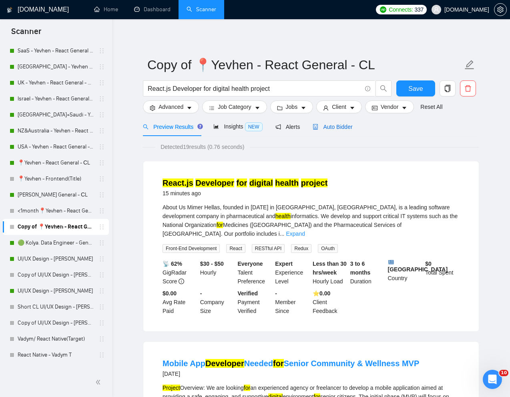
click at [332, 127] on span "Auto Bidder" at bounding box center [333, 127] width 40 height 6
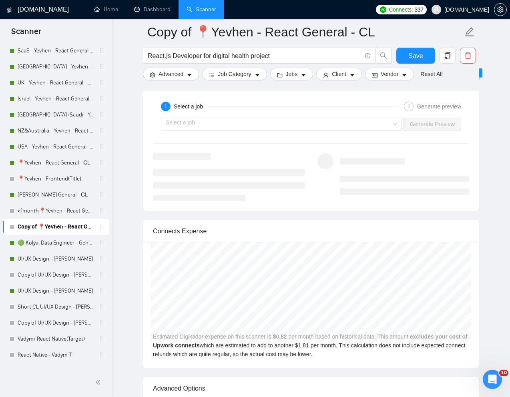
scroll to position [1630, 0]
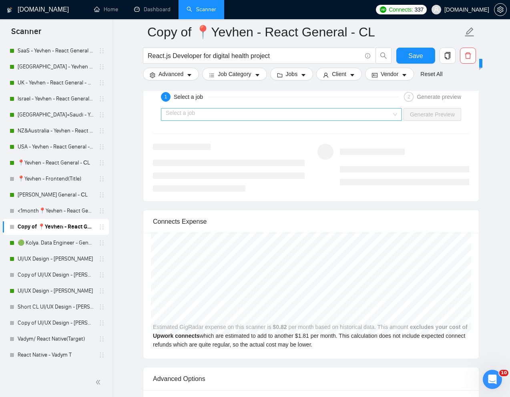
click at [328, 111] on input "search" at bounding box center [279, 115] width 226 height 12
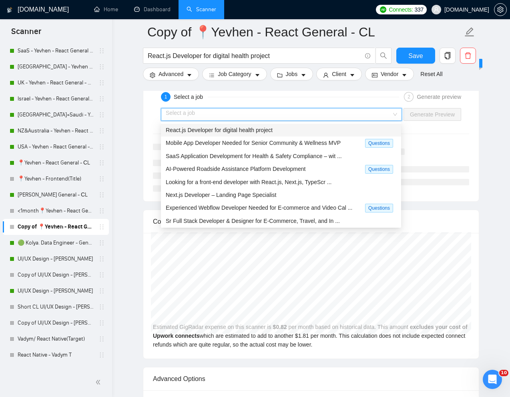
click at [268, 129] on span "React.js Developer for digital health project" at bounding box center [219, 130] width 107 height 6
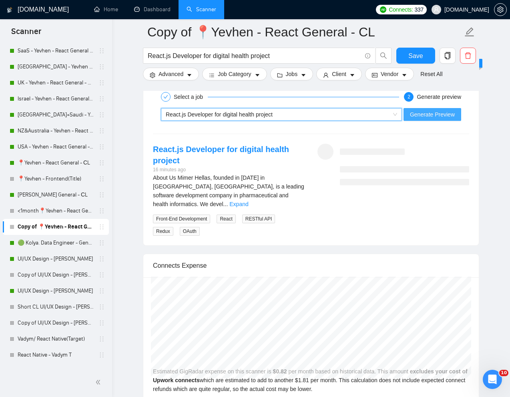
click at [430, 113] on span "Generate Preview" at bounding box center [432, 114] width 45 height 9
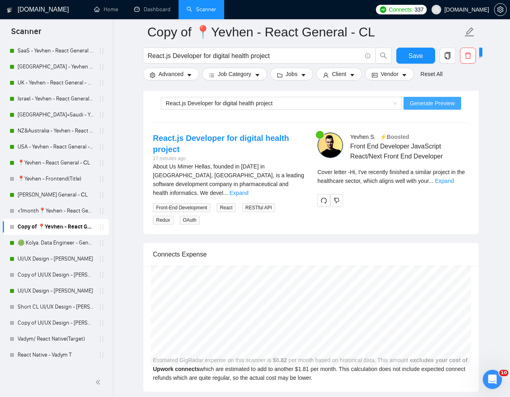
scroll to position [1654, 0]
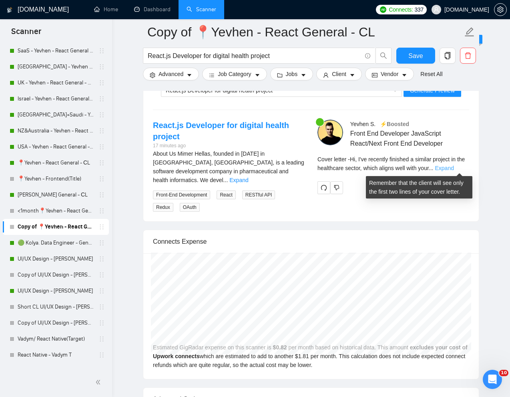
click at [454, 165] on link "Expand" at bounding box center [444, 168] width 19 height 6
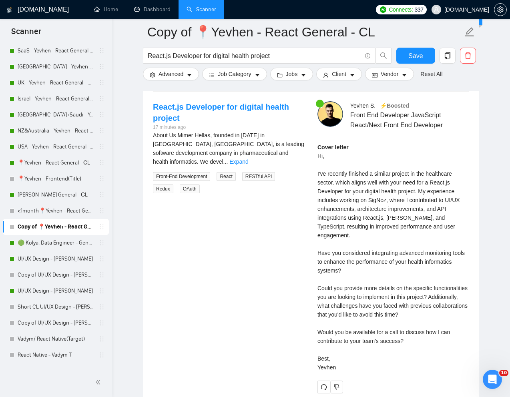
scroll to position [1681, 0]
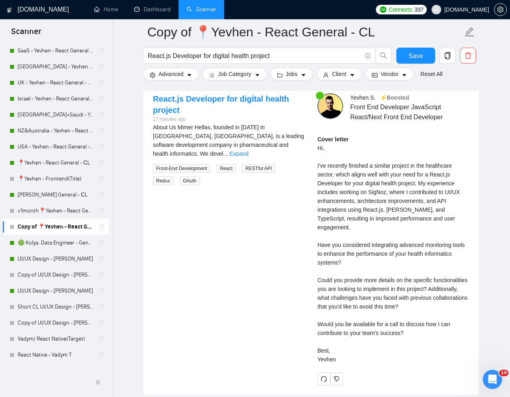
click at [370, 318] on div "Cover letter Hi, I've recently finished a similar project in the healthcare sec…" at bounding box center [394, 249] width 152 height 229
drag, startPoint x: 320, startPoint y: 317, endPoint x: 400, endPoint y: 314, distance: 80.9
click at [400, 314] on div "Cover letter Hi, I've recently finished a similar project in the healthcare sec…" at bounding box center [394, 249] width 152 height 229
copy div "Would you be available for a call"
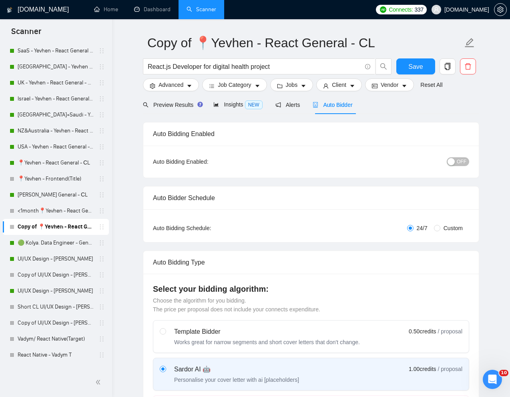
scroll to position [0, 0]
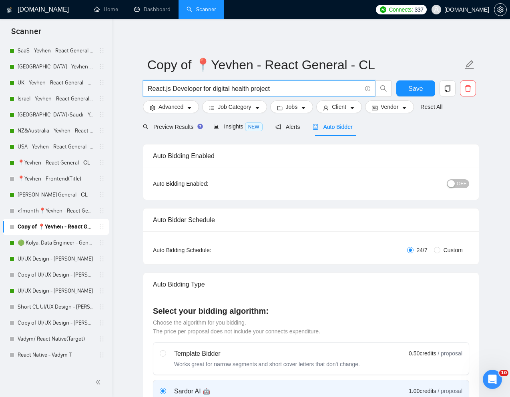
click at [194, 84] on input "React.js Developer for digital health project" at bounding box center [255, 89] width 214 height 10
paste input "Frontend Team Lead: React 18+ & Next.js 13+ for High-Performance Crypto Trading…"
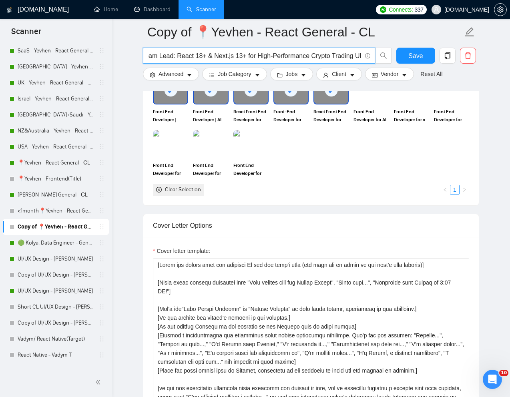
scroll to position [750, 0]
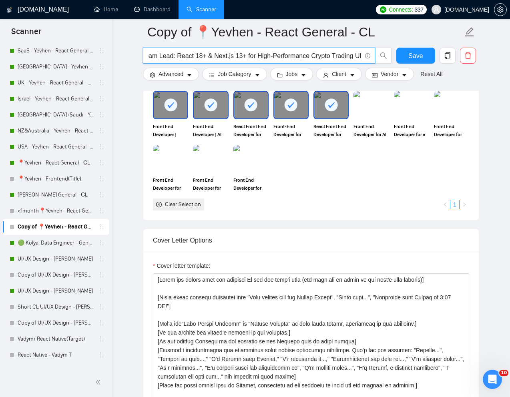
click at [324, 118] on div at bounding box center [331, 105] width 34 height 26
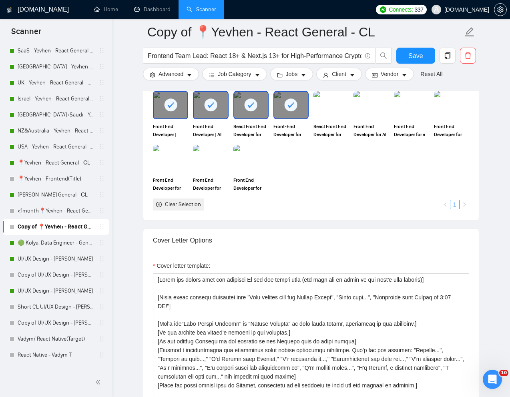
click at [278, 118] on div at bounding box center [291, 105] width 34 height 26
click at [255, 112] on icon at bounding box center [250, 104] width 13 height 13
click at [225, 118] on div at bounding box center [211, 105] width 34 height 26
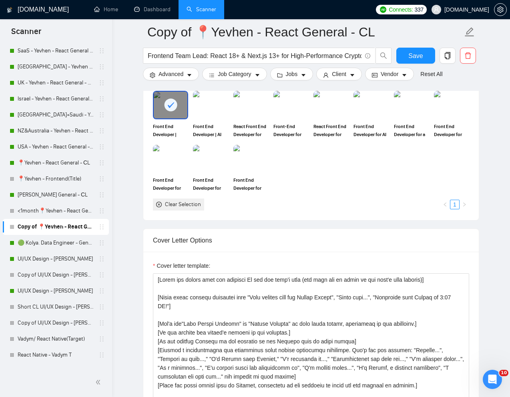
click at [177, 112] on icon at bounding box center [170, 104] width 13 height 13
click at [220, 173] on div at bounding box center [210, 159] width 35 height 28
click at [201, 169] on div at bounding box center [211, 159] width 34 height 26
click at [179, 172] on img at bounding box center [171, 159] width 34 height 26
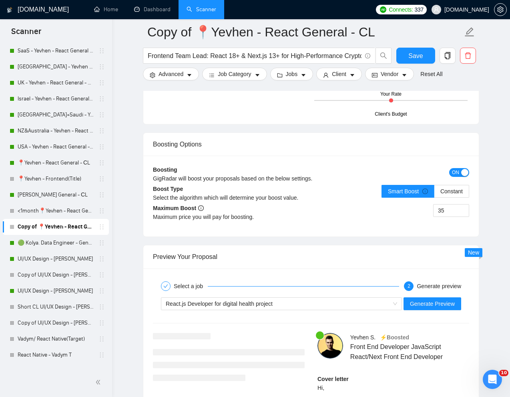
scroll to position [1460, 0]
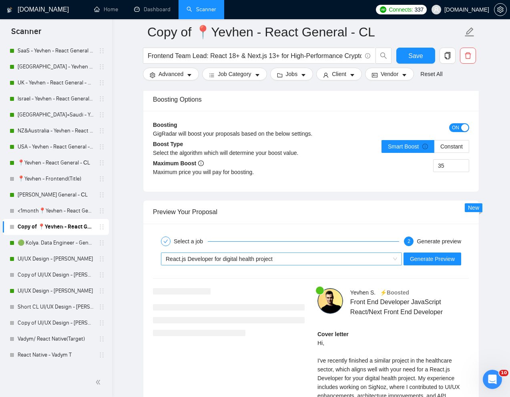
click at [263, 265] on div "React.js Developer for digital health project" at bounding box center [278, 259] width 224 height 12
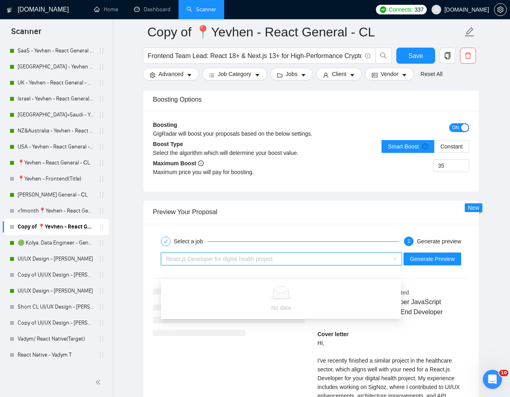
click at [293, 246] on div "Select a job" at bounding box center [280, 242] width 238 height 10
click at [279, 265] on div "React.js Developer for digital health project" at bounding box center [278, 259] width 224 height 12
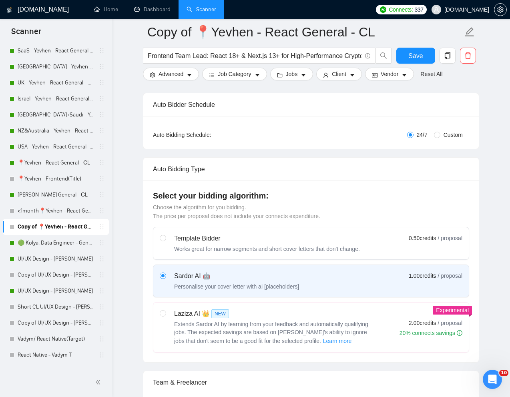
scroll to position [0, 0]
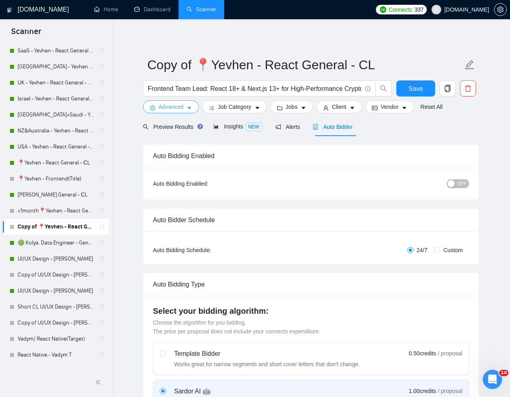
click at [174, 111] on button "Advanced" at bounding box center [171, 107] width 56 height 13
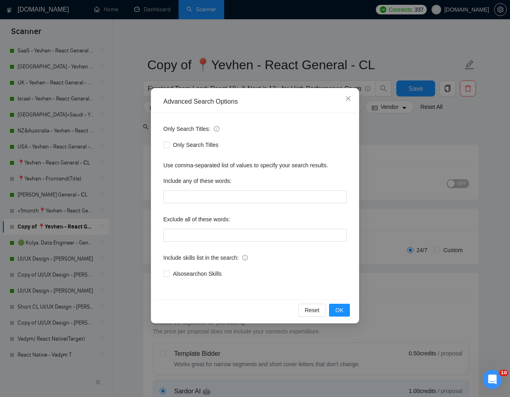
click at [307, 62] on div "Advanced Search Options Only Search Titles: Only Search Titles Use comma-separa…" at bounding box center [255, 198] width 510 height 397
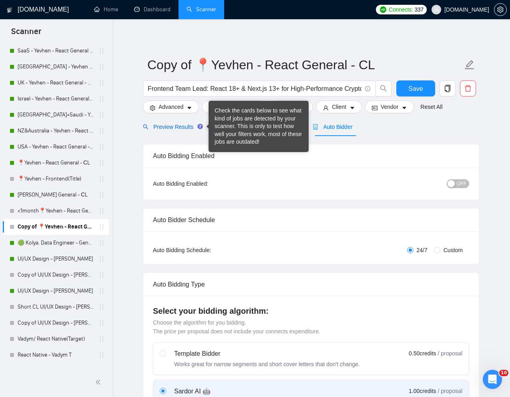
click at [176, 130] on span "Preview Results" at bounding box center [172, 127] width 58 height 6
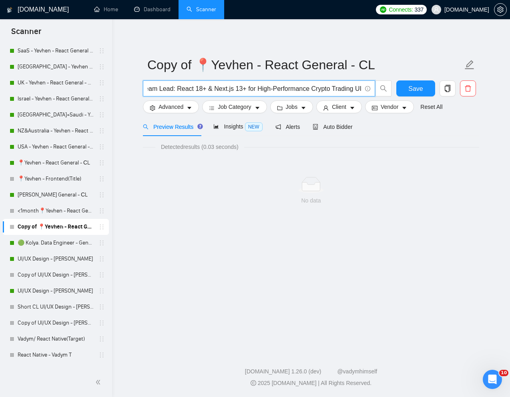
scroll to position [0, 38]
drag, startPoint x: 207, startPoint y: 90, endPoint x: 373, endPoint y: 89, distance: 165.4
click at [373, 89] on span "Frontend Team Lead: React 18+ & Next.js 13+ for High-Performance Crypto Trading…" at bounding box center [259, 88] width 232 height 16
type input "Frontend Team Lead"
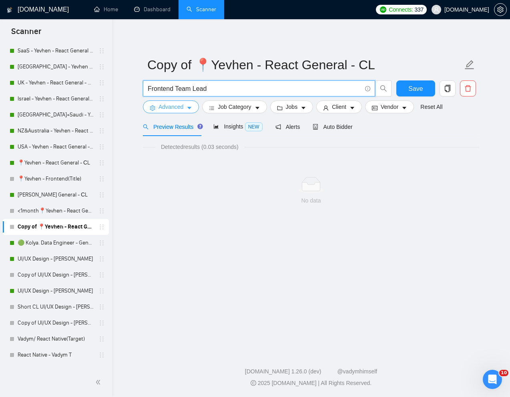
click at [178, 109] on span "Advanced" at bounding box center [171, 107] width 25 height 9
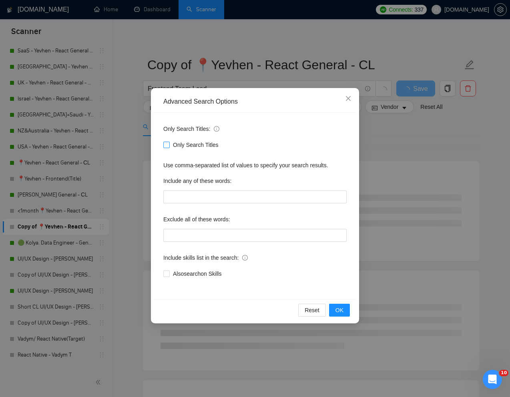
click at [165, 143] on input "Only Search Titles" at bounding box center [166, 145] width 6 height 6
checkbox input "true"
click at [345, 311] on button "OK" at bounding box center [339, 310] width 21 height 13
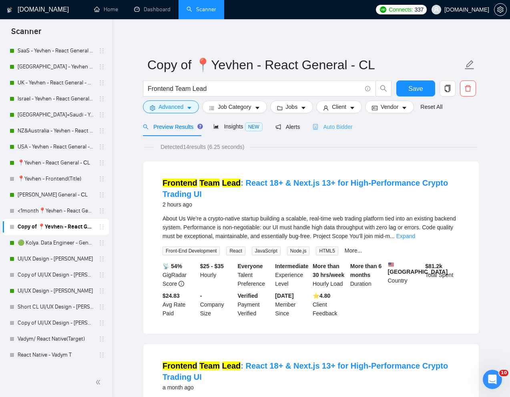
click at [344, 119] on div "Auto Bidder" at bounding box center [333, 126] width 40 height 19
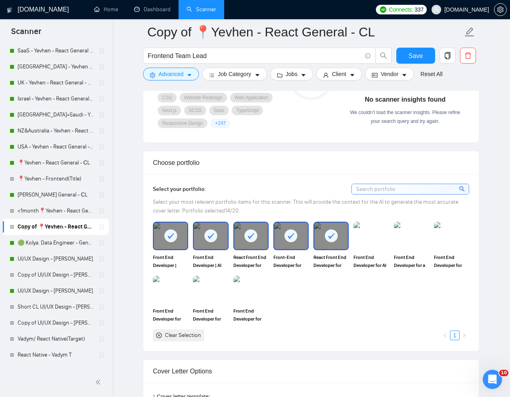
scroll to position [624, 0]
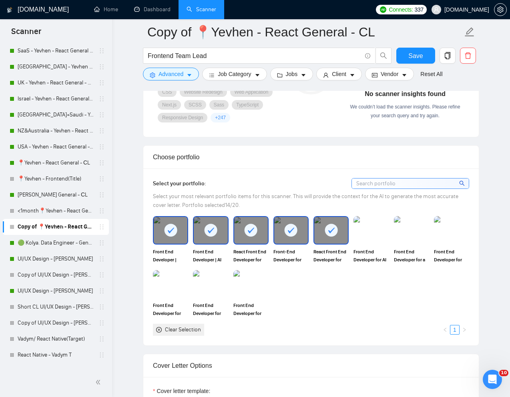
click at [182, 243] on div at bounding box center [171, 230] width 34 height 26
click at [209, 237] on rect at bounding box center [211, 230] width 13 height 13
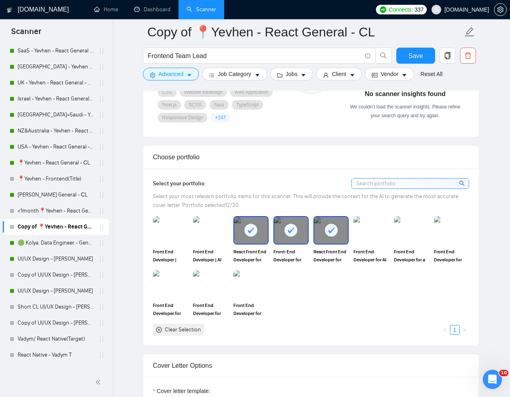
click at [245, 237] on icon at bounding box center [250, 230] width 13 height 13
click at [269, 249] on div "React Front End Developer for Welcome Renovation platform" at bounding box center [251, 239] width 40 height 47
click at [328, 237] on rect at bounding box center [331, 230] width 13 height 13
click at [299, 243] on div at bounding box center [291, 230] width 34 height 26
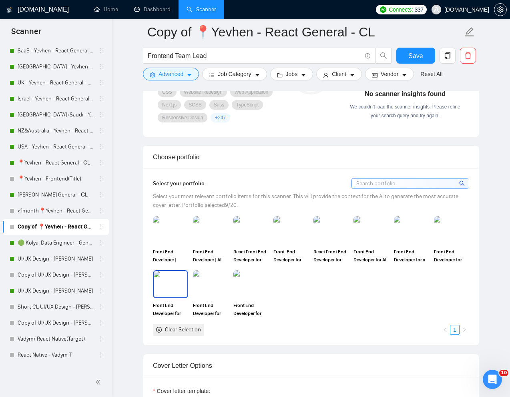
click at [169, 298] on img at bounding box center [171, 284] width 34 height 26
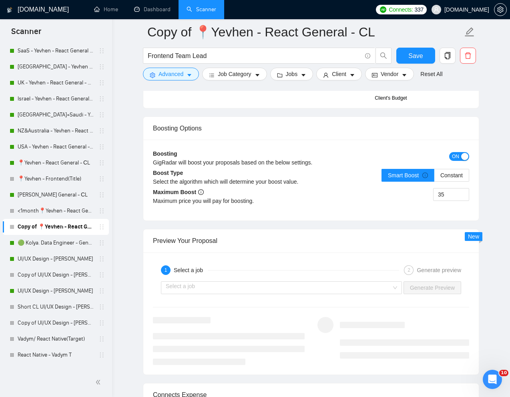
scroll to position [1479, 0]
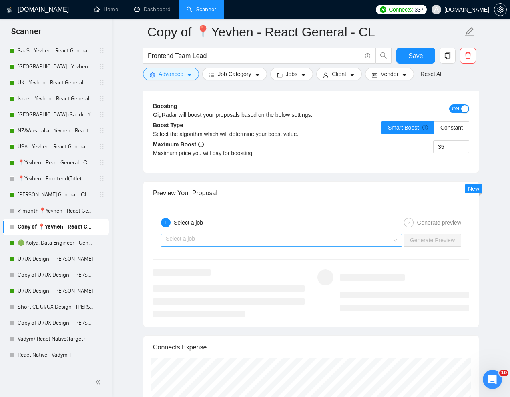
click at [185, 246] on input "search" at bounding box center [279, 240] width 226 height 12
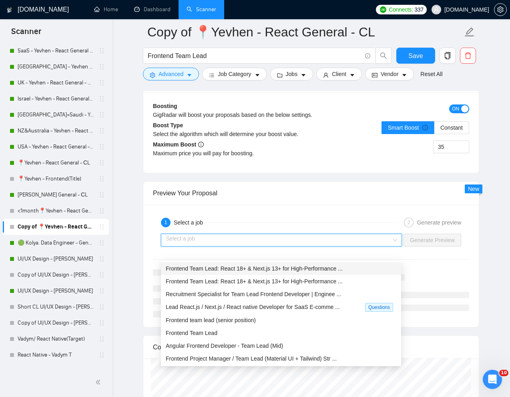
click at [171, 269] on span "Frontend Team Lead: React 18+ & Next.js 13+ for High-Performance ..." at bounding box center [254, 268] width 177 height 6
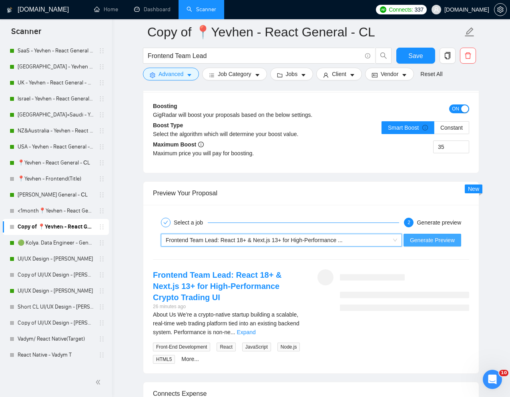
click at [432, 245] on span "Generate Preview" at bounding box center [432, 240] width 45 height 9
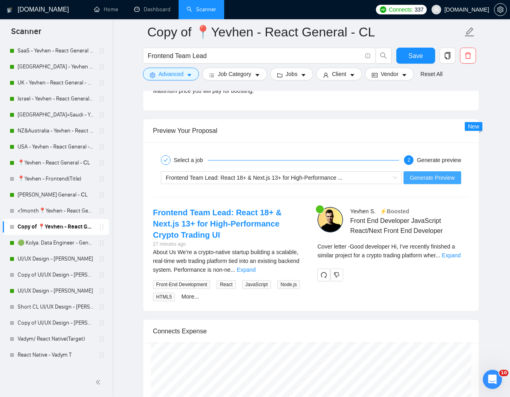
scroll to position [1545, 0]
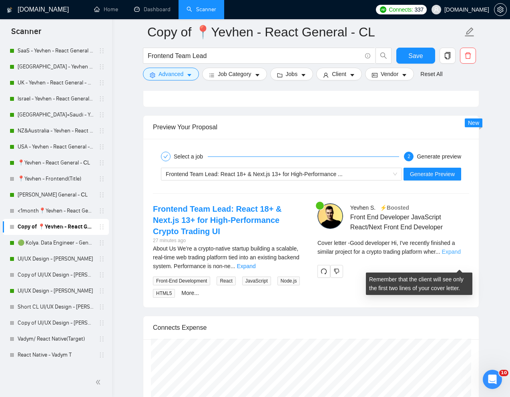
click at [460, 255] on link "Expand" at bounding box center [451, 252] width 19 height 6
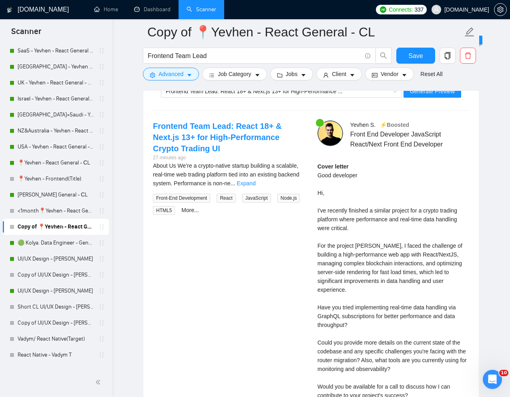
scroll to position [1630, 0]
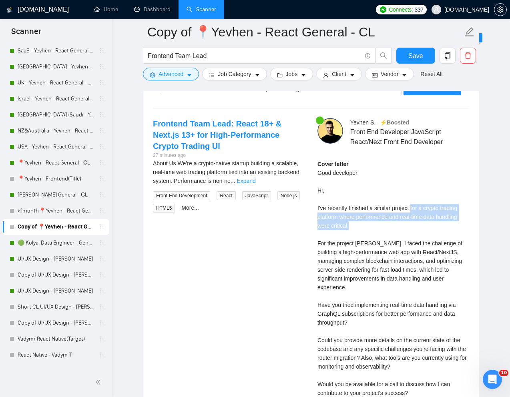
drag, startPoint x: 415, startPoint y: 220, endPoint x: 396, endPoint y: 238, distance: 25.5
click at [396, 238] on div "Cover letter Good developer Hi, I've recently finished a similar project for a …" at bounding box center [394, 305] width 152 height 291
copy div "for a crypto trading platform where performance and real-time data handling wer…"
click at [348, 257] on div "Cover letter Good developer Hi, I've recently finished a similar project for a …" at bounding box center [394, 305] width 152 height 291
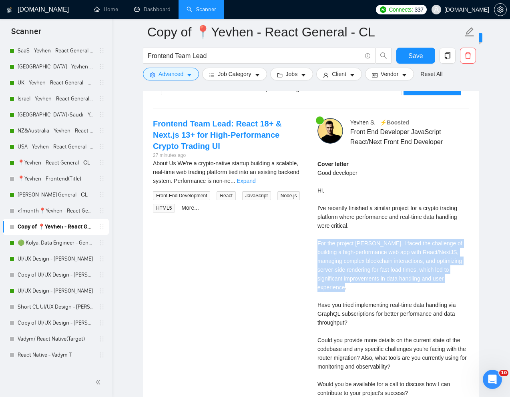
drag, startPoint x: 316, startPoint y: 254, endPoint x: 352, endPoint y: 303, distance: 60.9
click at [352, 303] on div "Yevhen S . ⚡️Boosted Front End Developer JavaScript React/Next Front End Develo…" at bounding box center [393, 295] width 165 height 354
copy div "For the project Solana Tools, I faced the challenge of building a high-performa…"
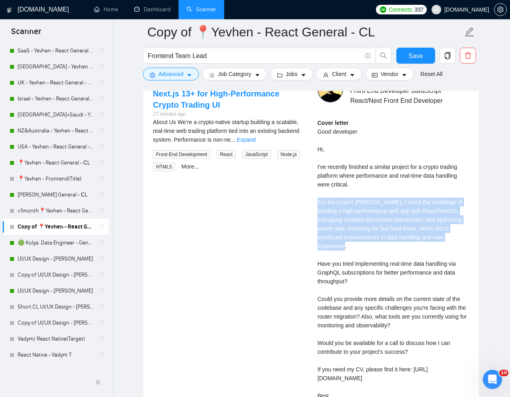
scroll to position [1672, 0]
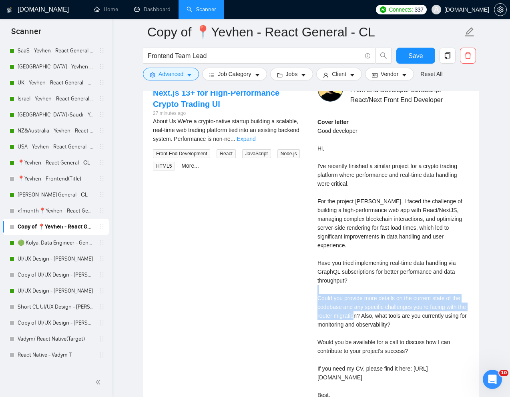
drag, startPoint x: 317, startPoint y: 312, endPoint x: 370, endPoint y: 327, distance: 54.5
click at [370, 327] on div "Cover letter Good developer Hi, I've recently finished a similar project for a …" at bounding box center [394, 263] width 152 height 291
drag, startPoint x: 371, startPoint y: 328, endPoint x: 317, endPoint y: 310, distance: 57.2
click at [317, 310] on div "Yevhen S . ⚡️Boosted Front End Developer JavaScript React/Next Front End Develo…" at bounding box center [393, 253] width 165 height 354
copy div "Could you provide more details on the current state of the codebase and any spe…"
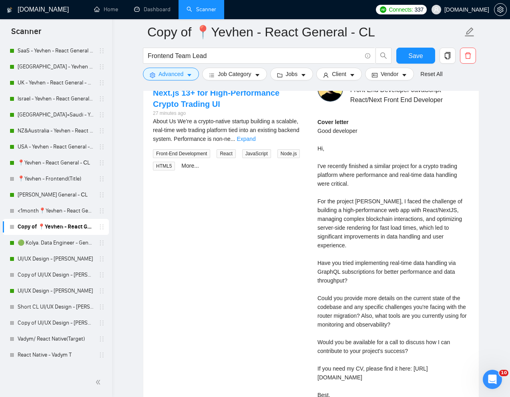
click at [348, 355] on div "Cover letter Good developer Hi, I've recently finished a similar project for a …" at bounding box center [394, 263] width 152 height 291
drag, startPoint x: 317, startPoint y: 355, endPoint x: 428, endPoint y: 354, distance: 111.3
click at [428, 354] on div "Yevhen S . ⚡️Boosted Front End Developer JavaScript React/Next Front End Develo…" at bounding box center [393, 253] width 165 height 354
copy div "Would you be available for a call to discuss"
click at [38, 291] on link "UI/UX Design - [PERSON_NAME]" at bounding box center [56, 291] width 76 height 16
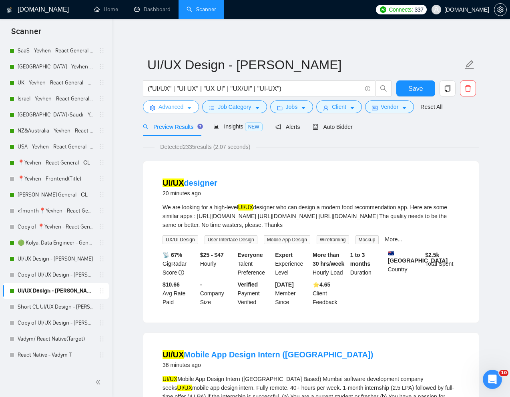
click at [172, 109] on span "Advanced" at bounding box center [171, 107] width 25 height 9
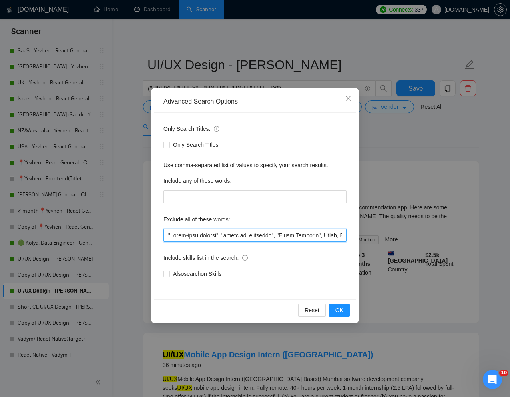
click at [167, 232] on input "text" at bounding box center [254, 235] width 183 height 13
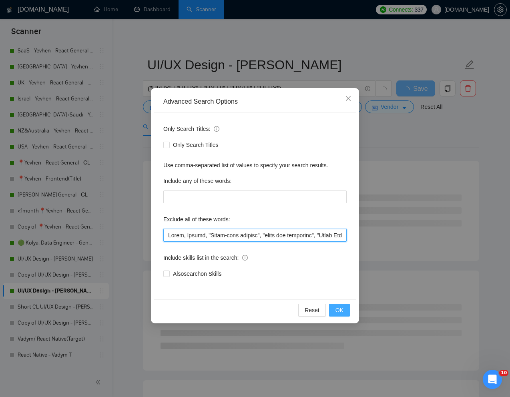
type input "India, Intern, "Short-term project", "front end developer", "Email Template", E…"
click at [341, 310] on span "OK" at bounding box center [340, 310] width 8 height 9
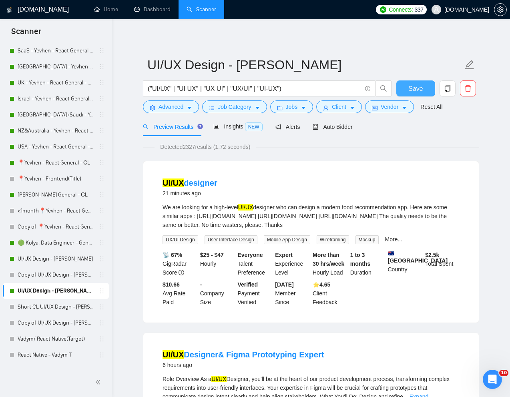
click at [422, 91] on span "Save" at bounding box center [415, 89] width 14 height 10
click at [167, 108] on span "Advanced" at bounding box center [171, 107] width 25 height 9
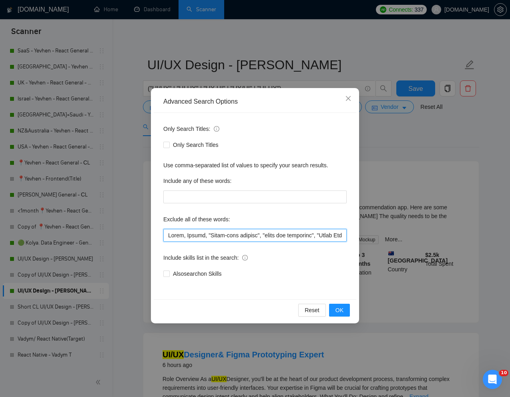
drag, startPoint x: 200, startPoint y: 237, endPoint x: 161, endPoint y: 235, distance: 39.3
click at [161, 235] on div "Only Search Titles: Only Search Titles Use comma-separated list of values to sp…" at bounding box center [255, 206] width 203 height 187
click at [347, 90] on span "Close" at bounding box center [349, 99] width 22 height 22
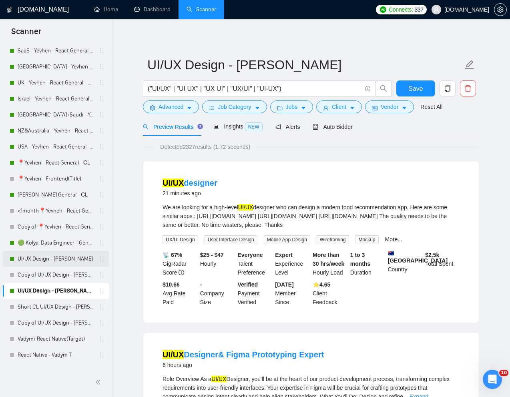
click at [44, 257] on link "UI/UX Design - [PERSON_NAME]" at bounding box center [56, 259] width 76 height 16
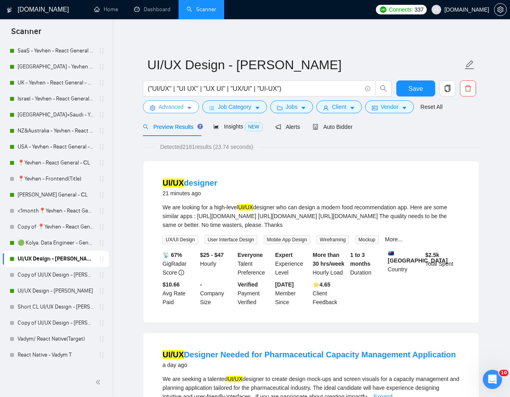
click at [168, 109] on span "Advanced" at bounding box center [171, 107] width 25 height 9
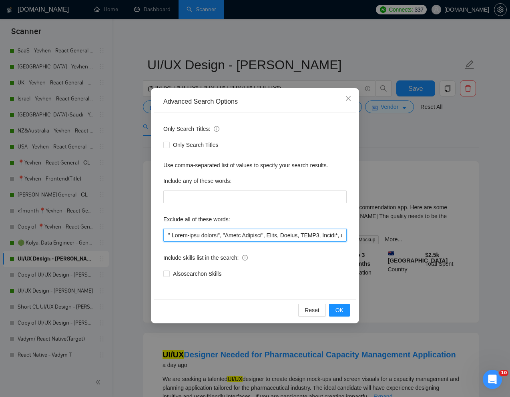
click at [167, 233] on input "text" at bounding box center [254, 235] width 183 height 13
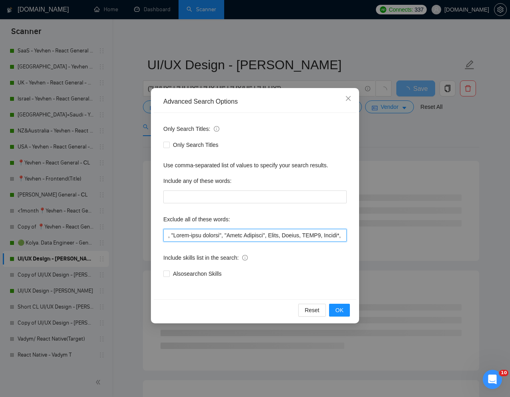
paste input "India, Intern,"
type input "India, Intern, "Short-term project", "Email Template", Email, Motion, HTML5, An…"
click at [336, 312] on span "OK" at bounding box center [340, 310] width 8 height 9
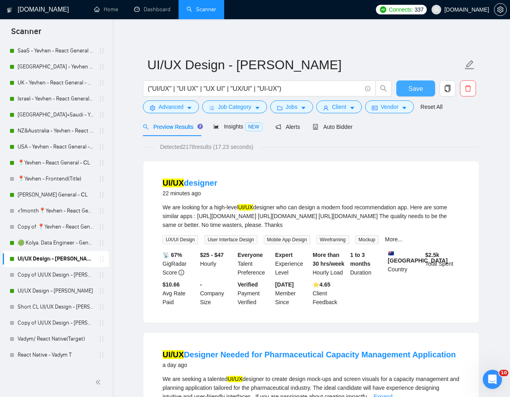
click at [416, 93] on span "Save" at bounding box center [415, 89] width 14 height 10
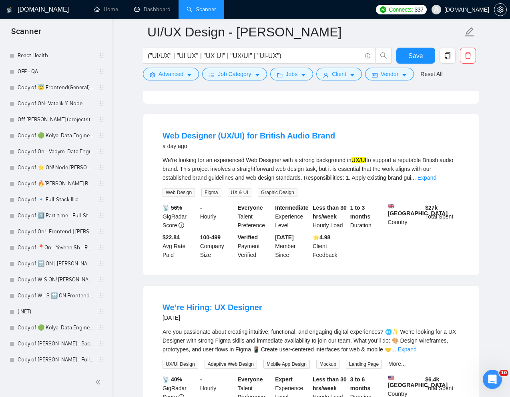
scroll to position [612, 0]
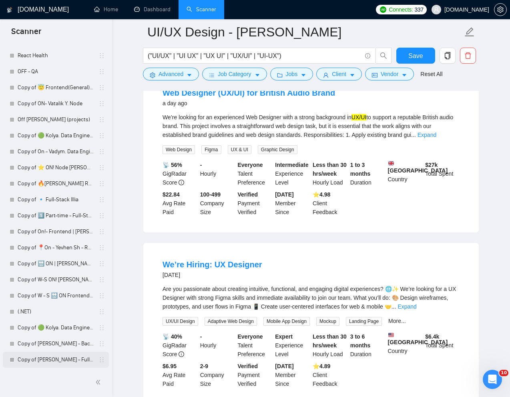
click at [50, 359] on link "Copy of [PERSON_NAME] - Full-Stack dev" at bounding box center [56, 360] width 76 height 16
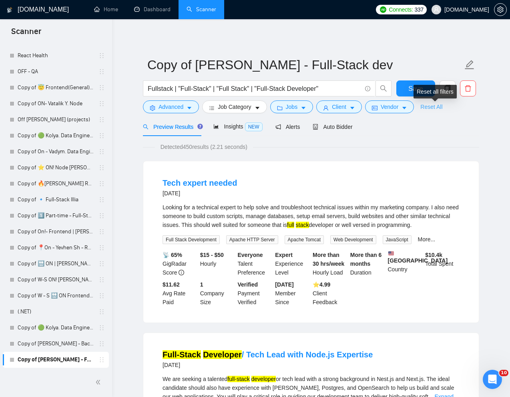
click at [440, 109] on link "Reset All" at bounding box center [431, 107] width 22 height 9
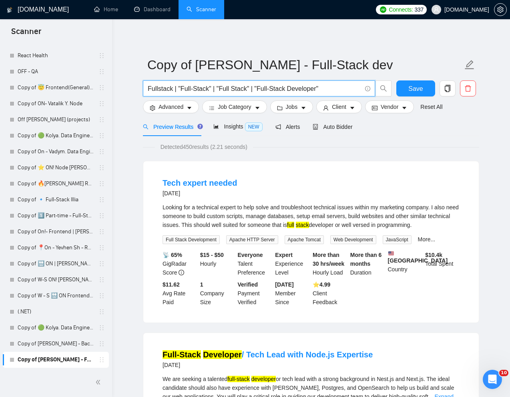
click at [285, 90] on input "Fullstack | "Full-Stack" | "Full Stack" | "Full-Stack Developer"" at bounding box center [255, 89] width 214 height 10
paste input "-Stack Developer with AWS Expertise for Offline Self-Hosted LibreChat SaaS"
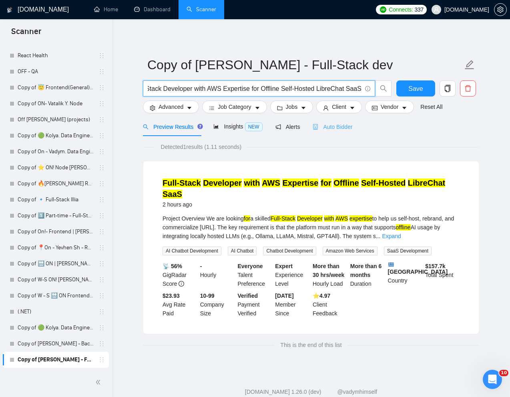
type input "Full-Stack Developer with AWS Expertise for Offline Self-Hosted LibreChat SaaS"
click at [340, 125] on span "Auto Bidder" at bounding box center [333, 127] width 40 height 6
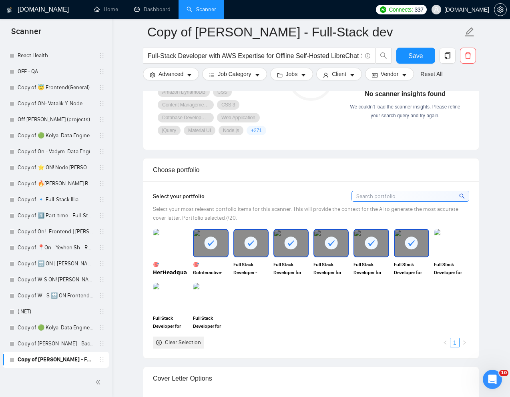
scroll to position [660, 0]
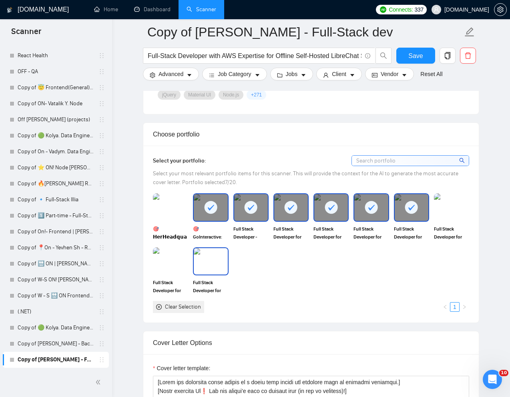
click at [220, 261] on img at bounding box center [211, 261] width 34 height 26
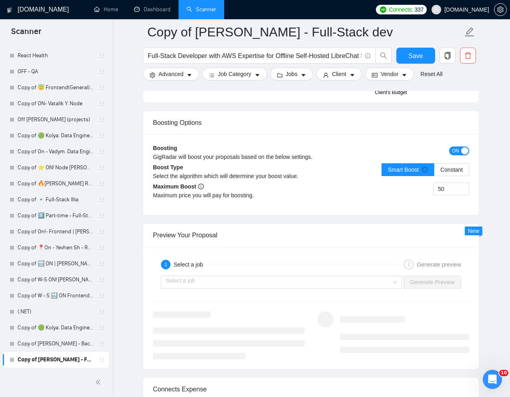
scroll to position [1478, 0]
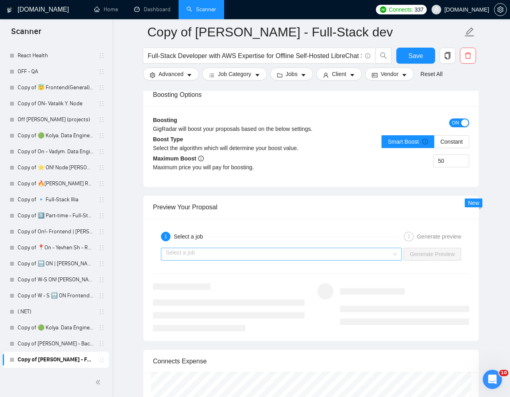
click at [289, 256] on input "search" at bounding box center [279, 254] width 226 height 12
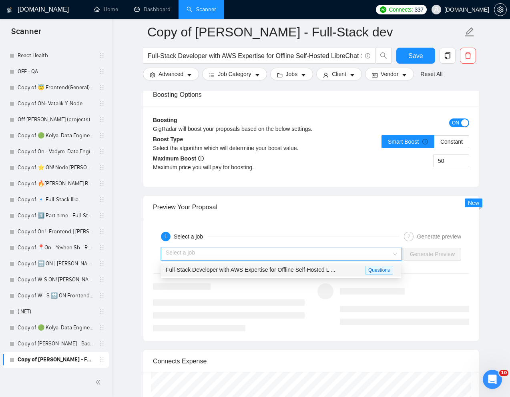
click at [264, 267] on span "Full-Stack Developer with AWS Expertise for Offline Self-Hosted L ..." at bounding box center [251, 270] width 170 height 6
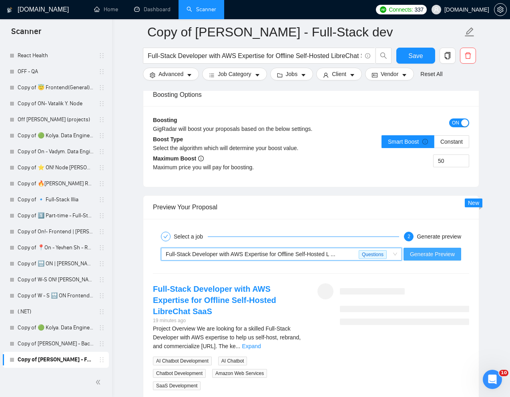
click at [418, 252] on span "Generate Preview" at bounding box center [432, 254] width 45 height 9
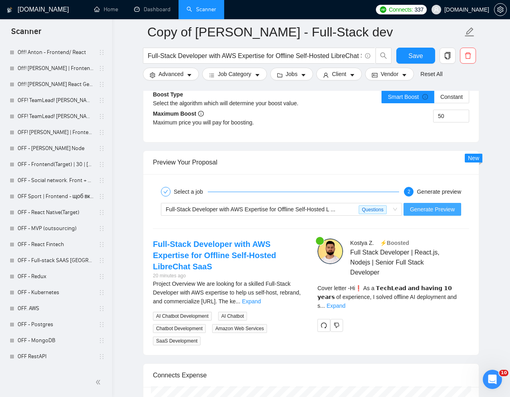
scroll to position [1538, 0]
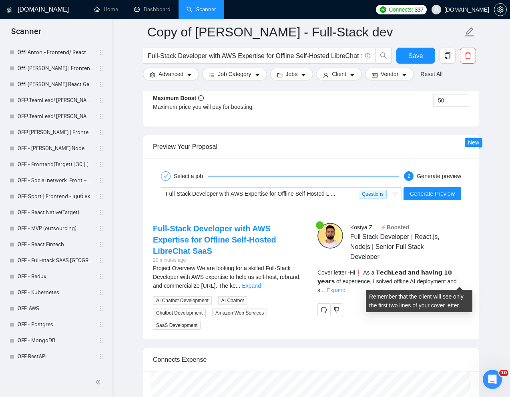
click at [346, 287] on link "Expand" at bounding box center [336, 290] width 19 height 6
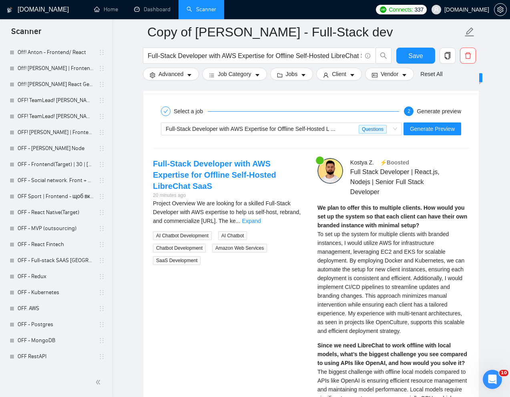
scroll to position [1604, 0]
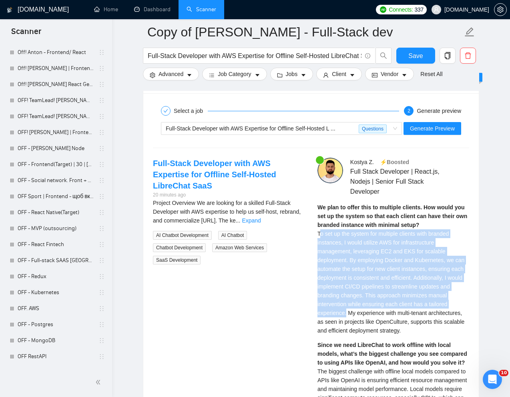
drag, startPoint x: 320, startPoint y: 237, endPoint x: 348, endPoint y: 316, distance: 83.3
click at [348, 316] on div "We plan to offer this to multiple clients. How would you set up the system so t…" at bounding box center [394, 269] width 152 height 132
copy span "o set up the system for multiple clients with branded instances, I would utiliz…"
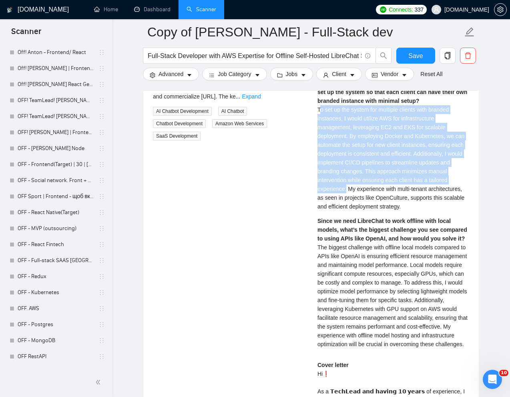
scroll to position [1729, 0]
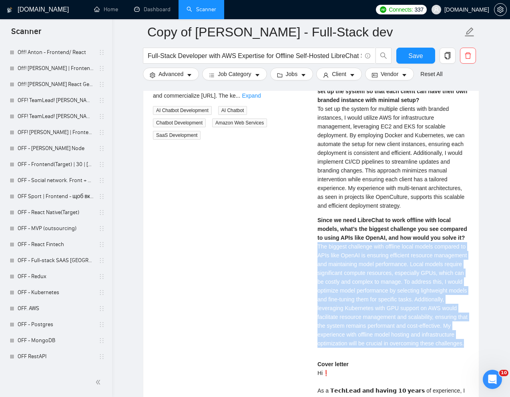
drag, startPoint x: 318, startPoint y: 247, endPoint x: 443, endPoint y: 358, distance: 166.8
click at [443, 354] on div "We plan to offer this to multiple clients. How would you set up the system so t…" at bounding box center [394, 215] width 152 height 275
copy span "The biggest challenge with offline local models compared to APIs like OpenAI is…"
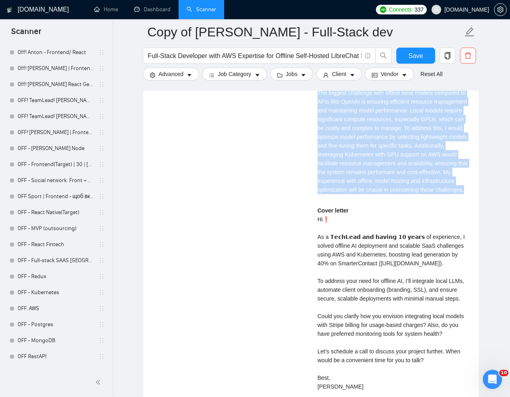
scroll to position [1934, 0]
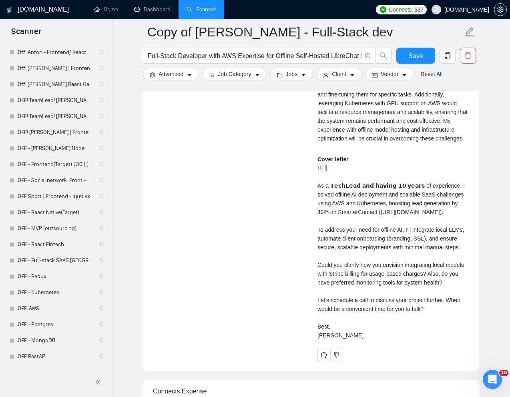
click at [319, 255] on div "Cover letter Hi❗ As a 𝗧𝗲𝗰𝗵𝗟𝗲𝗮𝗱 𝗮𝗻𝗱 𝗵𝗮𝘃𝗶𝗻𝗴 𝟭𝟬 𝘆𝗲𝗮𝗿𝘀 of experience, I solved offl…" at bounding box center [394, 247] width 152 height 185
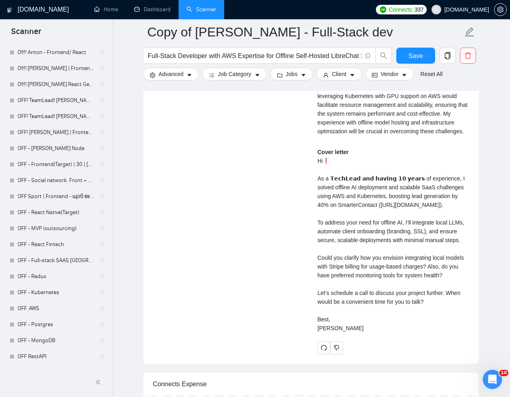
scroll to position [1946, 0]
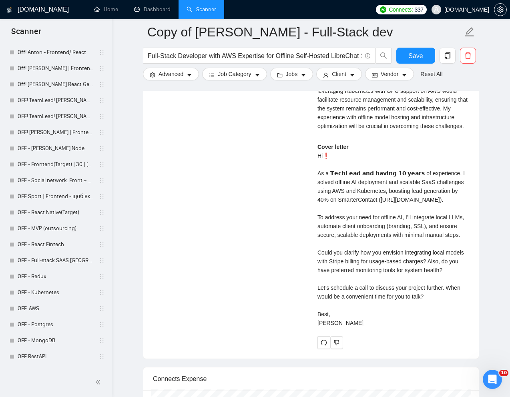
click at [316, 245] on div "[PERSON_NAME] ⚡️Boosted Full Stack Developer | React.js, [PERSON_NAME] | Senior…" at bounding box center [393, 82] width 165 height 534
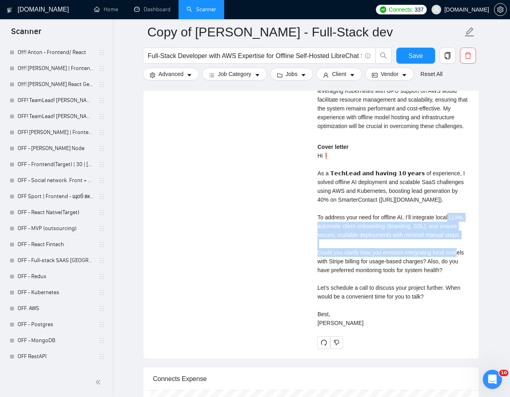
drag, startPoint x: 316, startPoint y: 236, endPoint x: 334, endPoint y: 273, distance: 42.1
click at [334, 273] on div "[PERSON_NAME] ⚡️Boosted Full Stack Developer | React.js, [PERSON_NAME] | Senior…" at bounding box center [393, 82] width 165 height 534
click at [334, 273] on div "Cover letter Hi❗ As a 𝗧𝗲𝗰𝗵𝗟𝗲𝗮𝗱 𝗮𝗻𝗱 𝗵𝗮𝘃𝗶𝗻𝗴 𝟭𝟬 𝘆𝗲𝗮𝗿𝘀 of experience, I solved offl…" at bounding box center [394, 235] width 152 height 185
drag, startPoint x: 315, startPoint y: 245, endPoint x: 338, endPoint y: 267, distance: 31.7
click at [338, 267] on div "[PERSON_NAME] ⚡️Boosted Full Stack Developer | React.js, [PERSON_NAME] | Senior…" at bounding box center [393, 82] width 165 height 534
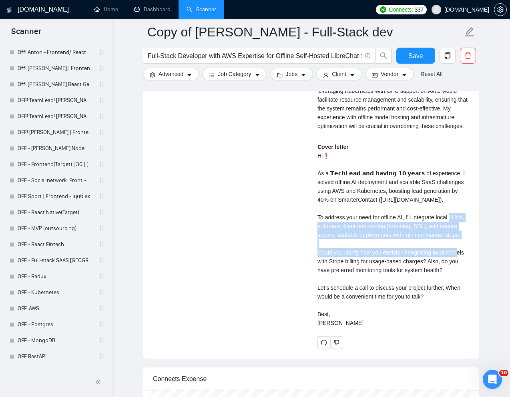
copy div "offline AI, I’ll integrate local LLMs, automate client onboarding (branding, SS…"
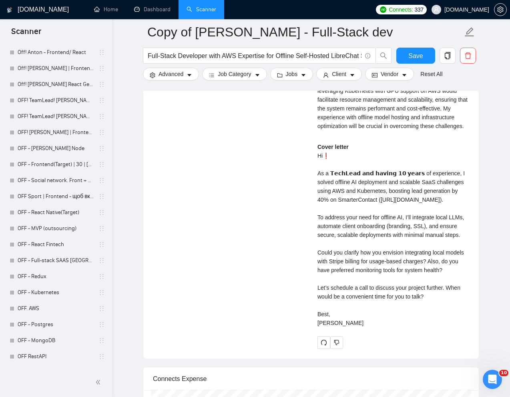
click at [366, 308] on div "Cover letter Hi❗ As a 𝗧𝗲𝗰𝗵𝗟𝗲𝗮𝗱 𝗮𝗻𝗱 𝗵𝗮𝘃𝗶𝗻𝗴 𝟭𝟬 𝘆𝗲𝗮𝗿𝘀 of experience, I solved offl…" at bounding box center [394, 235] width 152 height 185
drag, startPoint x: 318, startPoint y: 307, endPoint x: 469, endPoint y: 309, distance: 151.8
click at [469, 309] on div "[PERSON_NAME] ⚡️Boosted Full Stack Developer | React.js, [PERSON_NAME] | Senior…" at bounding box center [393, 82] width 165 height 534
copy div "nitoring tools for system health? Let’s schedule a call"
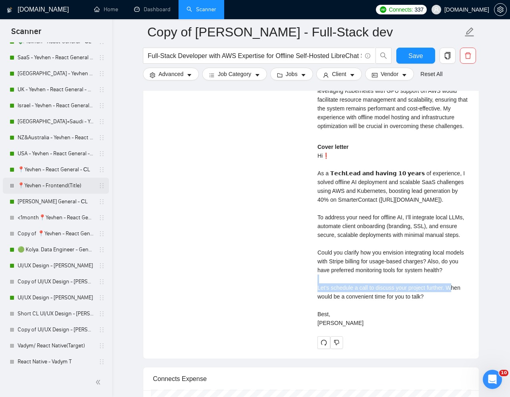
scroll to position [244, 0]
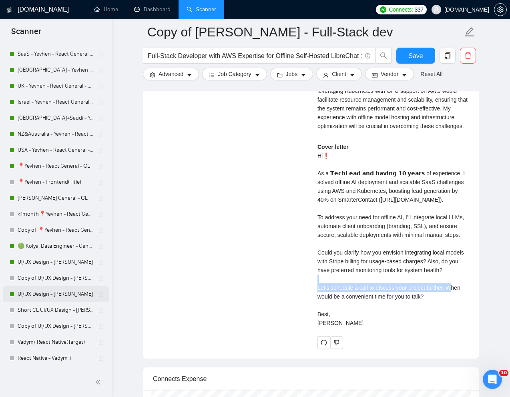
click at [42, 293] on link "UI/UX Design - [PERSON_NAME]" at bounding box center [56, 294] width 76 height 16
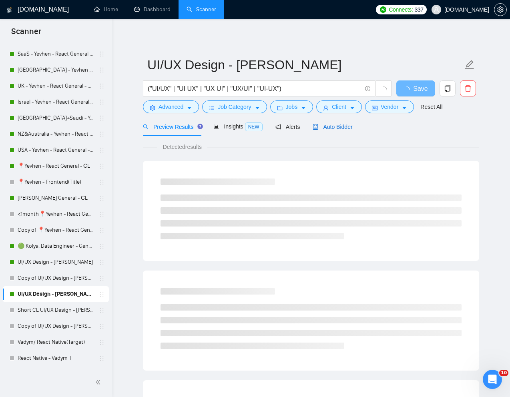
click at [334, 130] on span "Auto Bidder" at bounding box center [333, 127] width 40 height 6
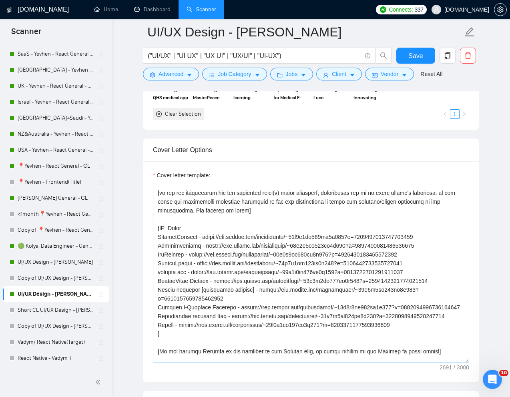
scroll to position [127, 0]
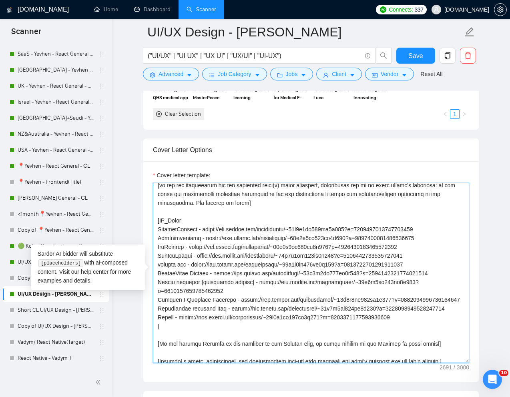
drag, startPoint x: 158, startPoint y: 222, endPoint x: 166, endPoint y: 332, distance: 109.6
click at [166, 332] on textarea "Cover letter template:" at bounding box center [311, 273] width 316 height 180
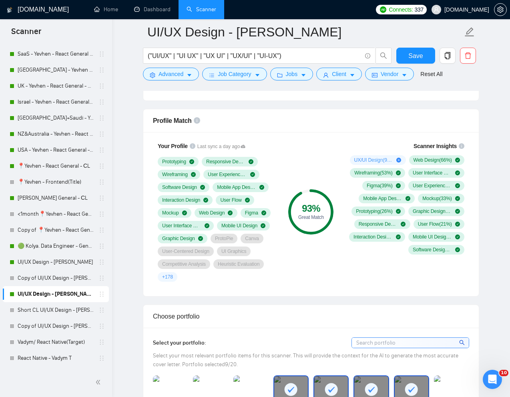
scroll to position [501, 0]
